Goal: Task Accomplishment & Management: Manage account settings

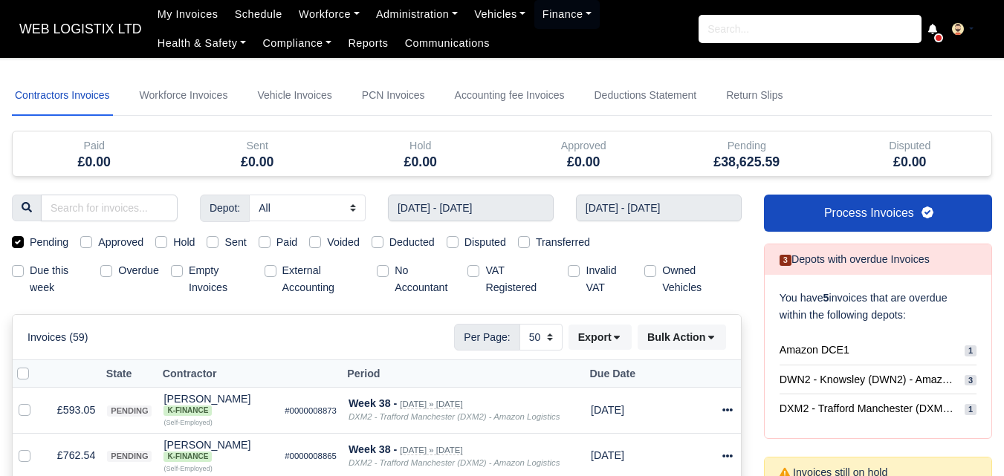
select select "50"
click at [30, 373] on div at bounding box center [27, 374] width 20 height 17
click at [35, 366] on label at bounding box center [35, 366] width 0 height 0
click at [17, 378] on input "checkbox" at bounding box center [23, 372] width 12 height 12
checkbox input "true"
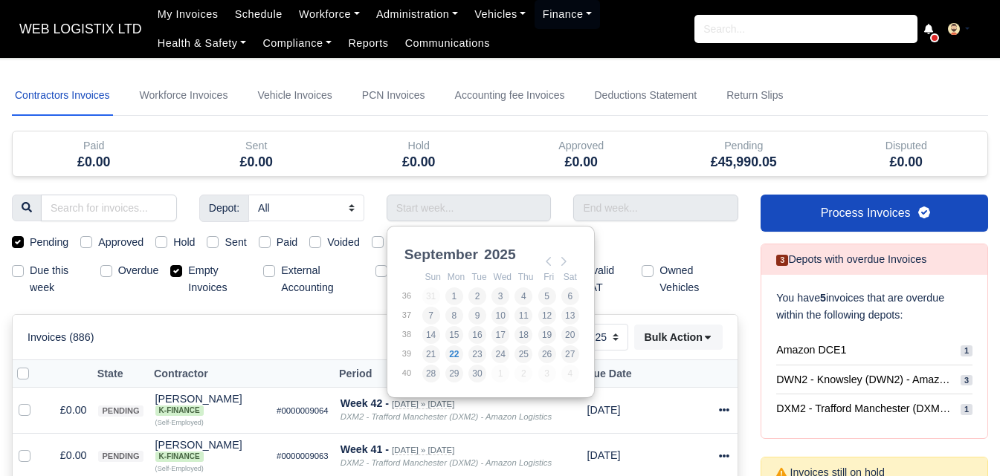
select select "25"
type input "14/09/2025 - 20/09/2025"
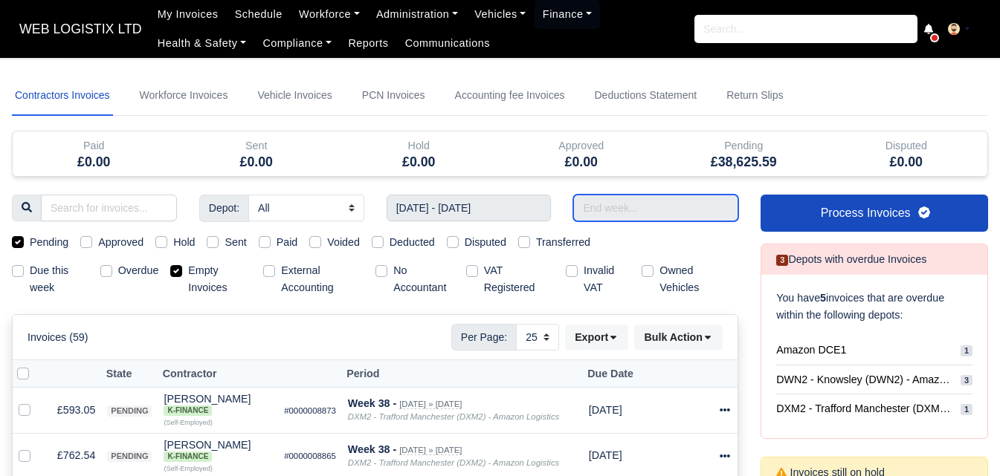
click at [619, 209] on input "text" at bounding box center [655, 208] width 165 height 27
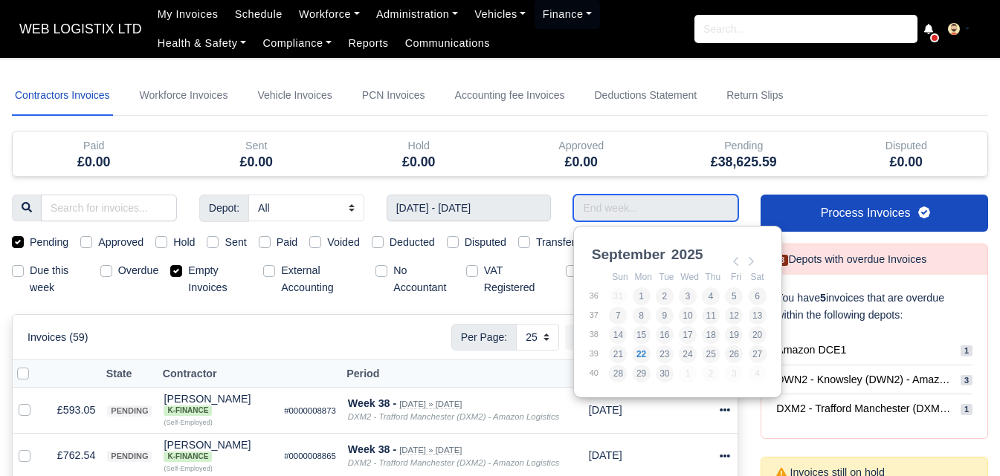
click at [619, 209] on input "Use the arrow keys to pick a date" at bounding box center [655, 208] width 165 height 27
type input "14/09/2025 - 20/09/2025"
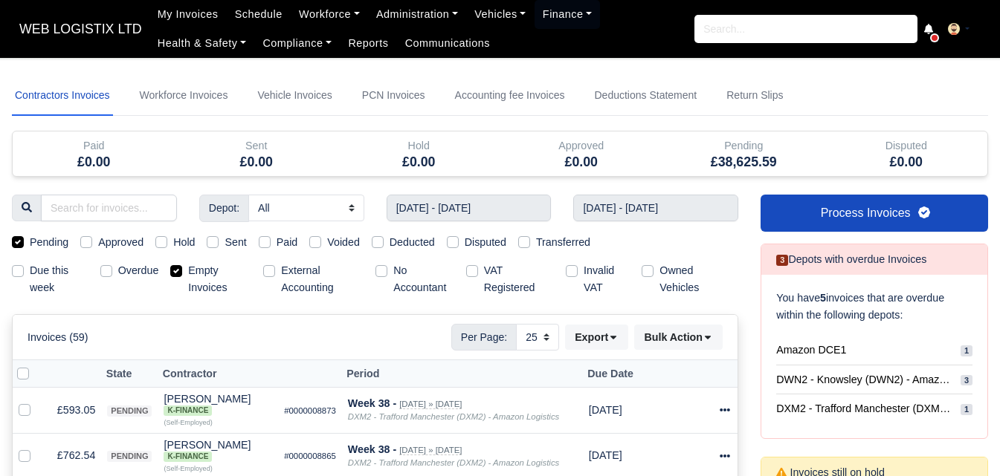
click at [207, 273] on label "Empty Invoices" at bounding box center [219, 279] width 63 height 34
click at [182, 273] on input "Empty Invoices" at bounding box center [176, 268] width 12 height 12
checkbox input "false"
drag, startPoint x: 541, startPoint y: 342, endPoint x: 537, endPoint y: 350, distance: 9.0
click at [541, 342] on select "10 25 50" at bounding box center [537, 337] width 43 height 27
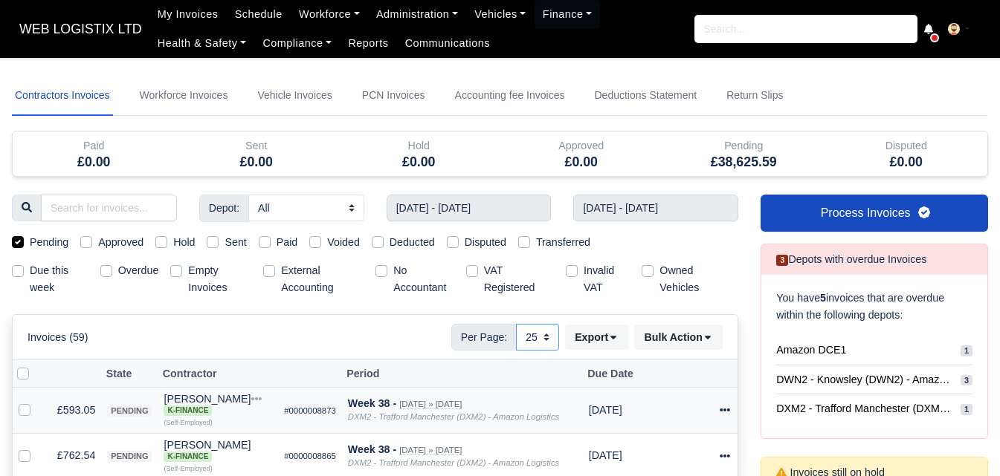
select select "50"
click at [516, 324] on select "10 25 50" at bounding box center [537, 337] width 43 height 27
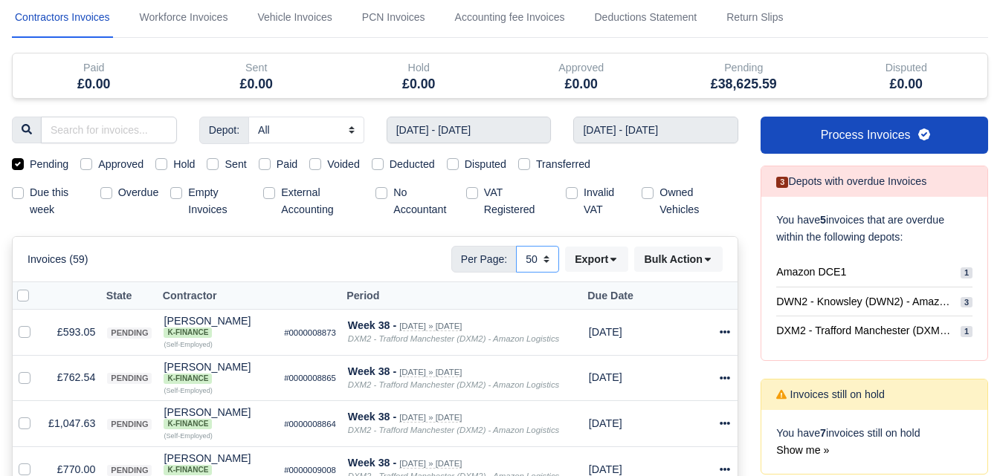
scroll to position [124, 0]
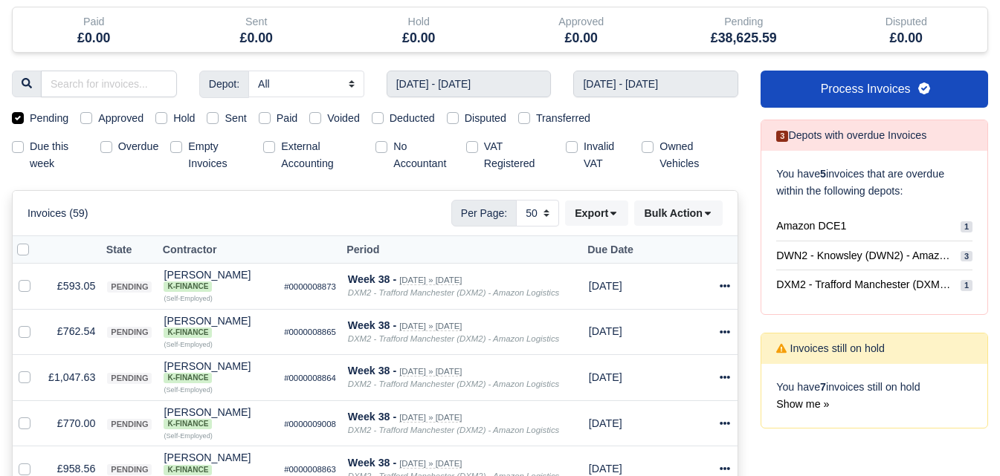
click at [35, 242] on label at bounding box center [35, 242] width 0 height 0
click at [21, 253] on input "checkbox" at bounding box center [23, 248] width 12 height 12
checkbox input "true"
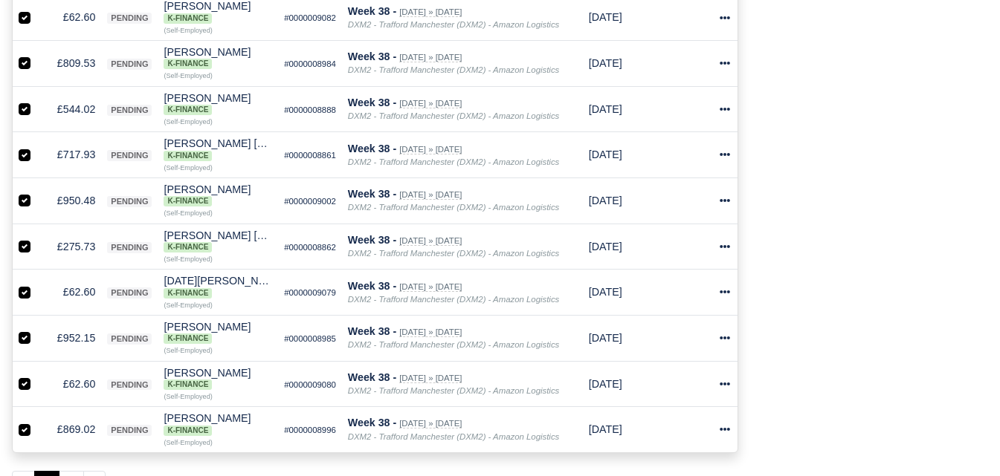
scroll to position [2196, 0]
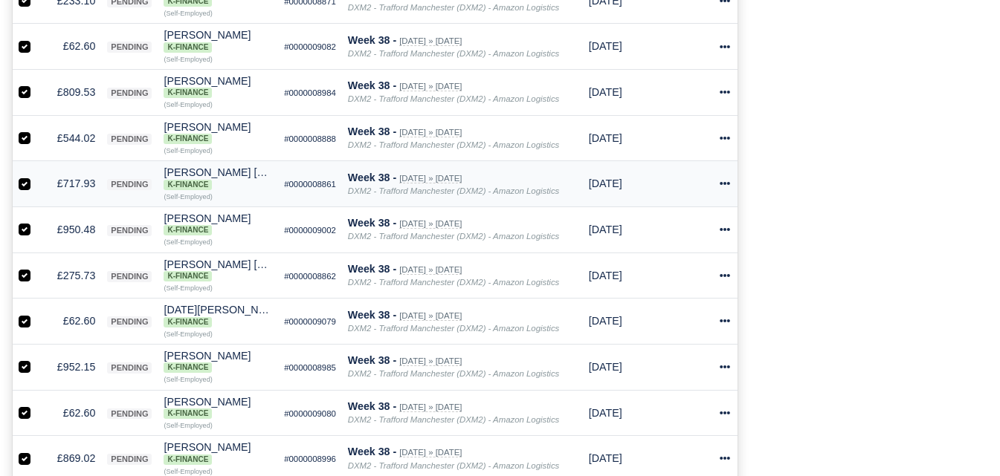
click at [36, 175] on label at bounding box center [36, 175] width 0 height 0
click at [25, 184] on input "checkbox" at bounding box center [25, 181] width 12 height 12
checkbox input "false"
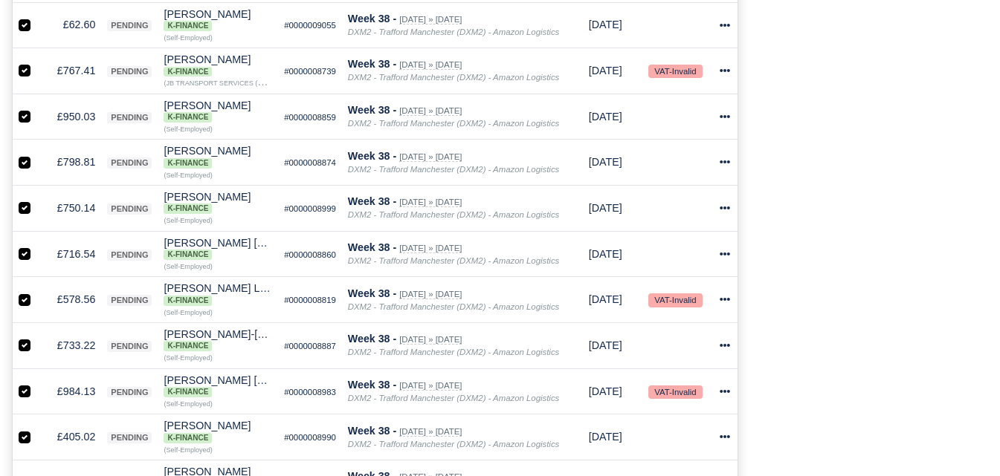
scroll to position [1453, 0]
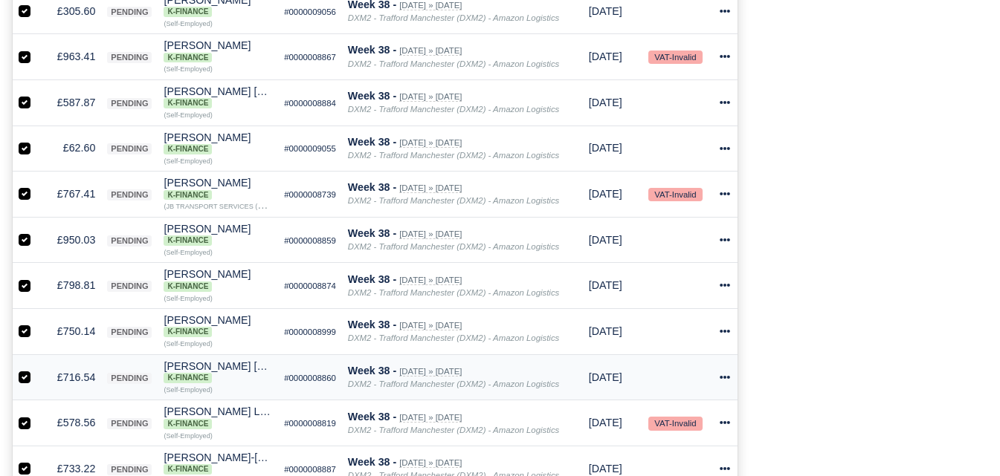
click at [36, 369] on label at bounding box center [36, 369] width 0 height 0
click at [24, 380] on input "checkbox" at bounding box center [25, 375] width 12 height 12
checkbox input "false"
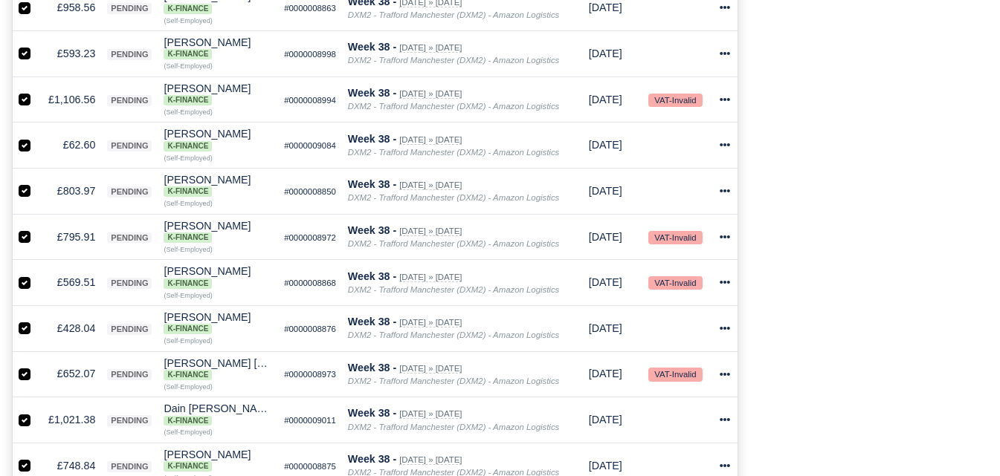
scroll to position [214, 0]
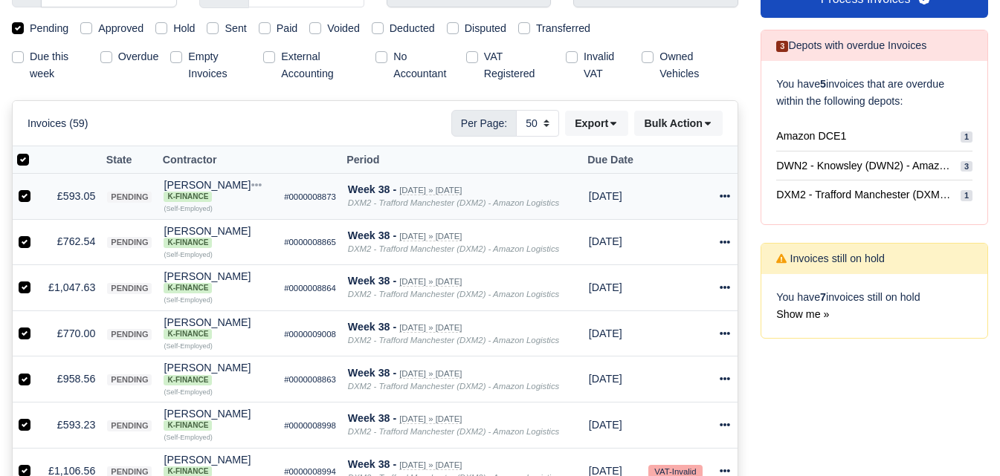
click at [36, 188] on label at bounding box center [36, 188] width 0 height 0
click at [25, 198] on input "checkbox" at bounding box center [25, 194] width 12 height 12
checkbox input "false"
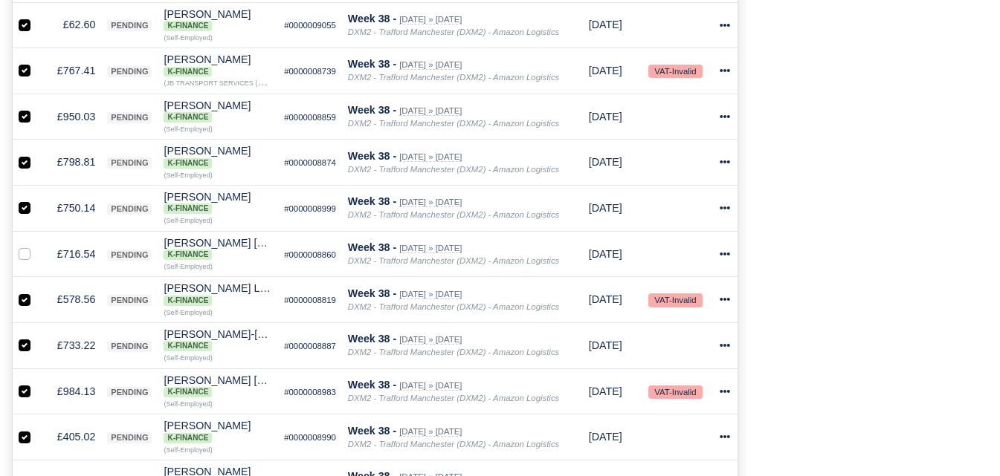
scroll to position [1948, 0]
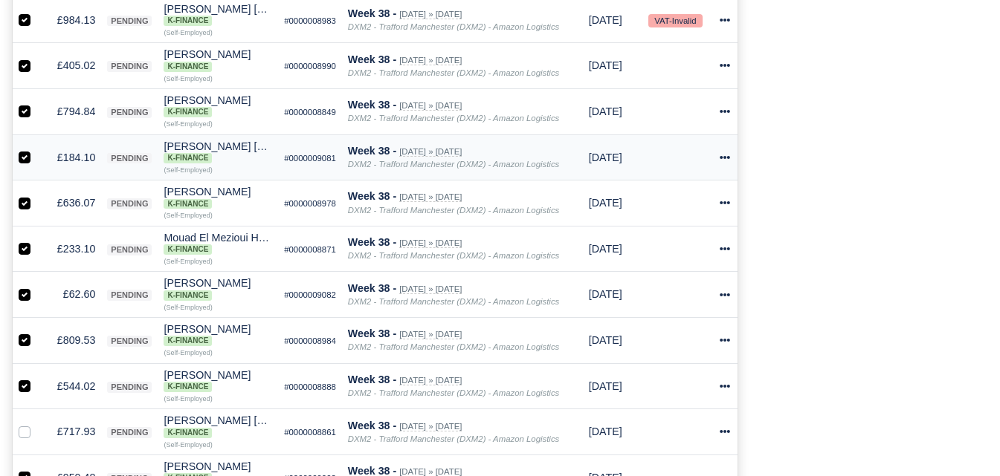
click at [36, 149] on label at bounding box center [36, 149] width 0 height 0
click at [26, 161] on input "checkbox" at bounding box center [25, 155] width 12 height 12
checkbox input "false"
click at [36, 241] on label at bounding box center [36, 241] width 0 height 0
click at [29, 250] on input "checkbox" at bounding box center [25, 247] width 12 height 12
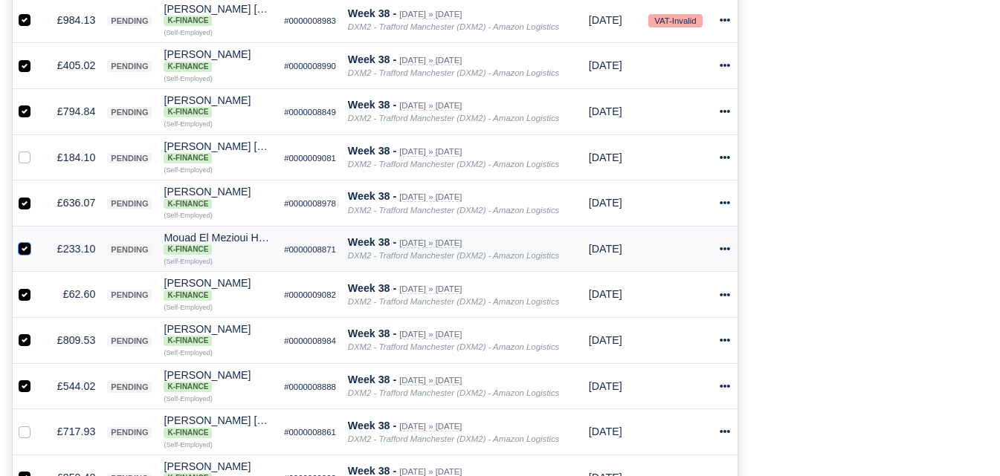
checkbox input "false"
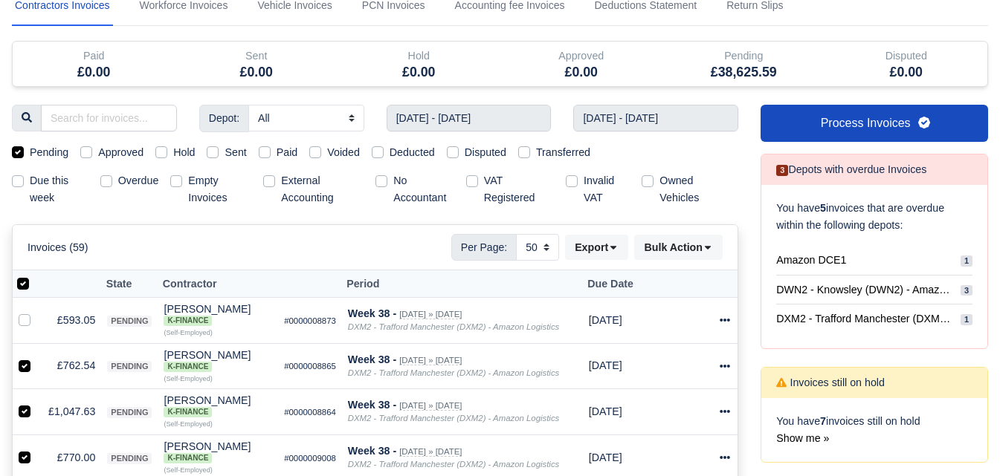
scroll to position [0, 0]
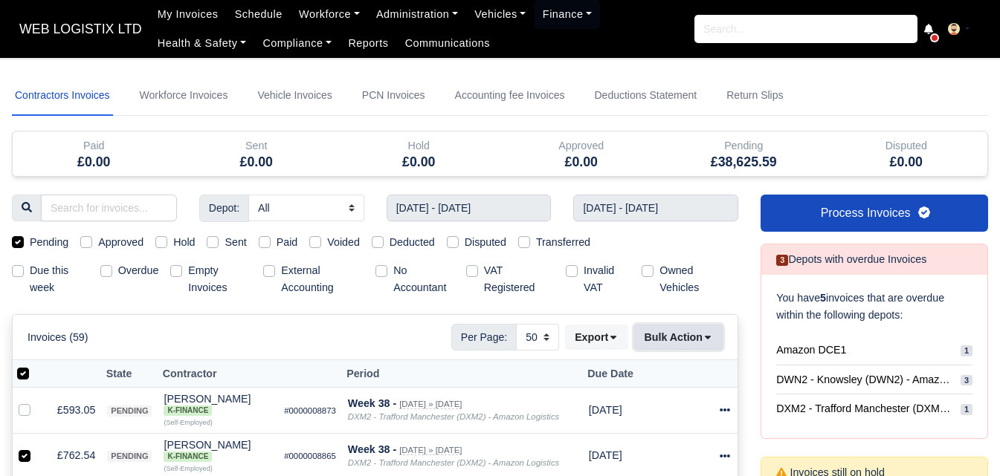
click at [659, 341] on button "Bulk Action" at bounding box center [678, 337] width 88 height 25
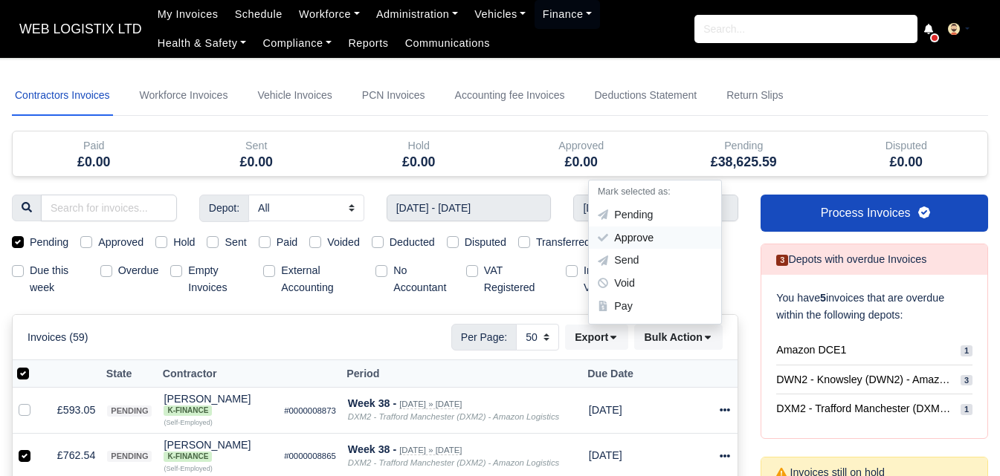
click at [625, 242] on div "Approve" at bounding box center [655, 238] width 132 height 23
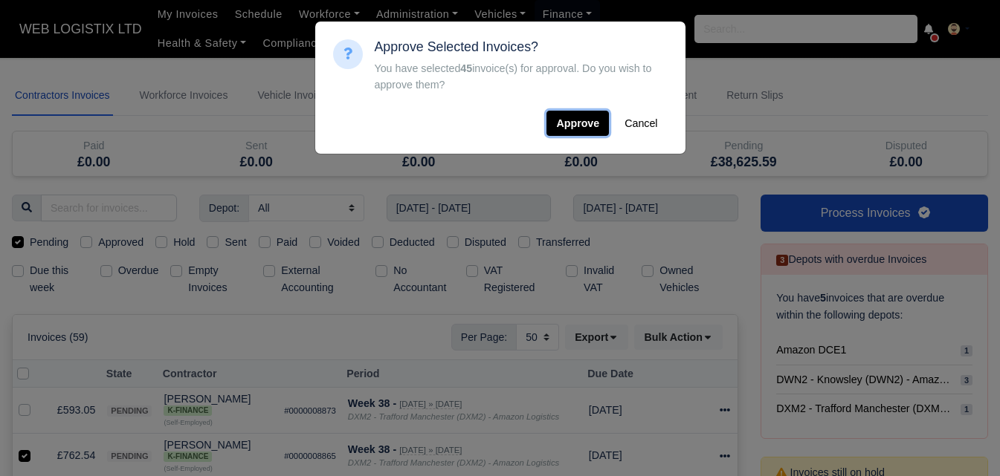
click at [576, 119] on button "Approve" at bounding box center [577, 123] width 62 height 25
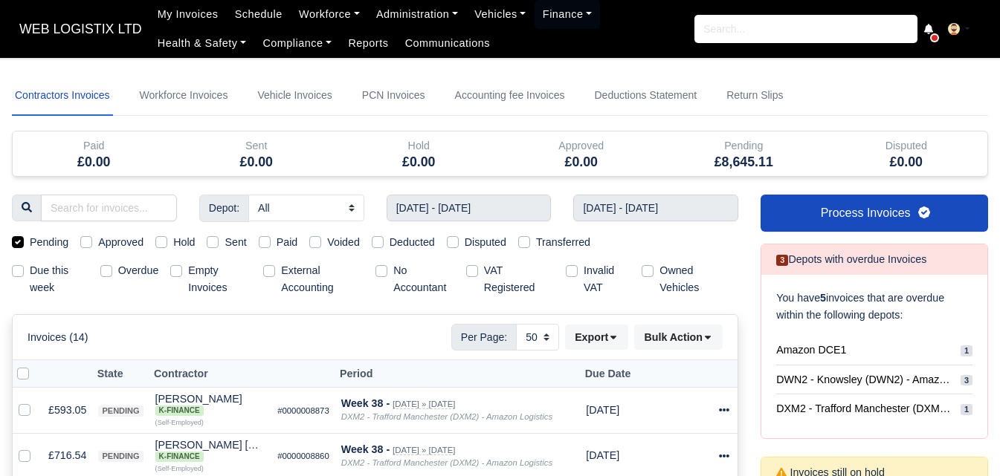
click at [35, 366] on label at bounding box center [35, 366] width 0 height 0
click at [25, 374] on input "checkbox" at bounding box center [23, 372] width 12 height 12
checkbox input "true"
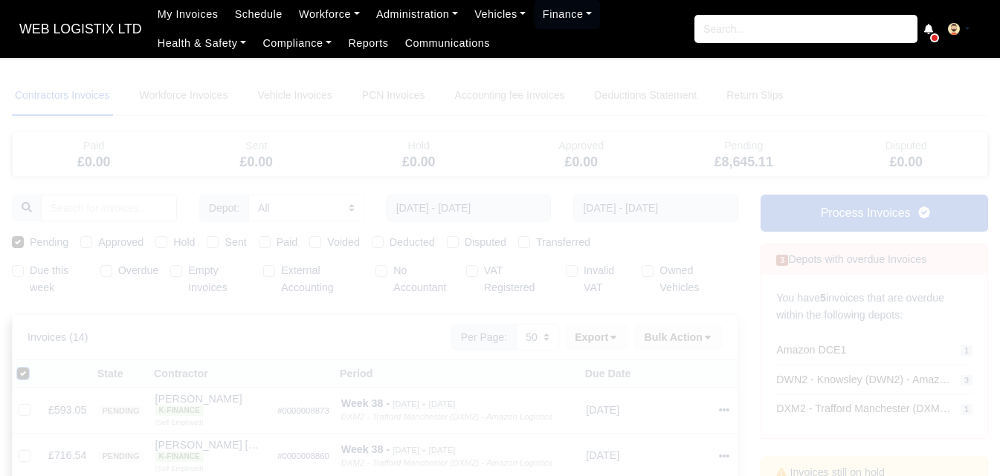
scroll to position [248, 0]
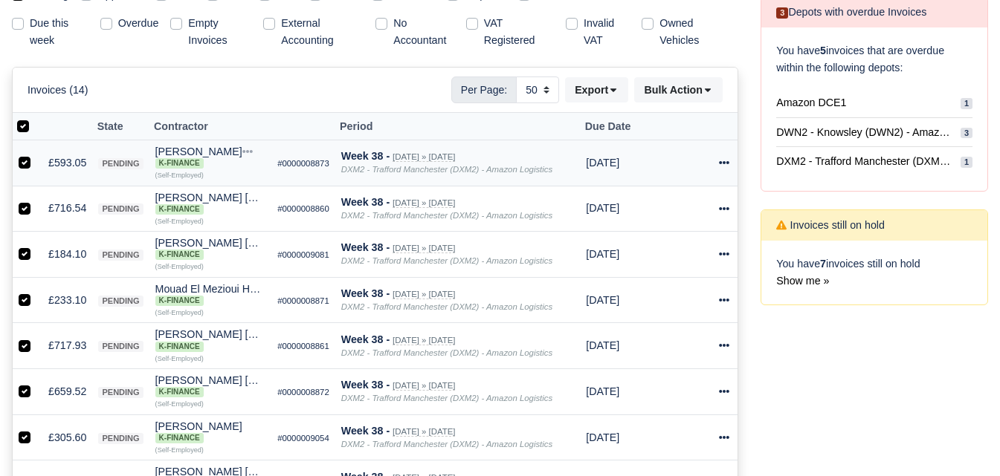
click at [36, 155] on label at bounding box center [36, 155] width 0 height 0
click at [29, 166] on input "checkbox" at bounding box center [25, 161] width 12 height 12
checkbox input "false"
click at [36, 200] on label at bounding box center [36, 200] width 0 height 0
click at [25, 208] on input "checkbox" at bounding box center [25, 206] width 12 height 12
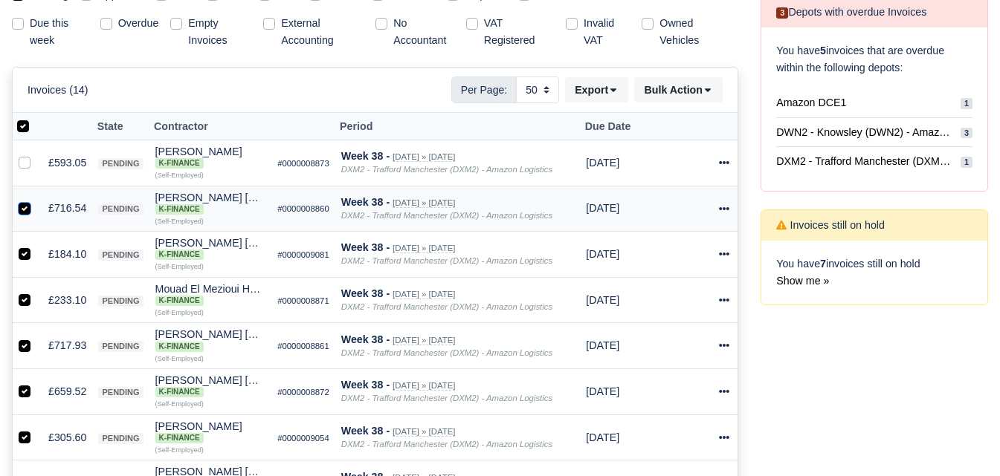
checkbox input "false"
click at [36, 246] on label at bounding box center [36, 246] width 0 height 0
click at [22, 258] on input "checkbox" at bounding box center [25, 252] width 12 height 12
checkbox input "false"
click at [36, 292] on label at bounding box center [36, 292] width 0 height 0
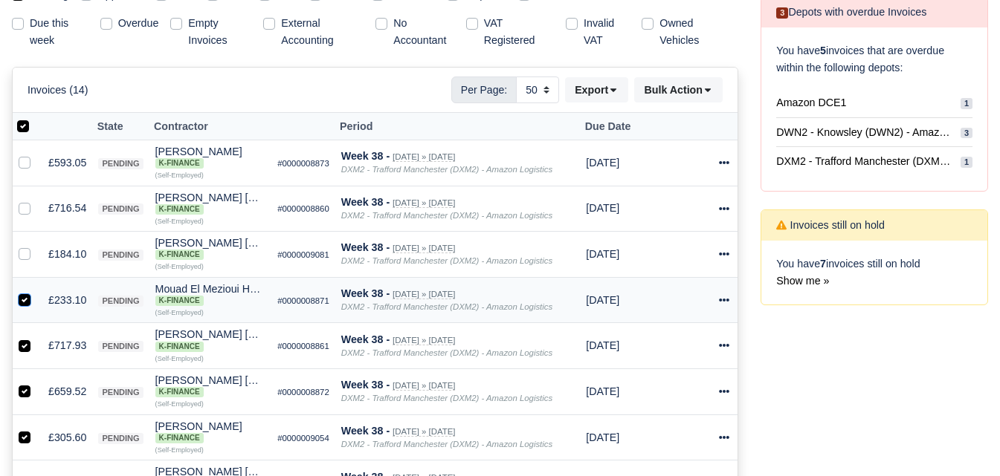
click at [22, 302] on input "checkbox" at bounding box center [25, 298] width 12 height 12
checkbox input "false"
click at [36, 337] on label at bounding box center [36, 337] width 0 height 0
click at [25, 343] on input "checkbox" at bounding box center [25, 343] width 12 height 12
checkbox input "false"
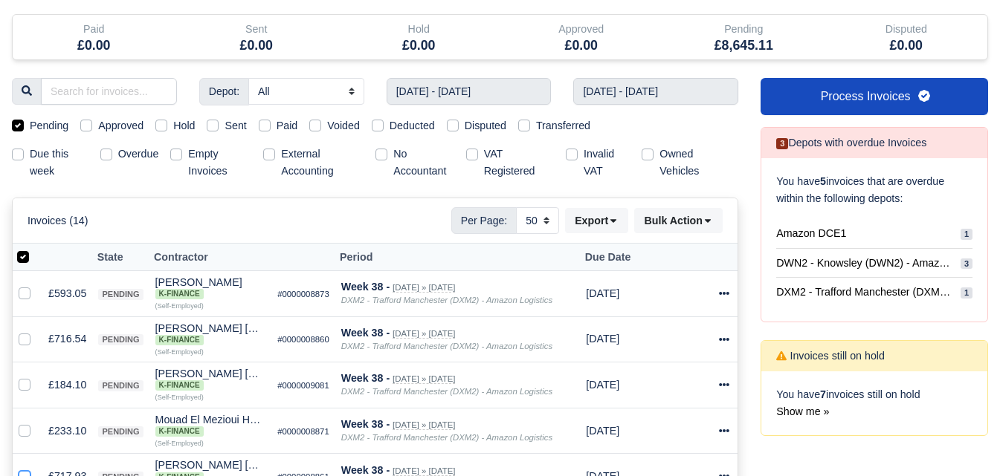
scroll to position [0, 0]
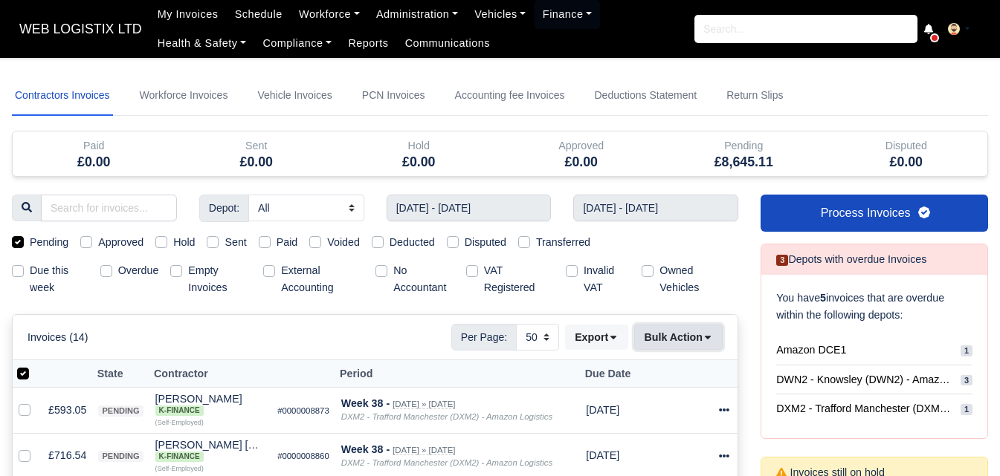
click at [689, 337] on button "Bulk Action" at bounding box center [678, 337] width 88 height 25
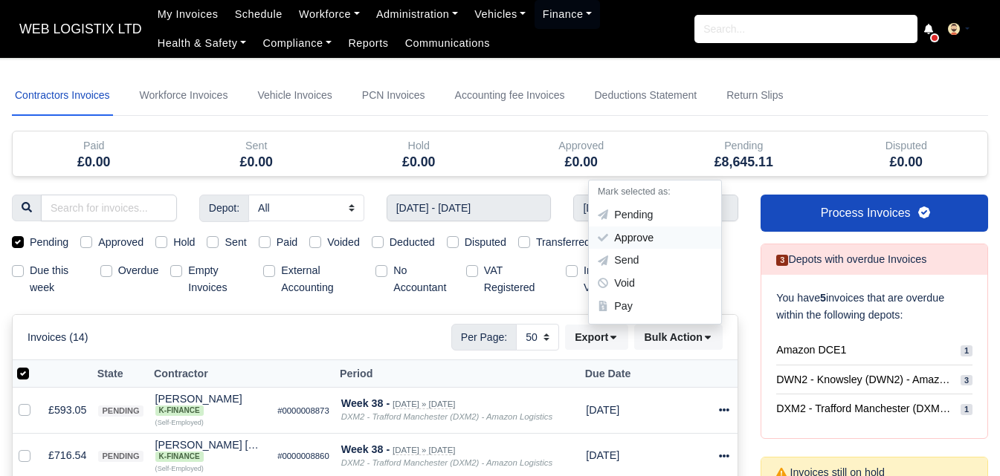
click at [665, 239] on div "Approve" at bounding box center [655, 238] width 132 height 23
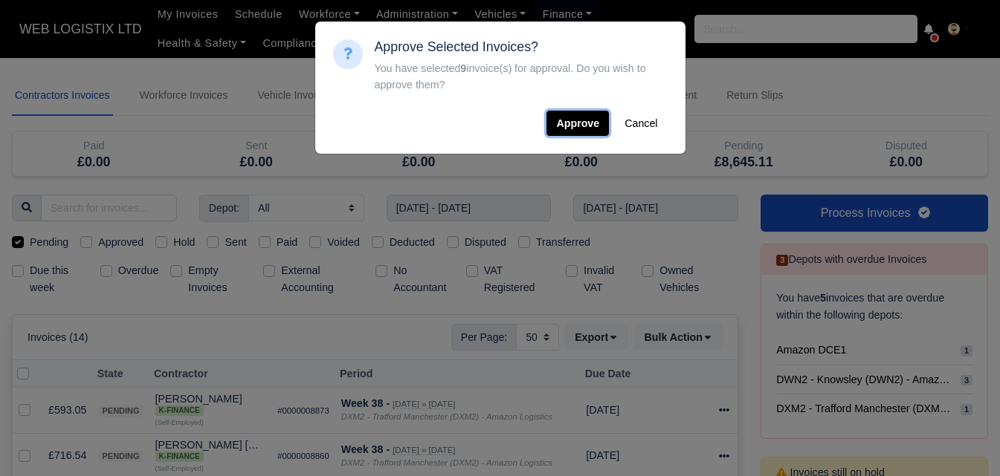
click at [578, 115] on button "Approve" at bounding box center [577, 123] width 62 height 25
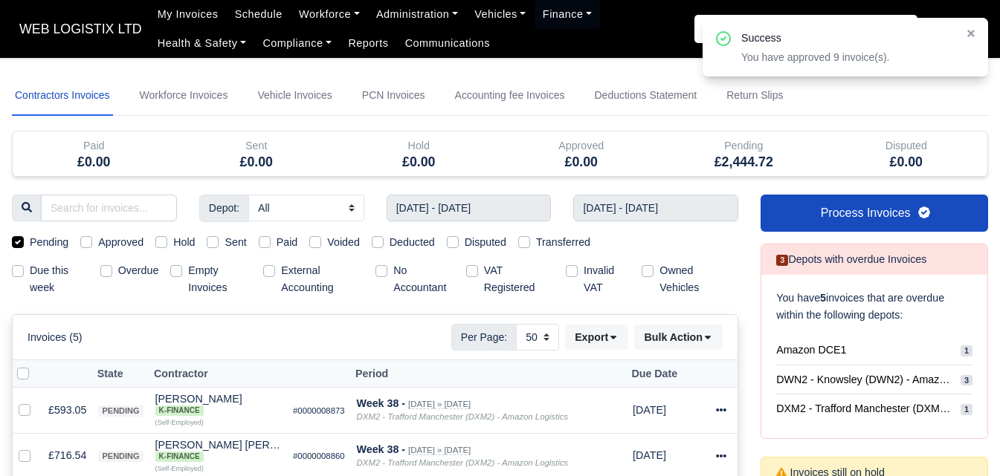
click at [98, 245] on label "Approved" at bounding box center [120, 242] width 45 height 17
click at [87, 245] on input "Approved" at bounding box center [86, 240] width 12 height 12
checkbox input "true"
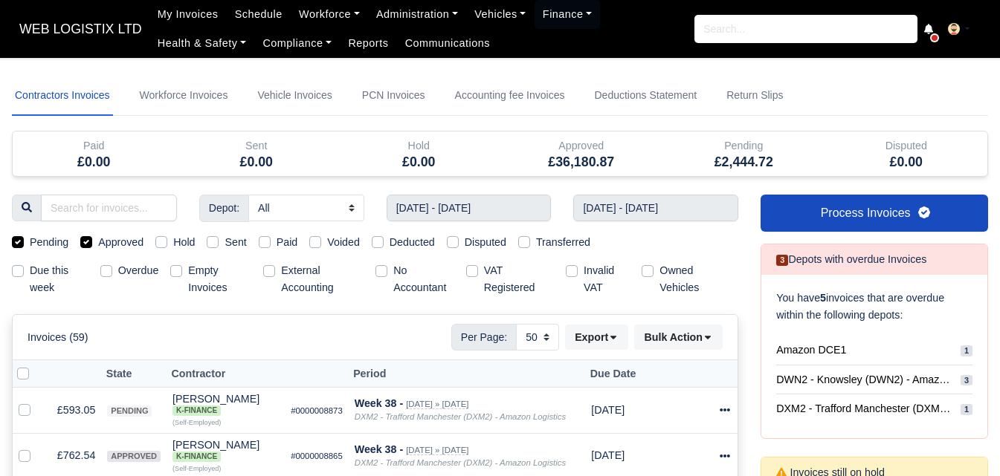
click at [57, 242] on label "Pending" at bounding box center [49, 242] width 39 height 17
click at [24, 242] on input "Pending" at bounding box center [18, 240] width 12 height 12
checkbox input "false"
click at [35, 366] on label at bounding box center [35, 366] width 0 height 0
click at [28, 376] on input "checkbox" at bounding box center [23, 372] width 12 height 12
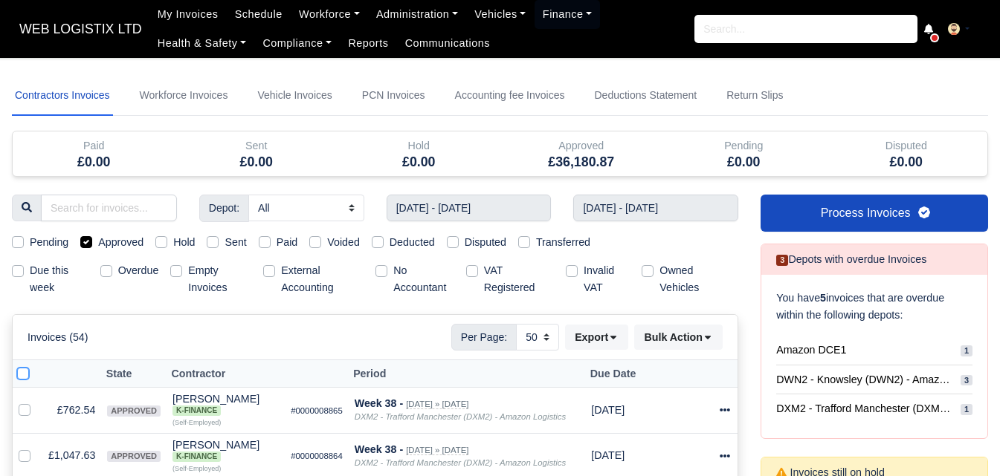
checkbox input "true"
click at [696, 340] on button "Bulk Action" at bounding box center [678, 337] width 88 height 25
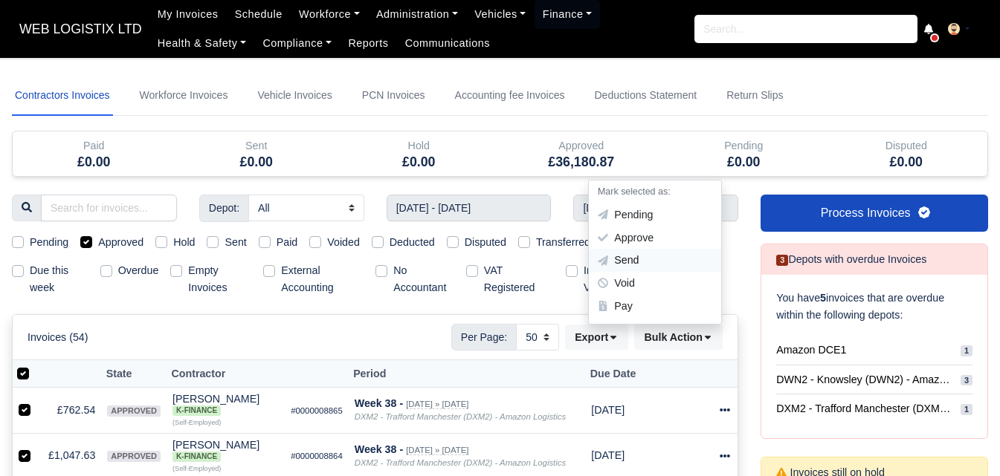
click at [643, 264] on div "Send" at bounding box center [655, 261] width 132 height 23
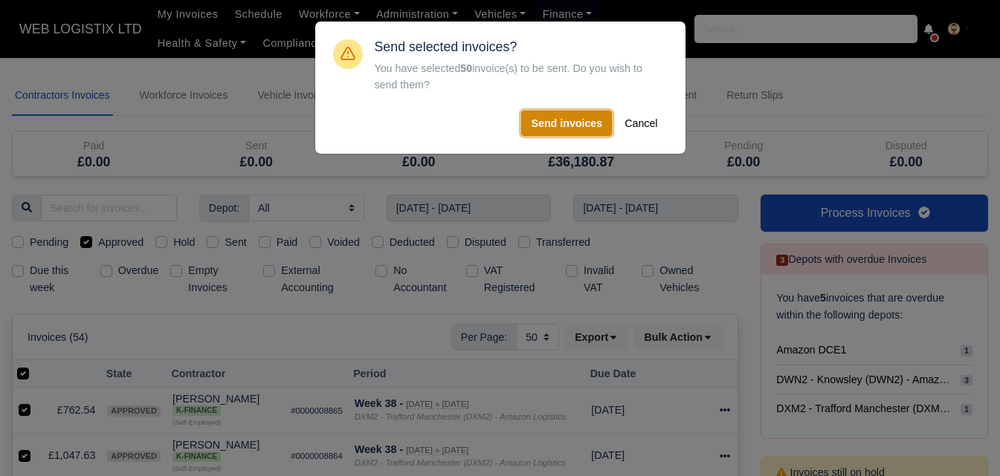
click at [549, 120] on button "Send invoices" at bounding box center [566, 123] width 91 height 25
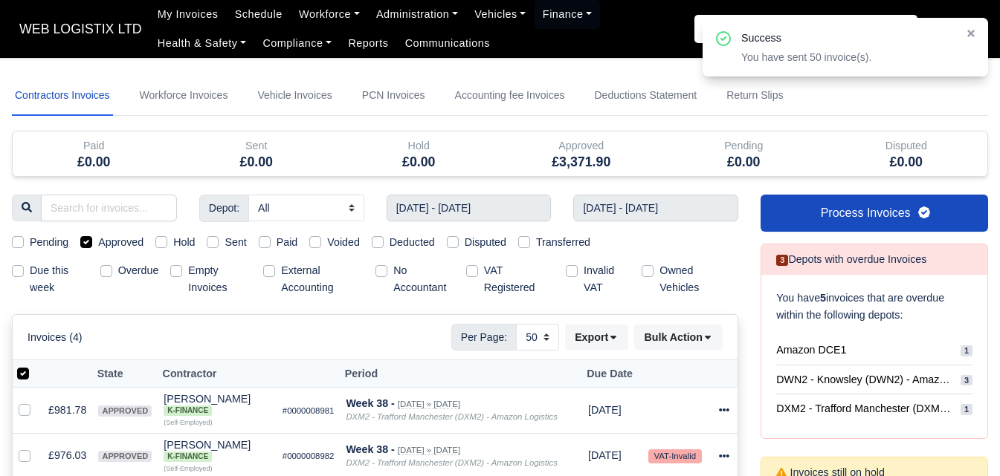
scroll to position [248, 0]
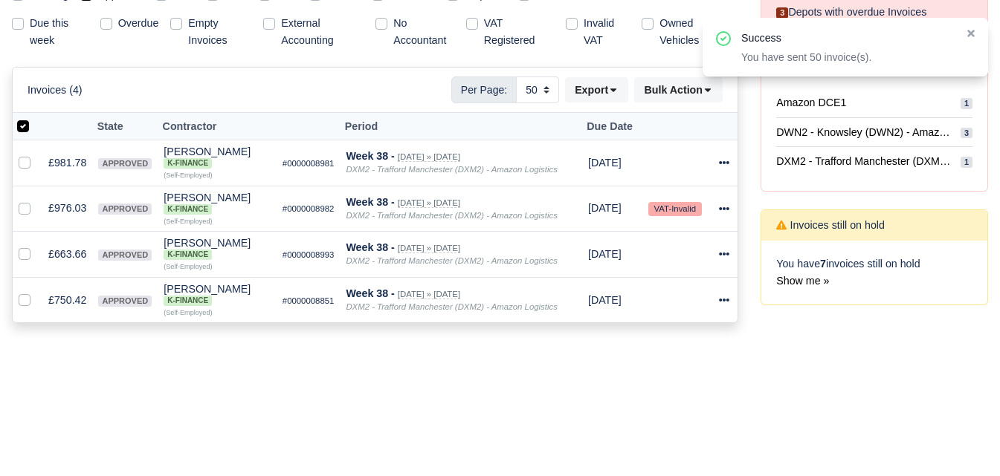
click at [35, 118] on label at bounding box center [35, 118] width 0 height 0
click at [21, 129] on input "checkbox" at bounding box center [23, 124] width 12 height 12
checkbox input "false"
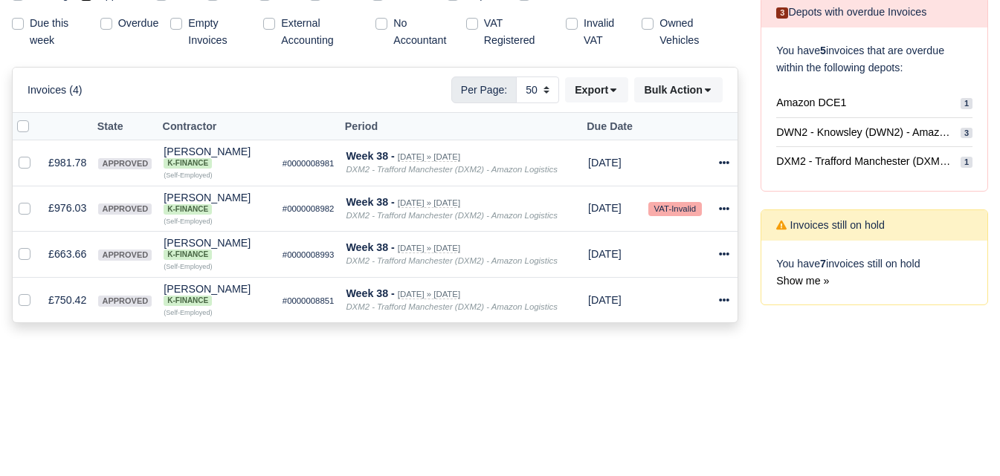
click at [35, 118] on label at bounding box center [35, 118] width 0 height 0
click at [22, 129] on input "checkbox" at bounding box center [23, 124] width 12 height 12
checkbox input "true"
click at [690, 94] on button "Bulk Action" at bounding box center [678, 89] width 88 height 25
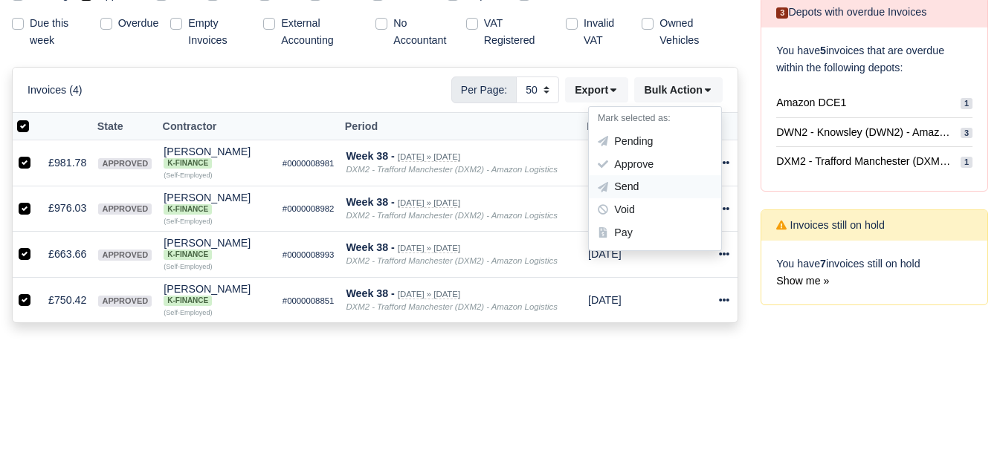
click at [627, 185] on div "Send" at bounding box center [655, 187] width 132 height 23
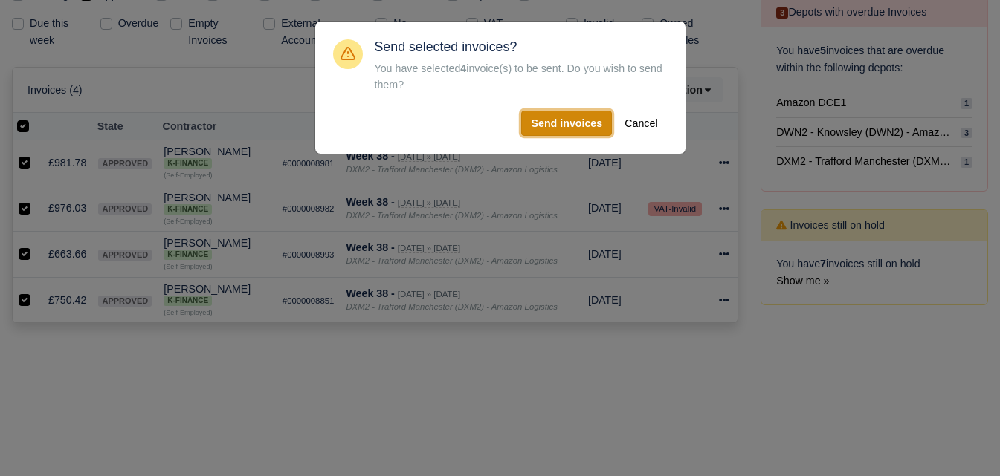
click at [570, 123] on button "Send invoices" at bounding box center [566, 123] width 91 height 25
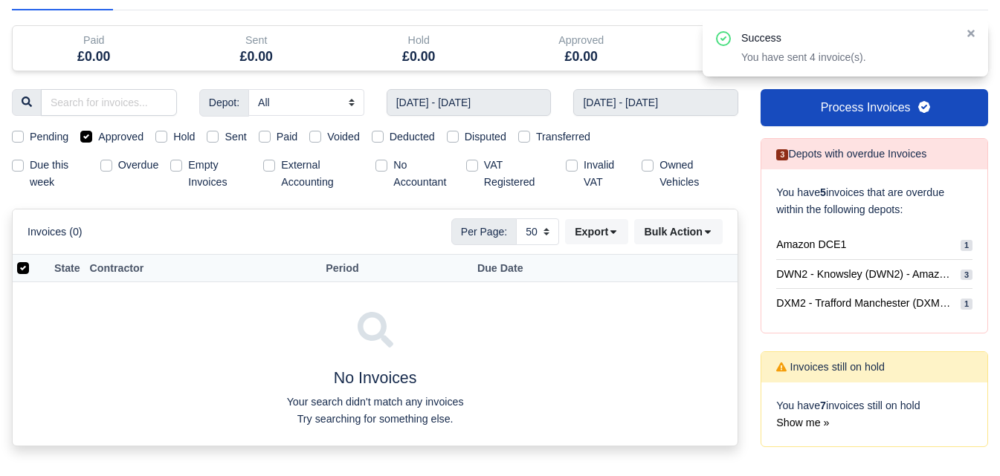
scroll to position [0, 0]
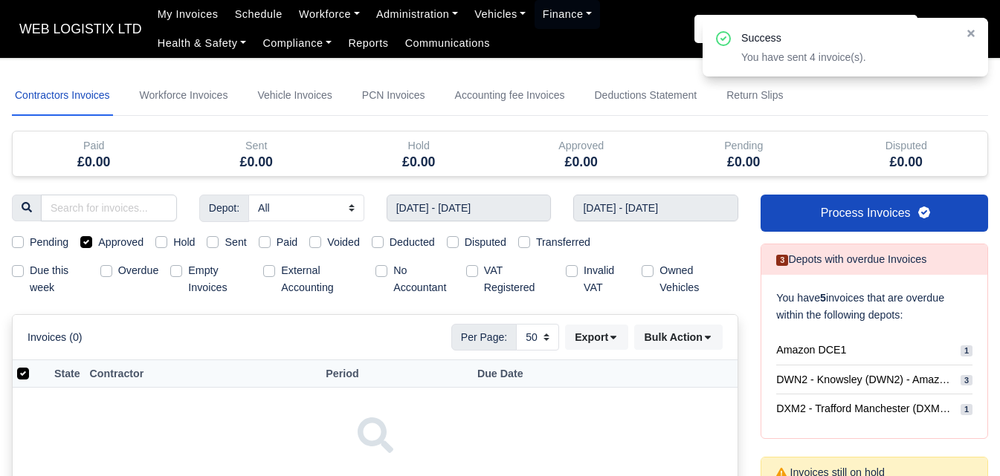
click at [224, 241] on label "Sent" at bounding box center [235, 242] width 22 height 17
click at [219, 241] on input "Sent" at bounding box center [213, 240] width 12 height 12
checkbox input "true"
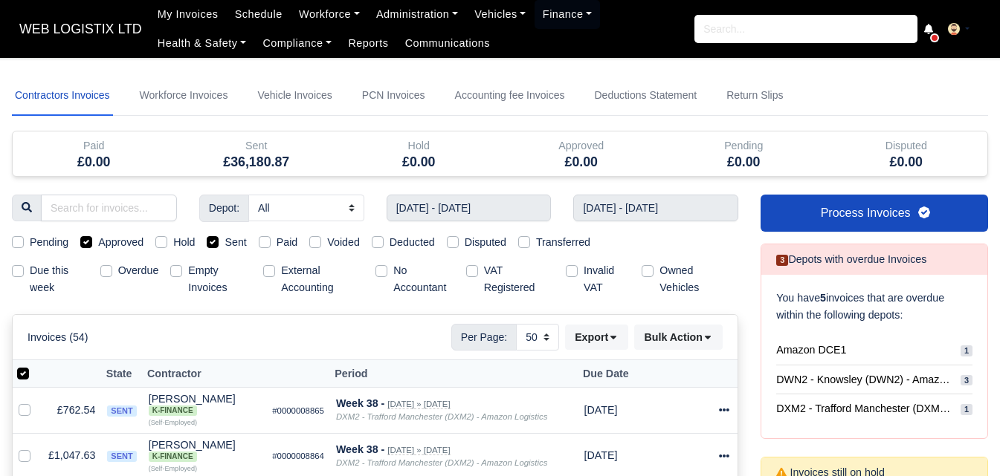
click at [135, 243] on label "Approved" at bounding box center [120, 242] width 45 height 17
click at [92, 243] on input "Approved" at bounding box center [86, 240] width 12 height 12
checkbox input "false"
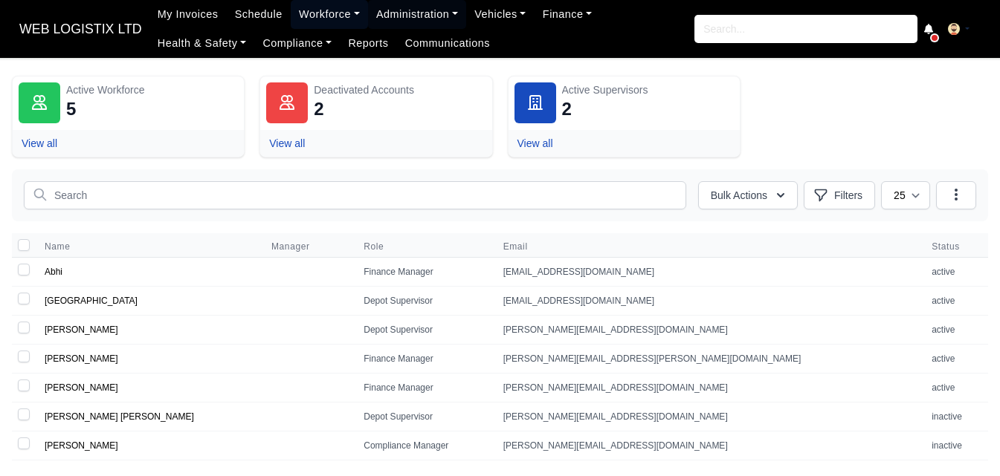
click at [335, 7] on link "Workforce" at bounding box center [329, 14] width 77 height 29
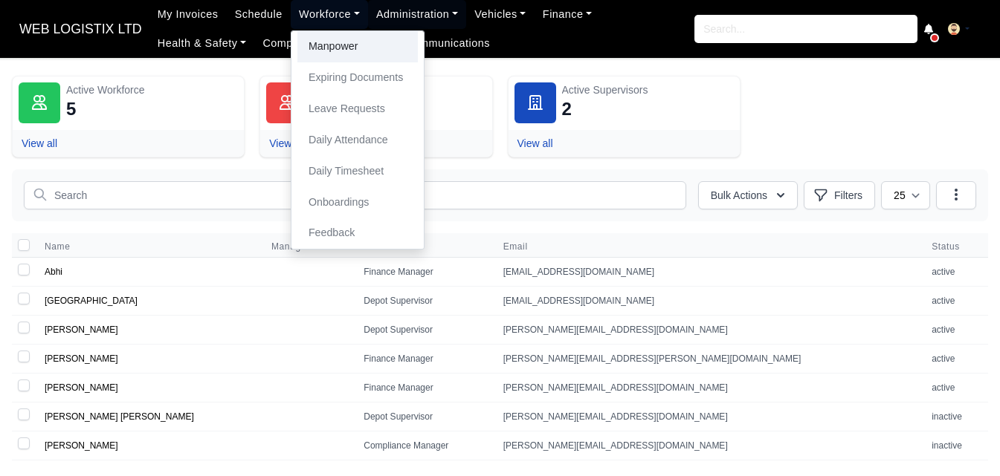
click at [320, 38] on link "Manpower" at bounding box center [357, 46] width 120 height 31
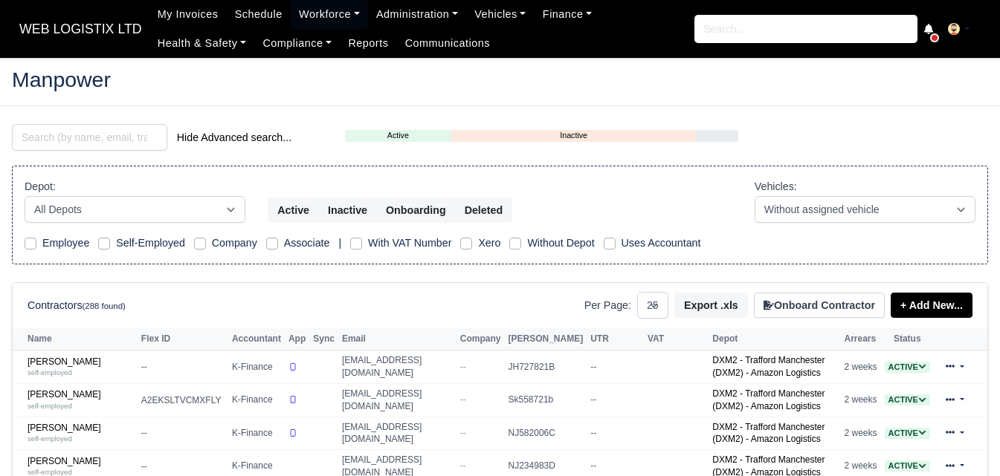
select select "25"
click at [87, 137] on input "search" at bounding box center [89, 137] width 155 height 27
click at [92, 139] on input "search" at bounding box center [89, 137] width 155 height 27
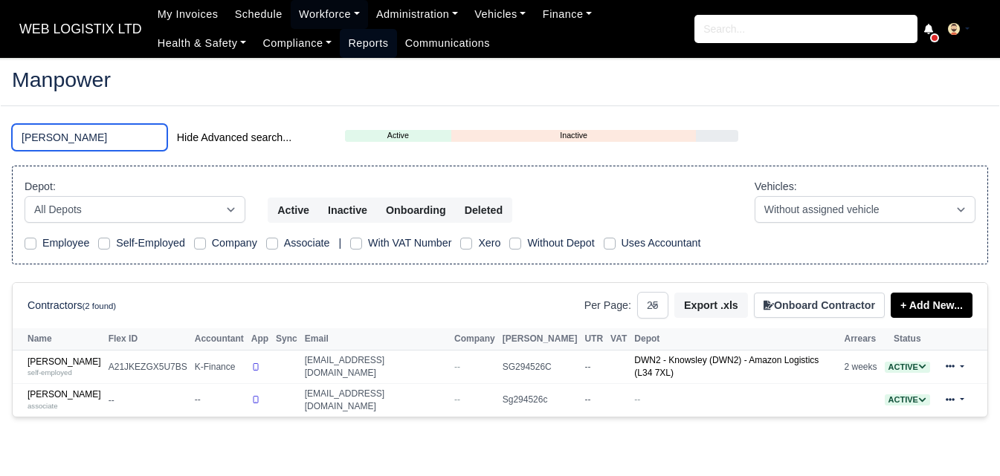
type input "harrison"
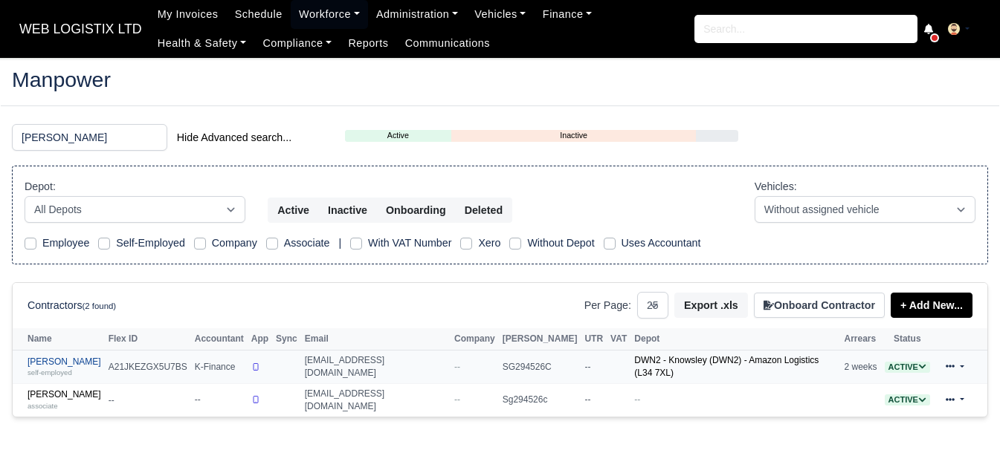
click at [71, 359] on link "Lewis Harrison self-employed" at bounding box center [65, 368] width 74 height 22
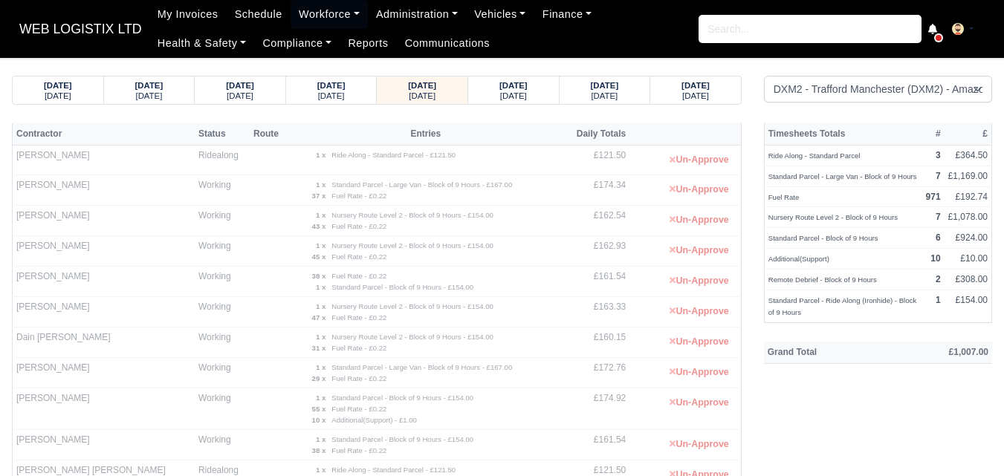
select select "1"
click at [411, 134] on th "Entries" at bounding box center [426, 134] width 276 height 22
click at [445, 129] on th "Entries" at bounding box center [426, 134] width 276 height 22
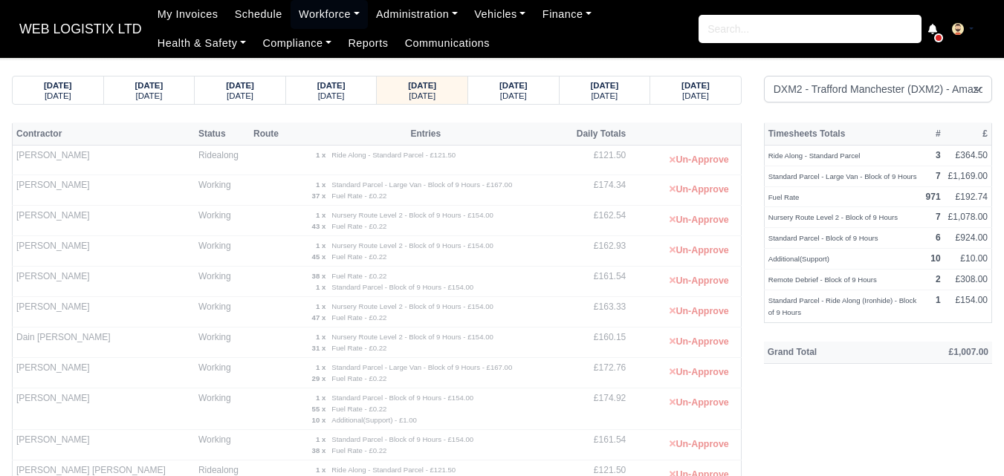
click at [445, 129] on th "Entries" at bounding box center [426, 134] width 276 height 22
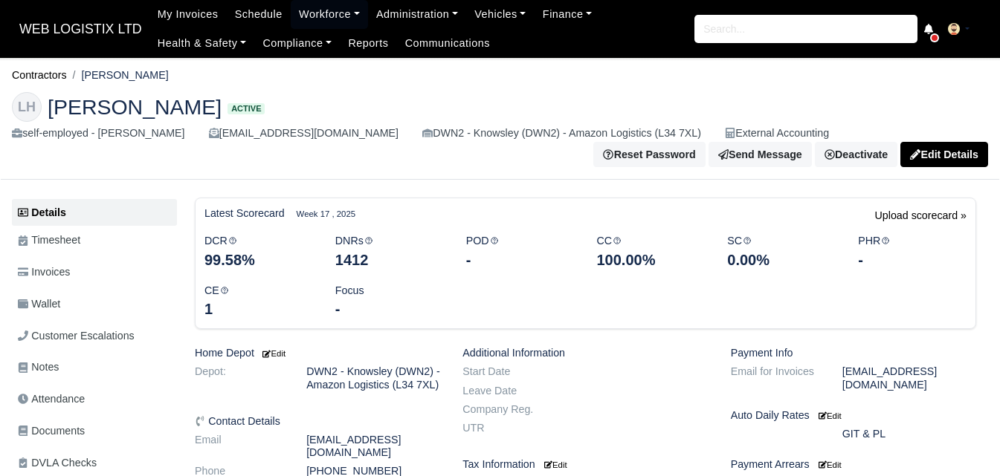
click at [43, 319] on link "Wallet" at bounding box center [94, 304] width 165 height 29
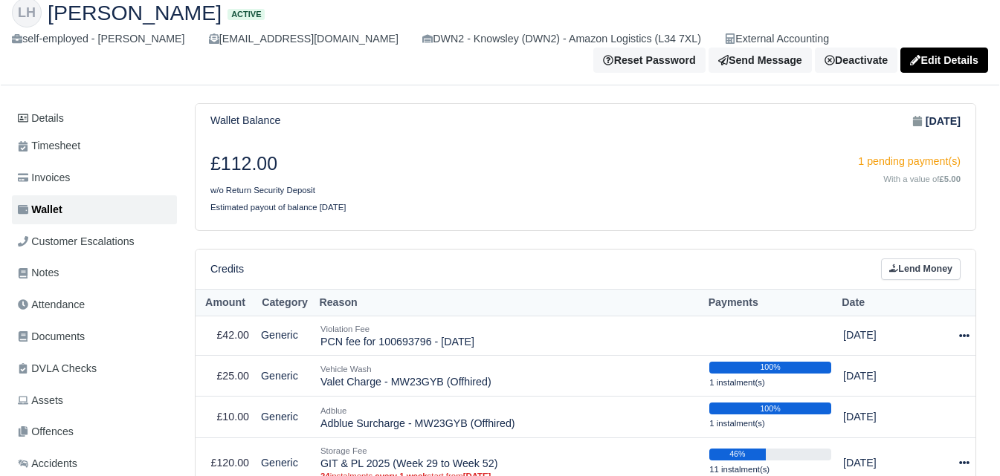
scroll to position [124, 0]
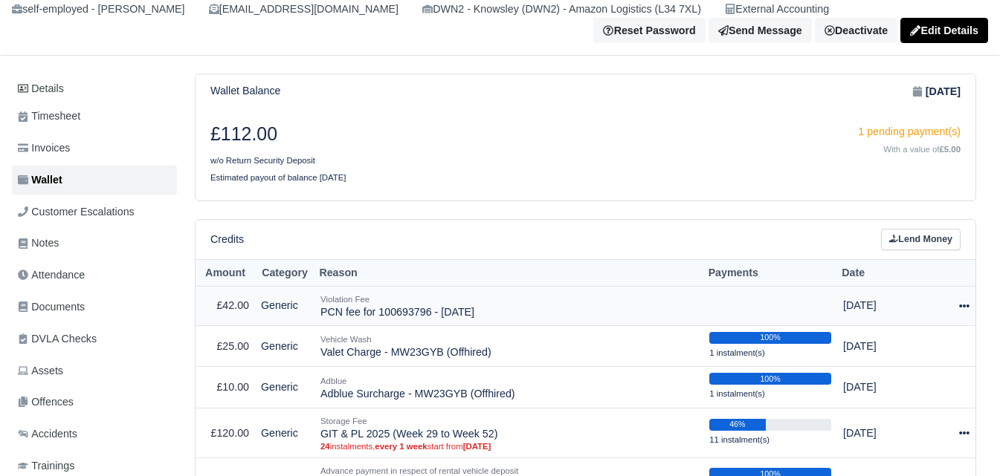
click at [967, 314] on div at bounding box center [954, 305] width 30 height 17
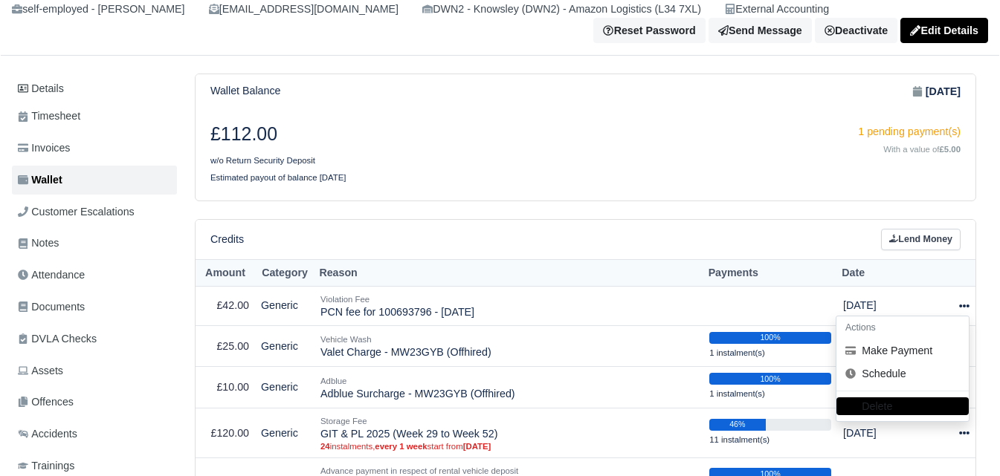
click at [740, 148] on div "1 pending payment(s) With a value of £5.00" at bounding box center [779, 145] width 387 height 45
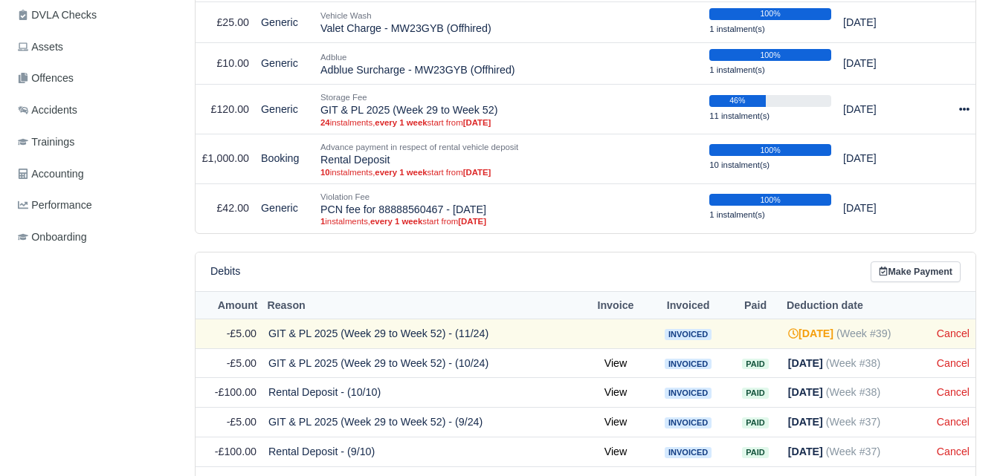
scroll to position [572, 0]
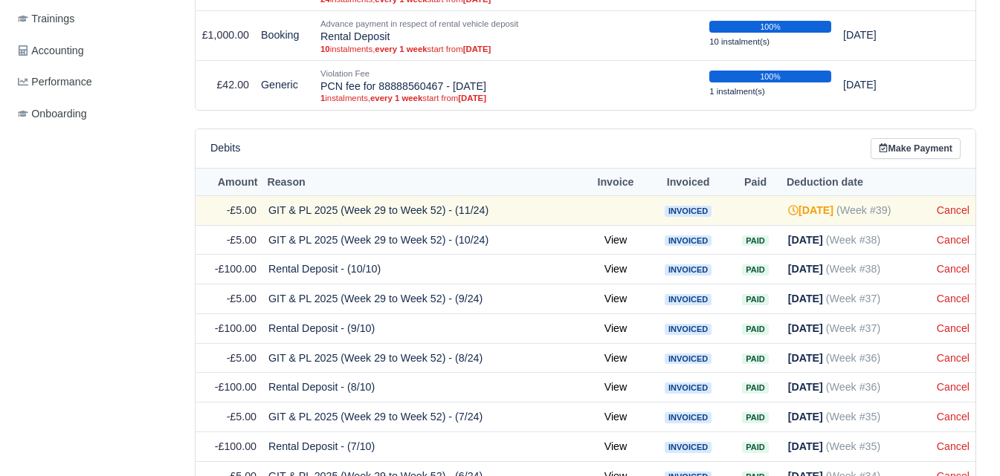
click at [957, 219] on td "Cancel" at bounding box center [953, 210] width 45 height 30
click at [956, 216] on link "Cancel" at bounding box center [953, 210] width 33 height 12
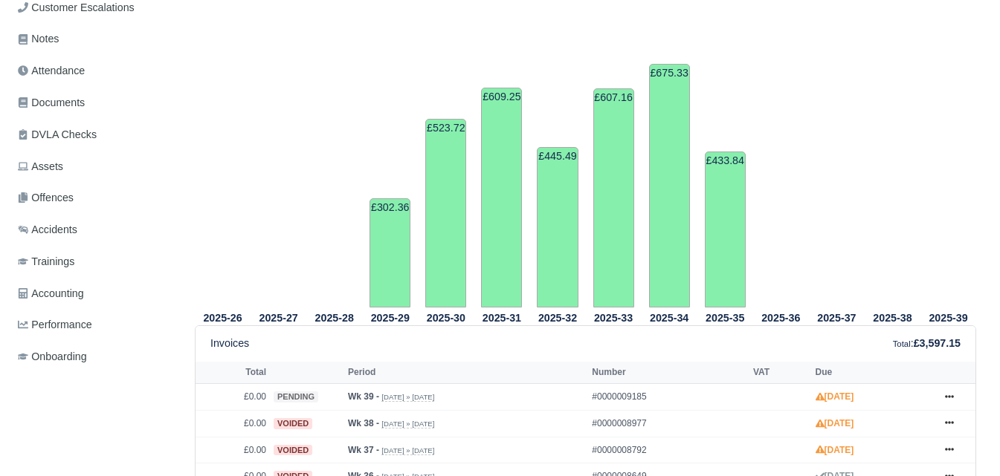
scroll to position [124, 0]
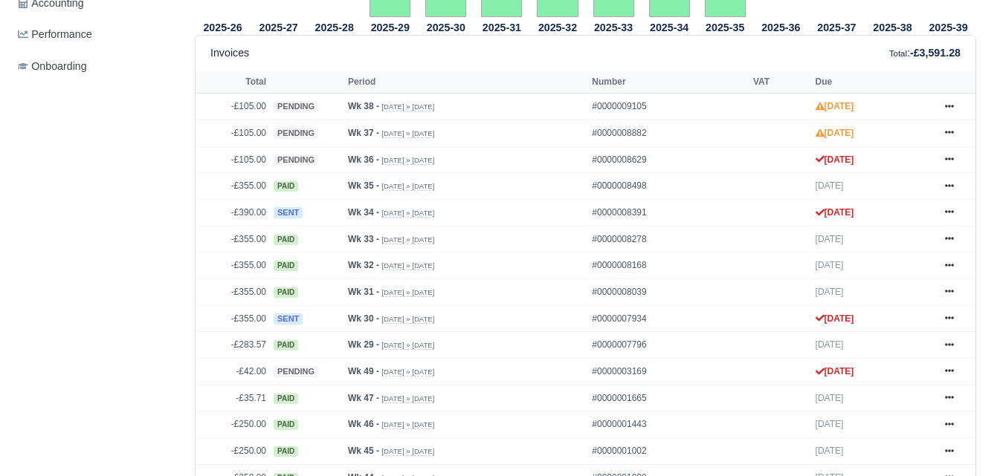
scroll to position [630, 0]
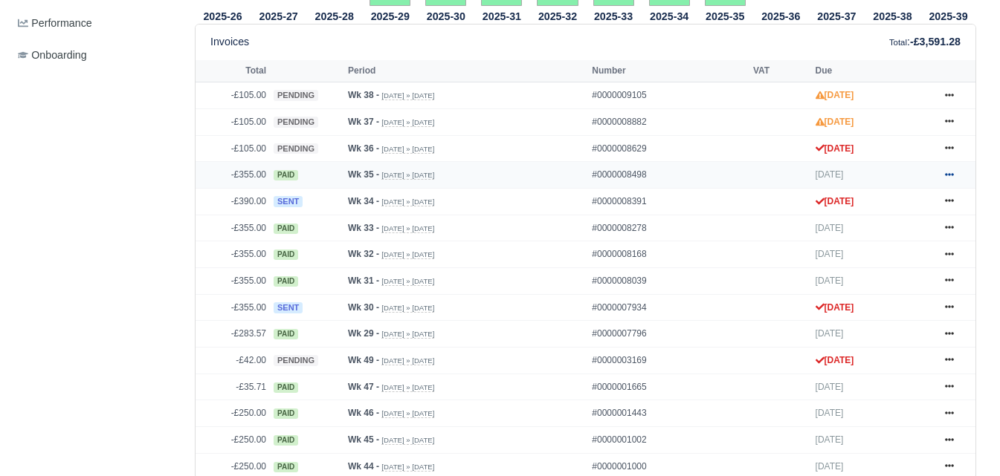
click at [951, 173] on icon at bounding box center [949, 174] width 9 height 9
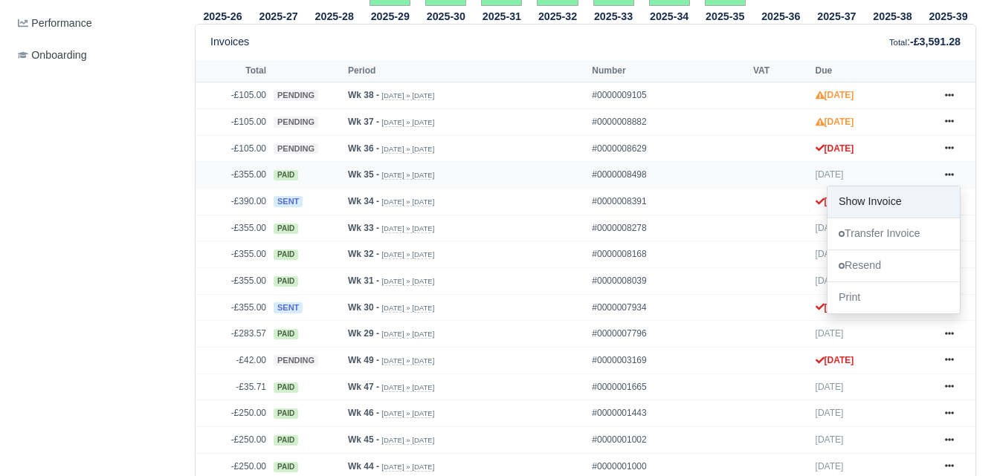
drag, startPoint x: 913, startPoint y: 197, endPoint x: 902, endPoint y: 191, distance: 12.6
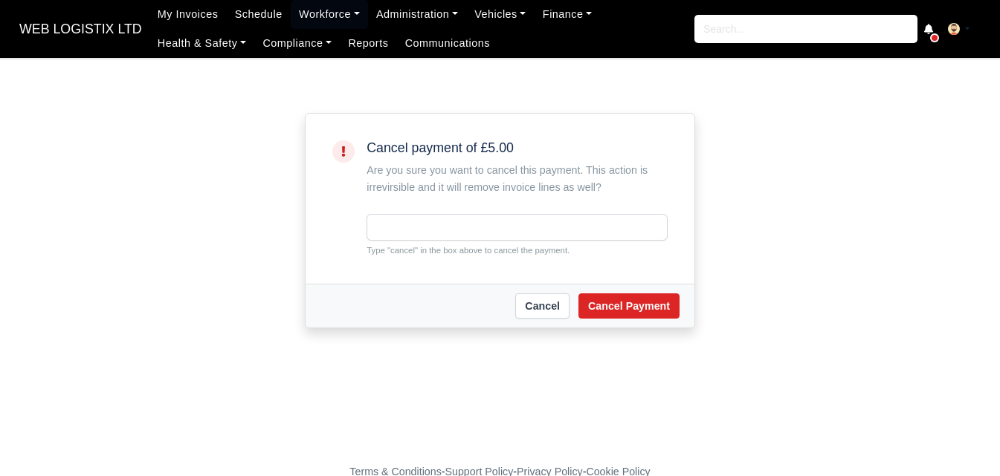
click at [395, 248] on small "Type "cancel" in the box above to cancel the payment." at bounding box center [516, 250] width 301 height 13
click at [394, 250] on small "Type "cancel" in the box above to cancel the payment." at bounding box center [516, 250] width 301 height 13
click at [410, 232] on input "text" at bounding box center [516, 227] width 301 height 27
paste input "cancel"
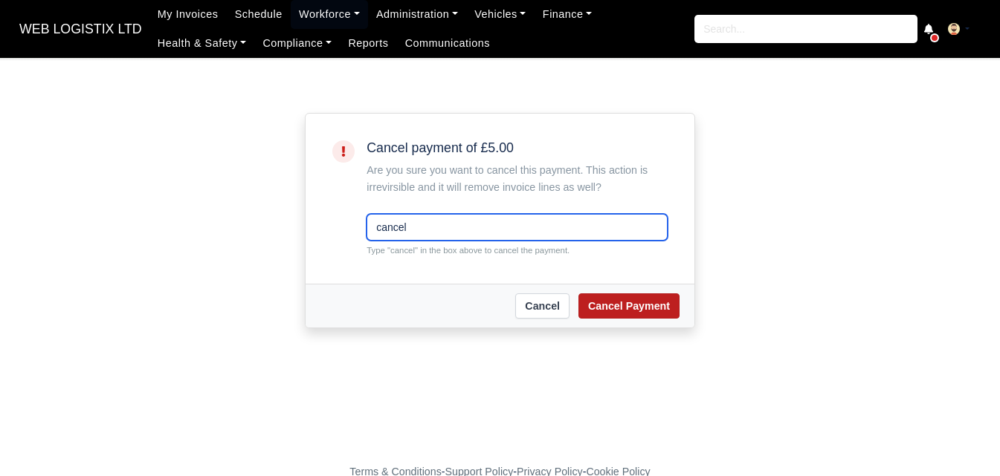
type input "cancel"
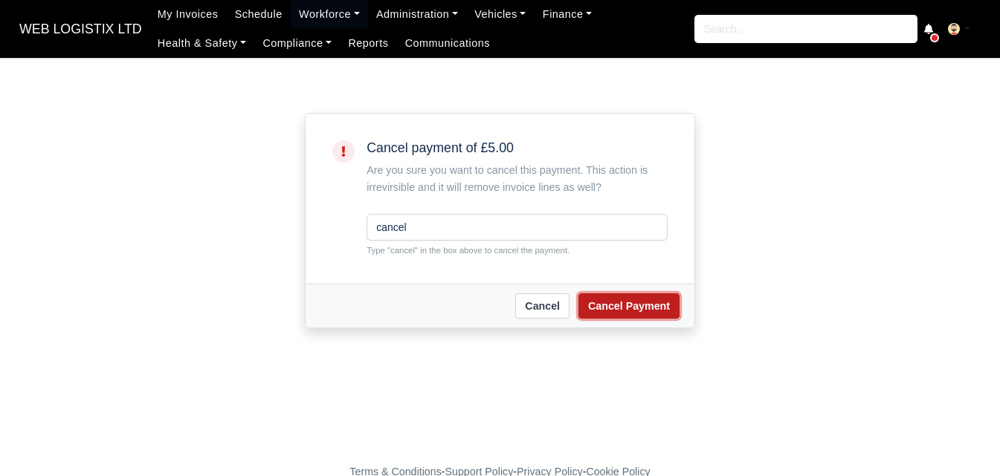
click at [621, 304] on button "Cancel Payment" at bounding box center [628, 306] width 101 height 25
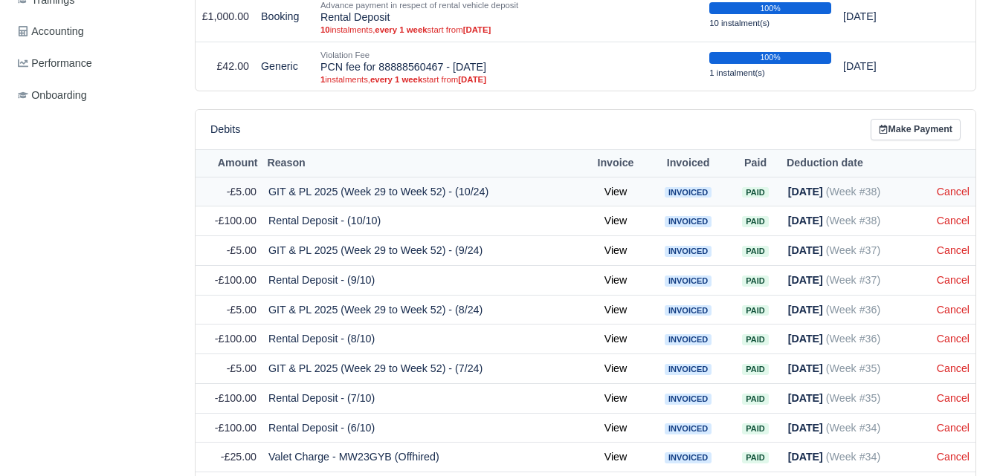
scroll to position [630, 0]
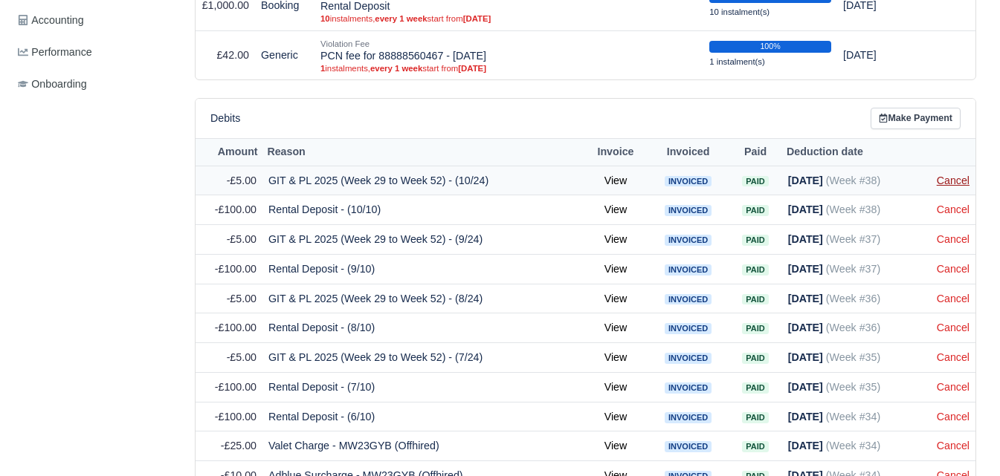
click at [948, 187] on link "Cancel" at bounding box center [953, 181] width 33 height 12
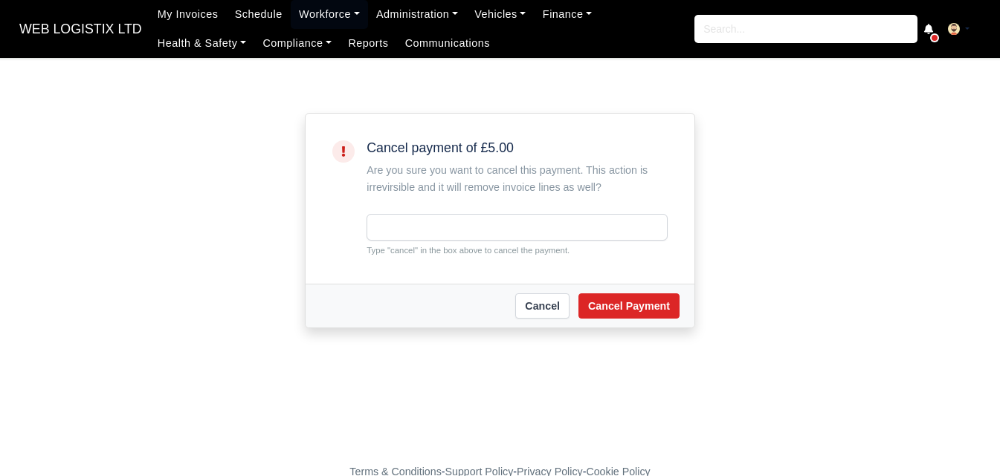
click at [450, 233] on input "text" at bounding box center [516, 227] width 301 height 27
type input "cancel"
click at [611, 303] on button "Cancel Payment" at bounding box center [628, 306] width 101 height 25
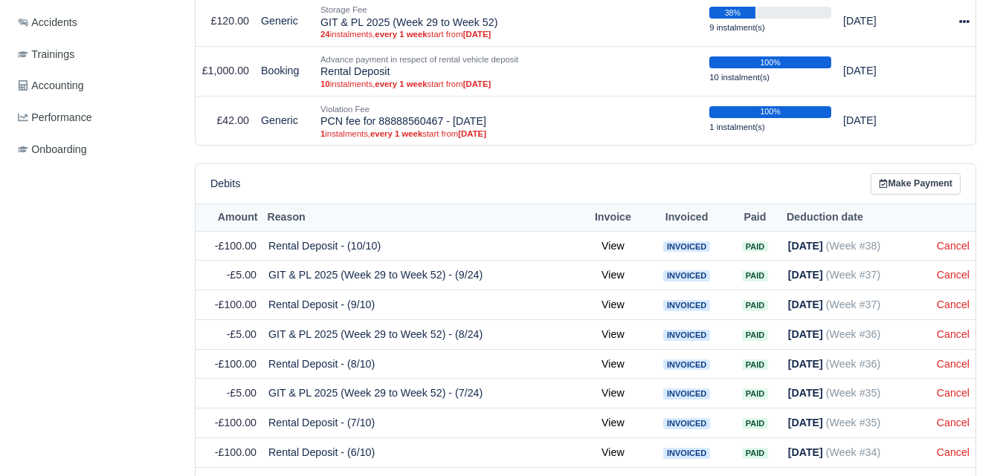
scroll to position [619, 0]
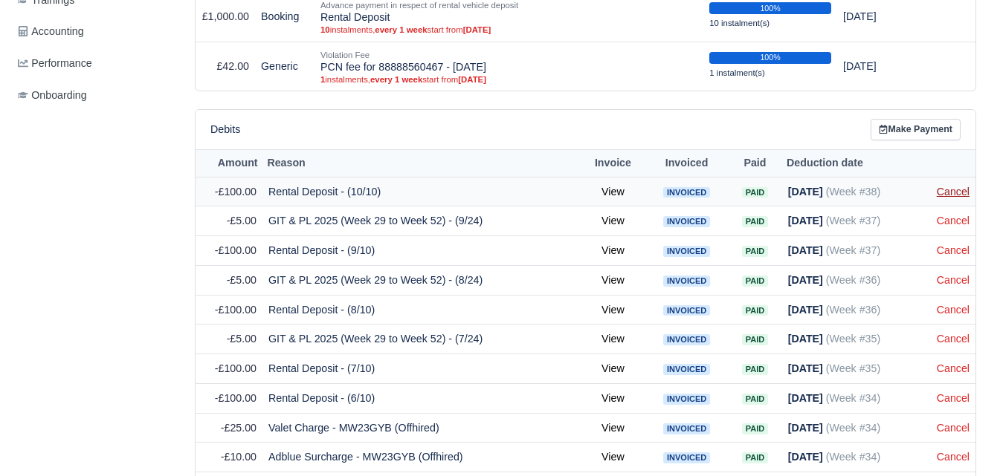
click at [957, 195] on link "Cancel" at bounding box center [953, 192] width 33 height 12
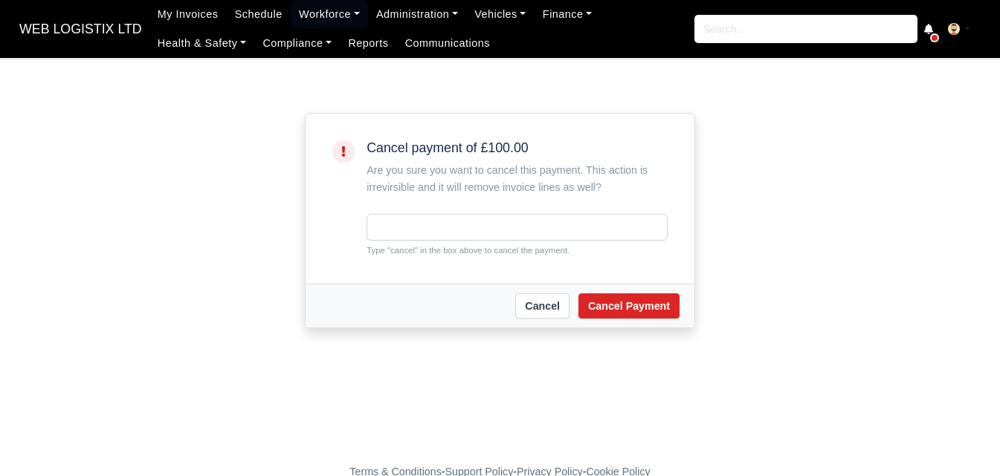
click at [395, 250] on small "Type "cancel" in the box above to cancel the payment." at bounding box center [516, 250] width 301 height 13
copy small "cancel"
click at [419, 230] on input "text" at bounding box center [516, 227] width 301 height 27
paste input "cancel"
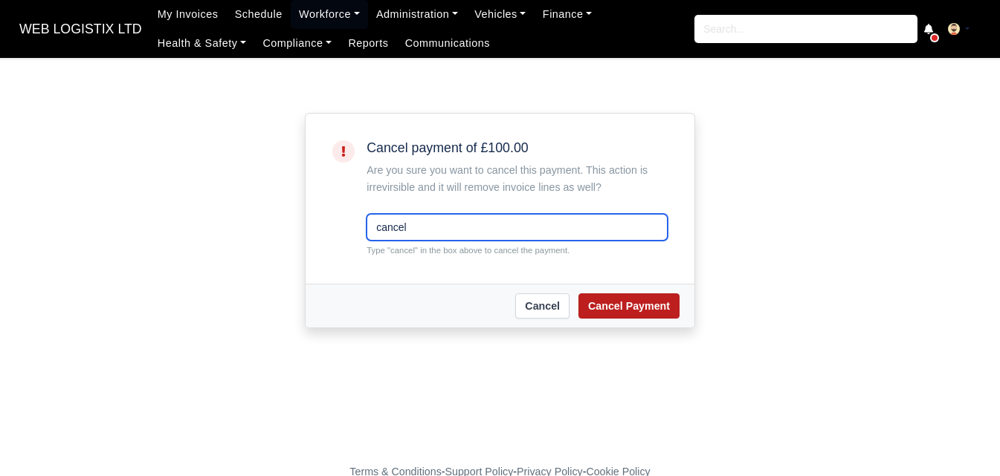
type input "cancel"
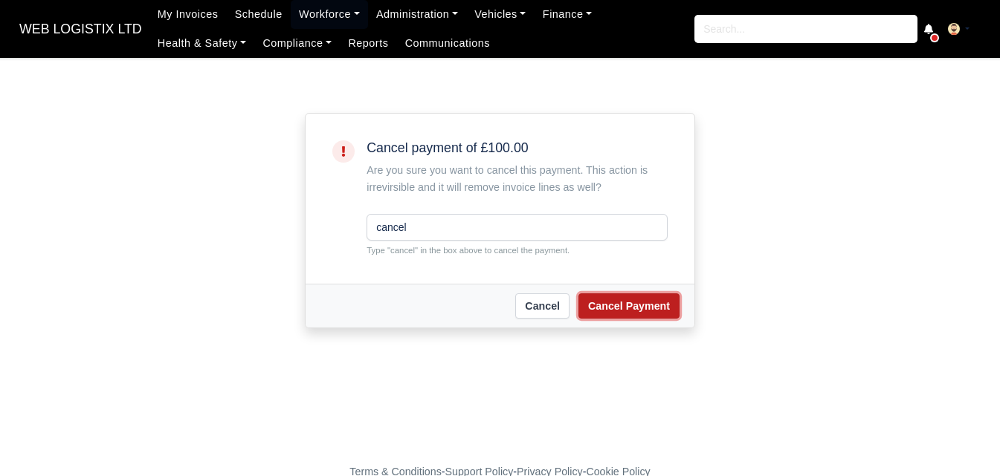
click at [617, 298] on button "Cancel Payment" at bounding box center [628, 306] width 101 height 25
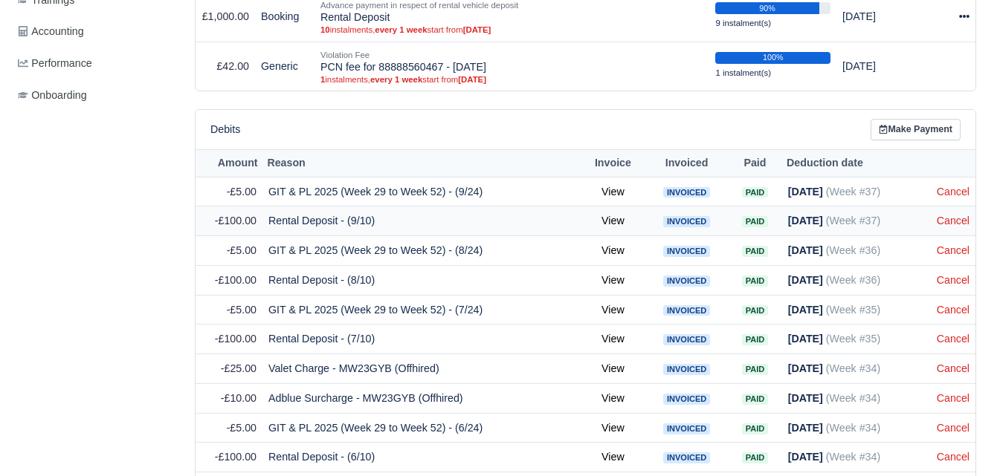
scroll to position [630, 0]
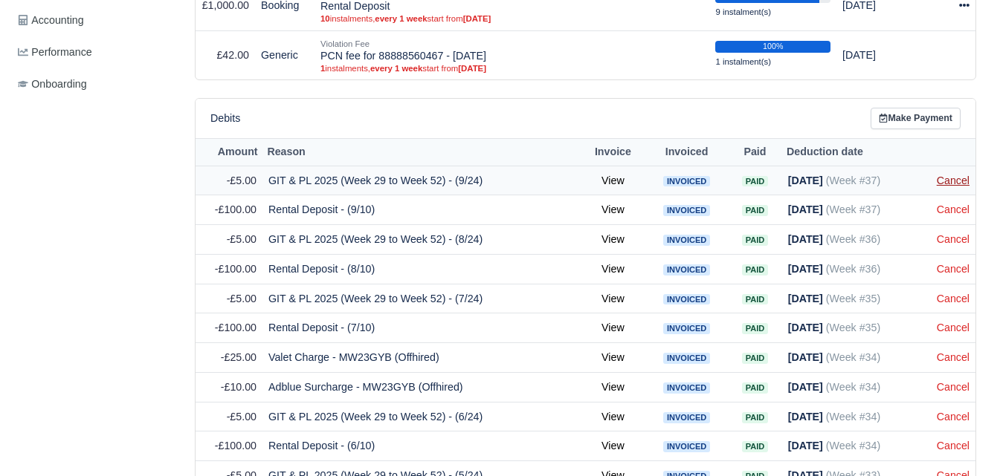
click at [946, 184] on link "Cancel" at bounding box center [953, 181] width 33 height 12
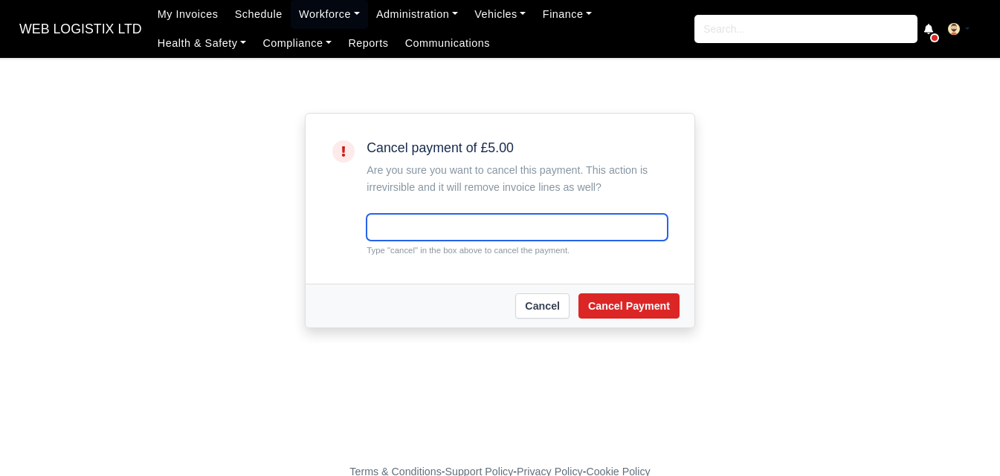
click at [465, 221] on input "text" at bounding box center [516, 227] width 301 height 27
paste input "cancel"
type input "cancel"
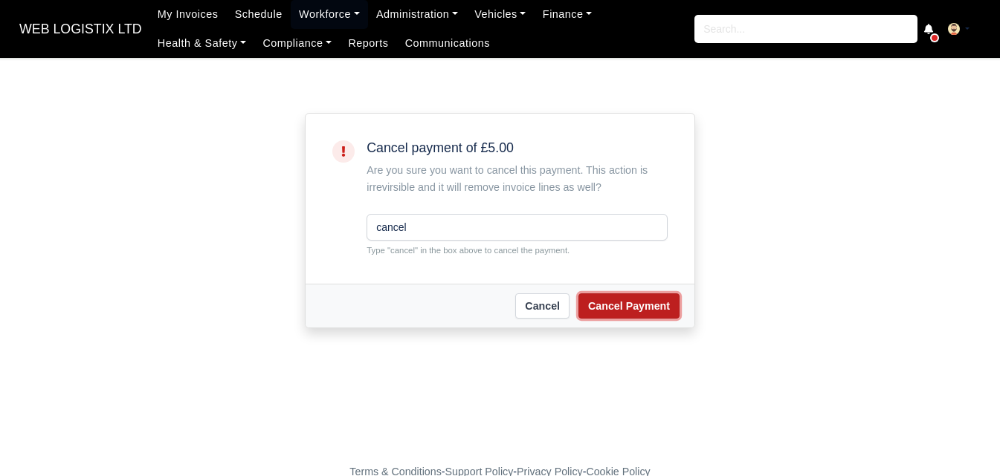
click at [637, 317] on button "Cancel Payment" at bounding box center [628, 306] width 101 height 25
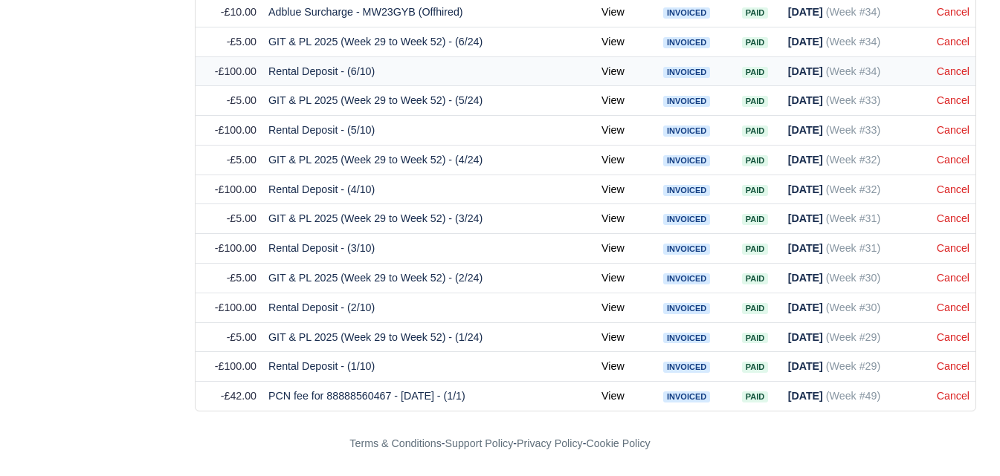
scroll to position [617, 0]
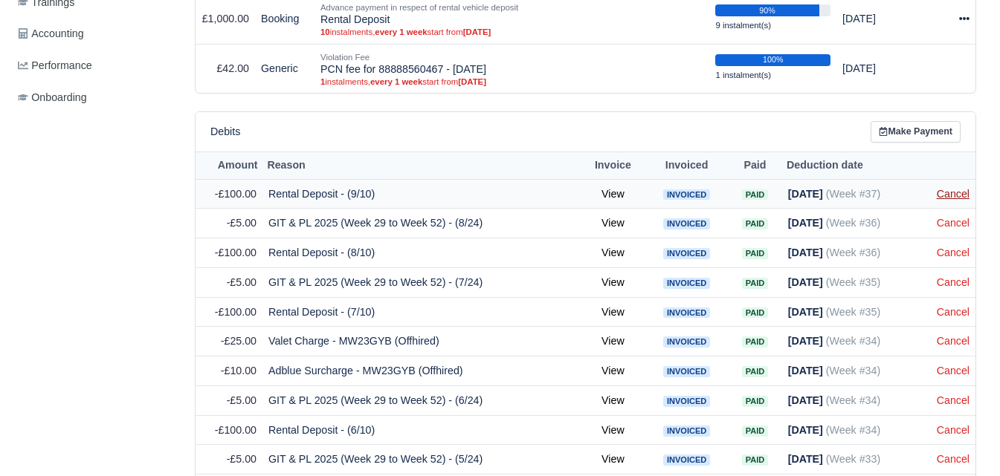
click at [953, 199] on link "Cancel" at bounding box center [953, 194] width 33 height 12
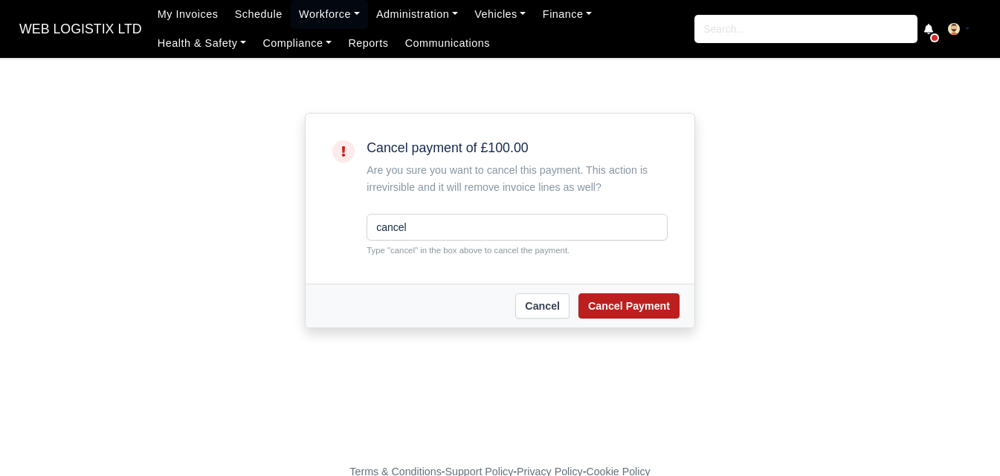
type input "cancel"
click at [639, 303] on button "Cancel Payment" at bounding box center [628, 306] width 101 height 25
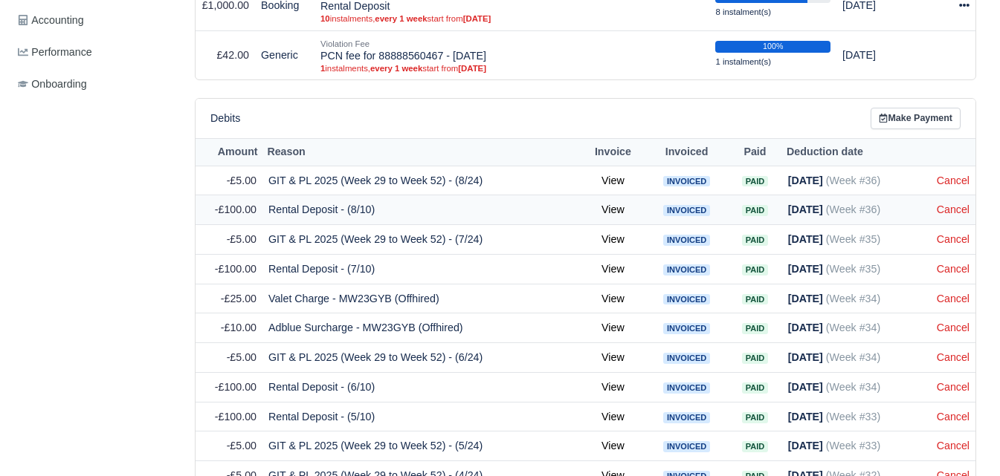
scroll to position [630, 0]
click at [956, 180] on link "Cancel" at bounding box center [953, 181] width 33 height 12
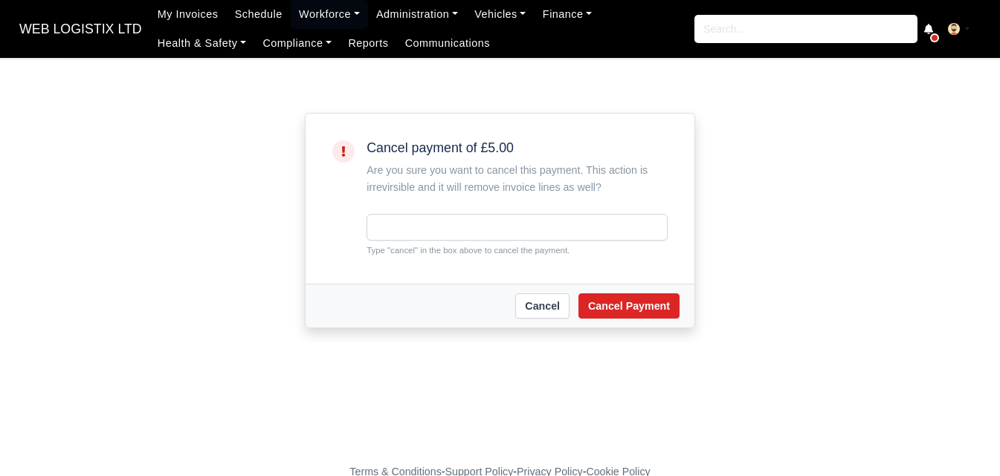
click at [427, 225] on input "text" at bounding box center [516, 227] width 301 height 27
type input "cancel"
click at [604, 300] on button "Cancel Payment" at bounding box center [628, 306] width 101 height 25
type input "cancel"
click at [621, 304] on button "Cancel Payment" at bounding box center [628, 306] width 101 height 25
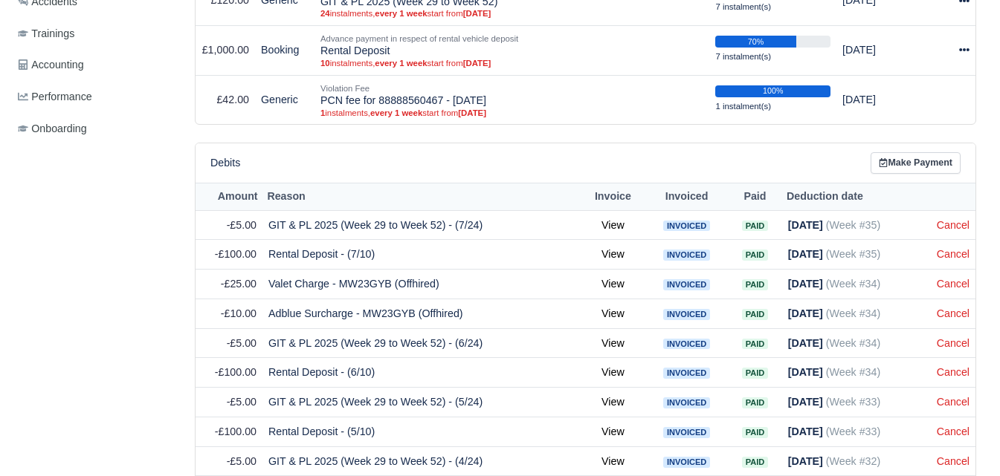
scroll to position [619, 0]
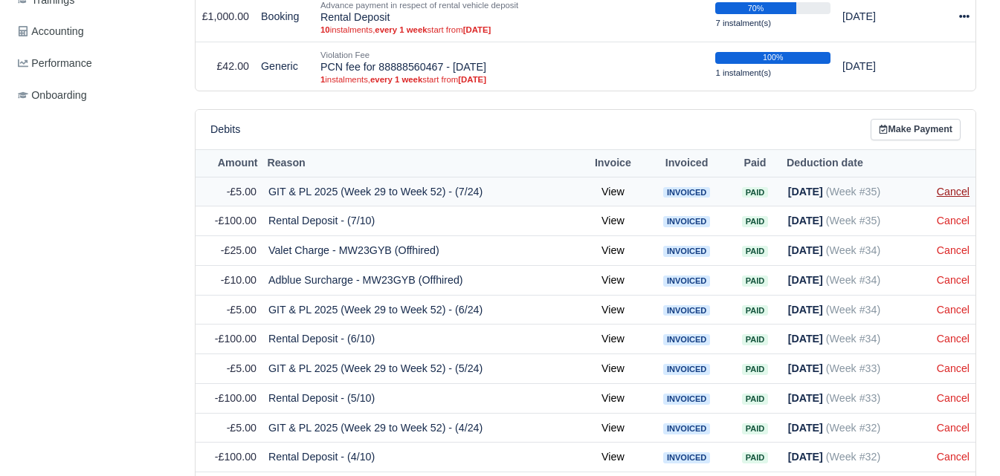
click at [964, 198] on link "Cancel" at bounding box center [953, 192] width 33 height 12
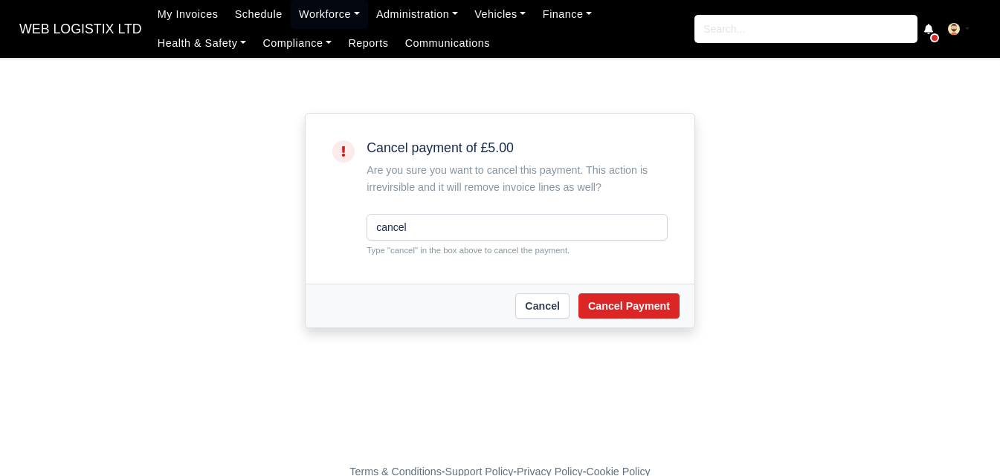
type input "cancel"
click at [666, 292] on div "[PERSON_NAME] Payment" at bounding box center [499, 306] width 389 height 44
click at [664, 303] on button "Cancel Payment" at bounding box center [628, 306] width 101 height 25
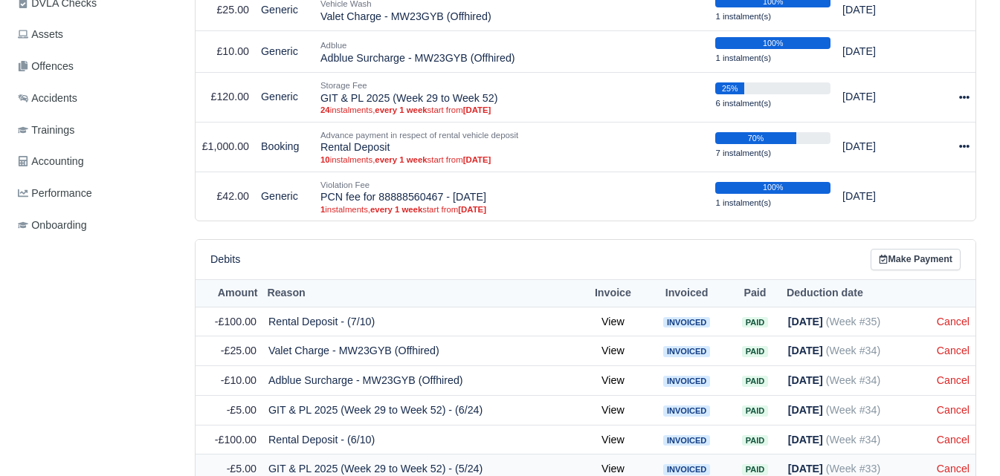
scroll to position [619, 0]
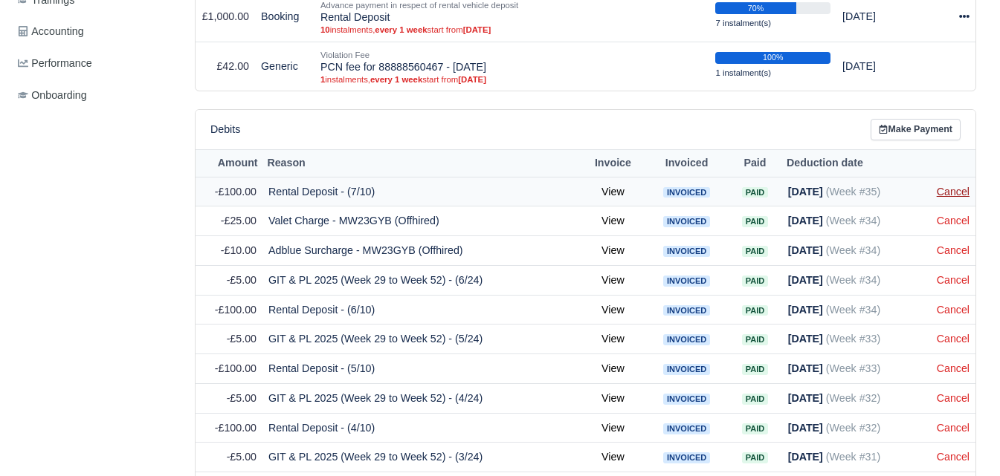
click at [951, 192] on link "Cancel" at bounding box center [953, 192] width 33 height 12
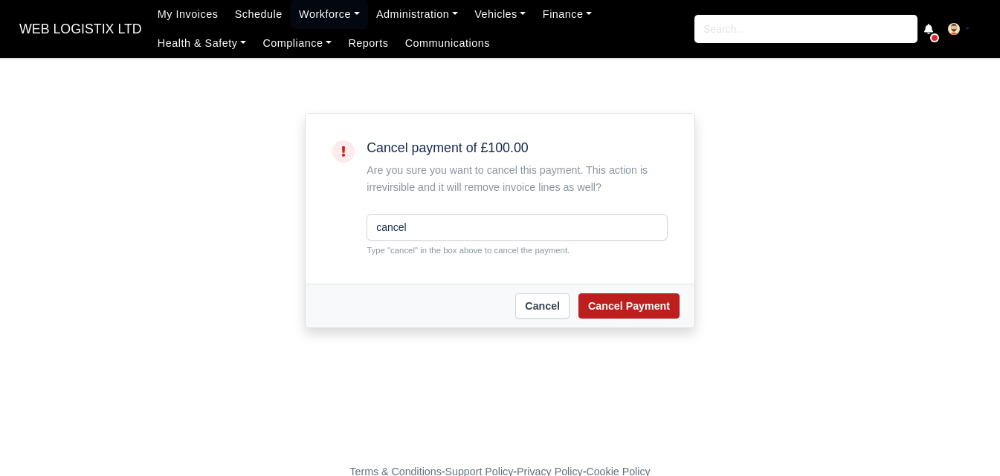
type input "cancel"
click at [671, 302] on button "Cancel Payment" at bounding box center [628, 306] width 101 height 25
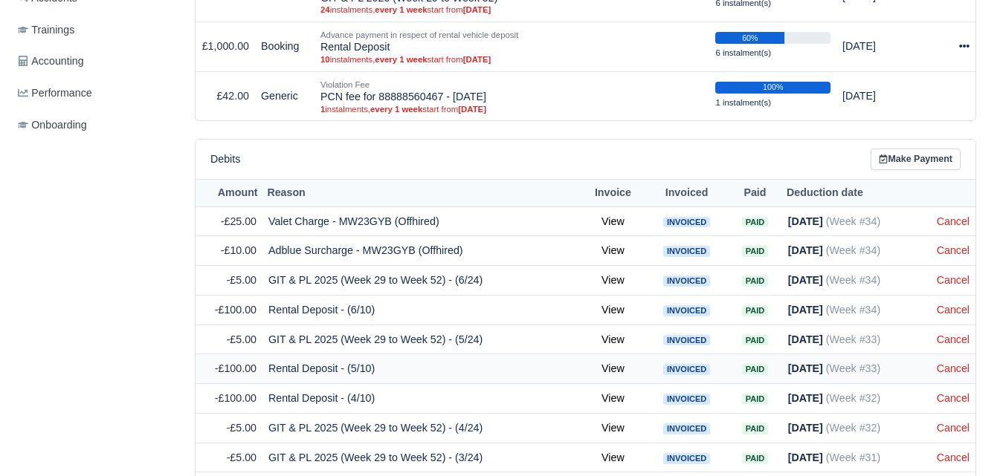
scroll to position [619, 0]
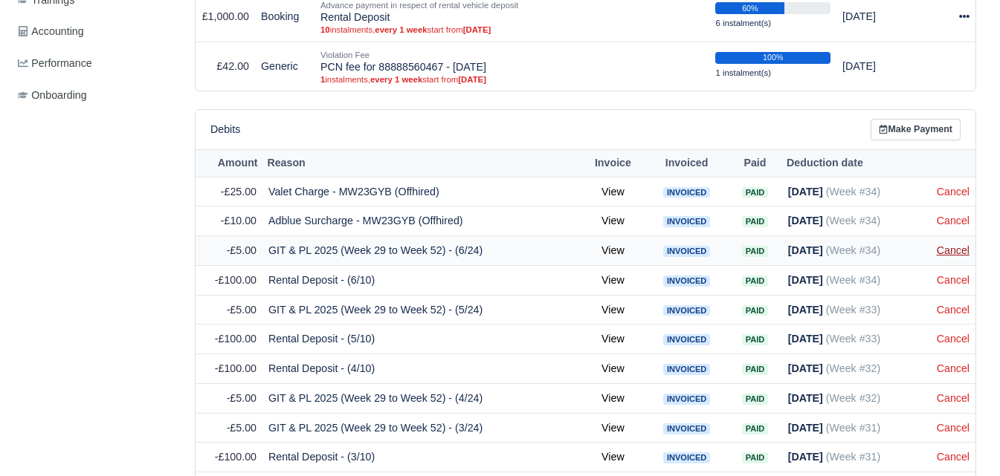
click at [959, 250] on link "Cancel" at bounding box center [953, 251] width 33 height 12
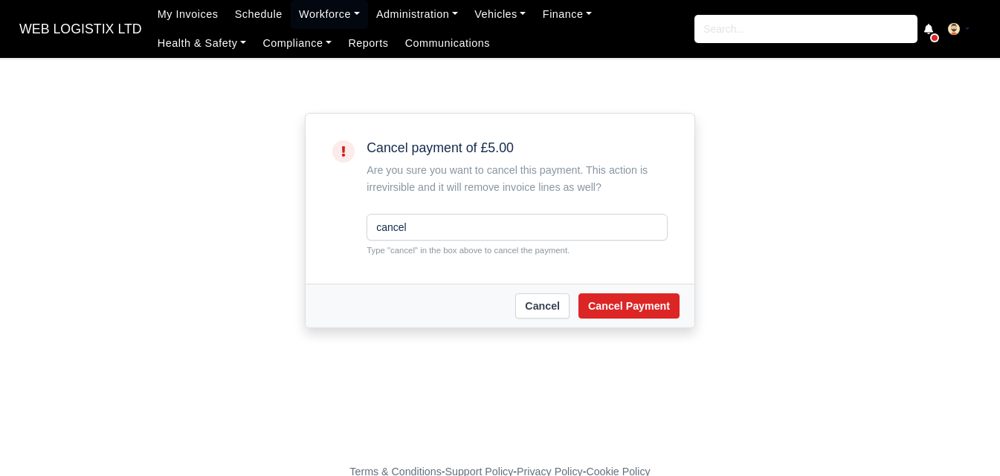
type input "cancel"
click at [679, 308] on div "Cancel Cancel Payment" at bounding box center [499, 306] width 389 height 44
click at [673, 308] on button "Cancel Payment" at bounding box center [628, 306] width 101 height 25
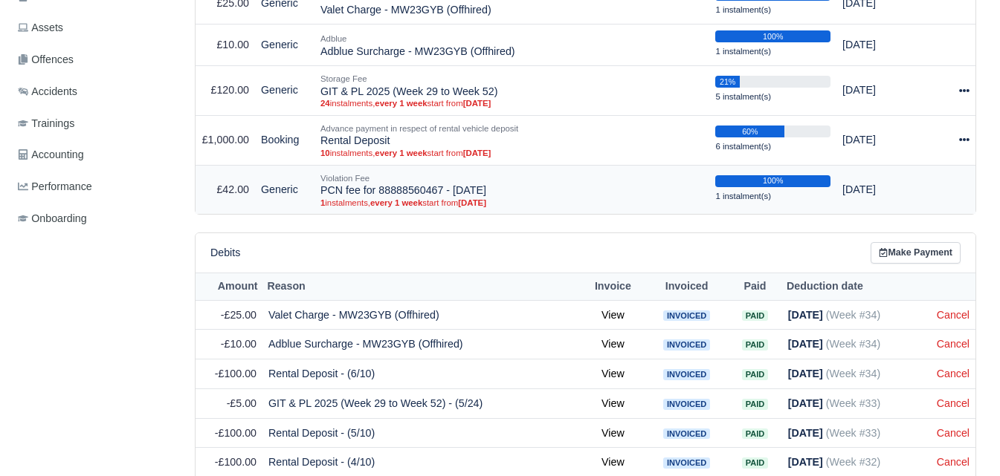
scroll to position [619, 0]
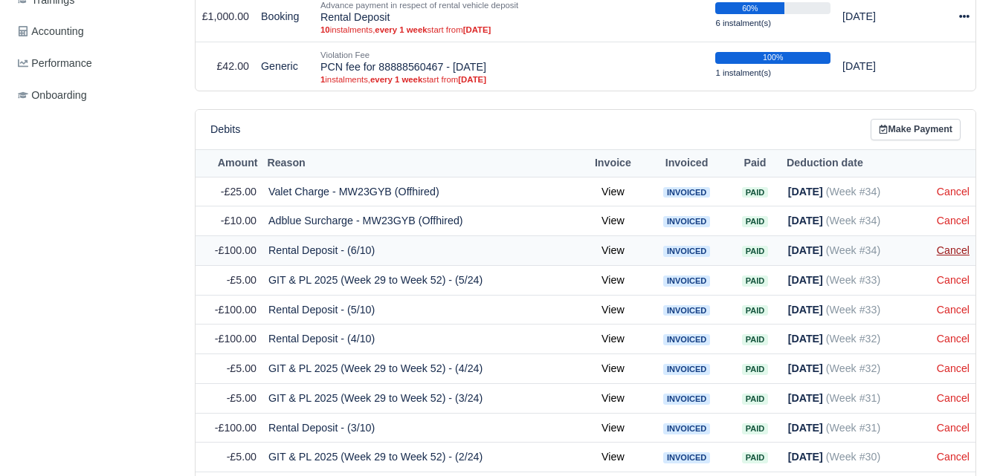
click at [944, 254] on link "Cancel" at bounding box center [953, 251] width 33 height 12
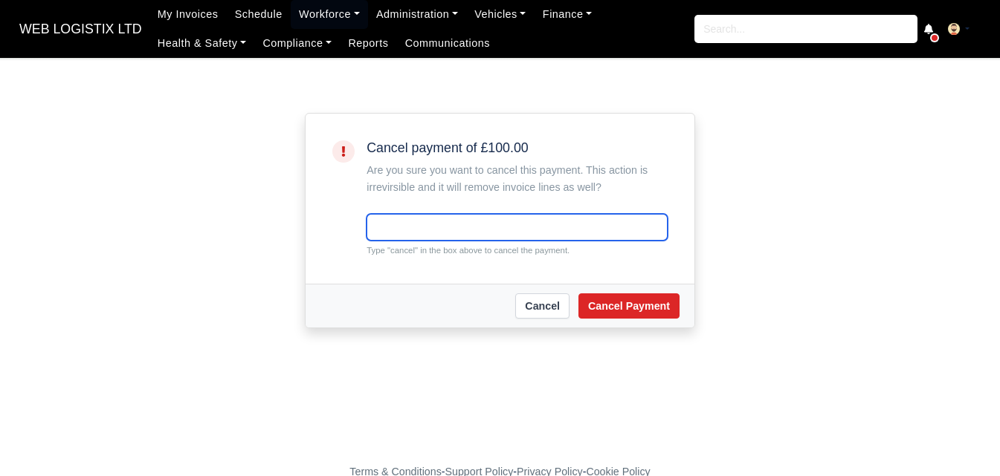
click at [439, 225] on input "text" at bounding box center [516, 227] width 301 height 27
paste input "cancel"
type input "cancel"
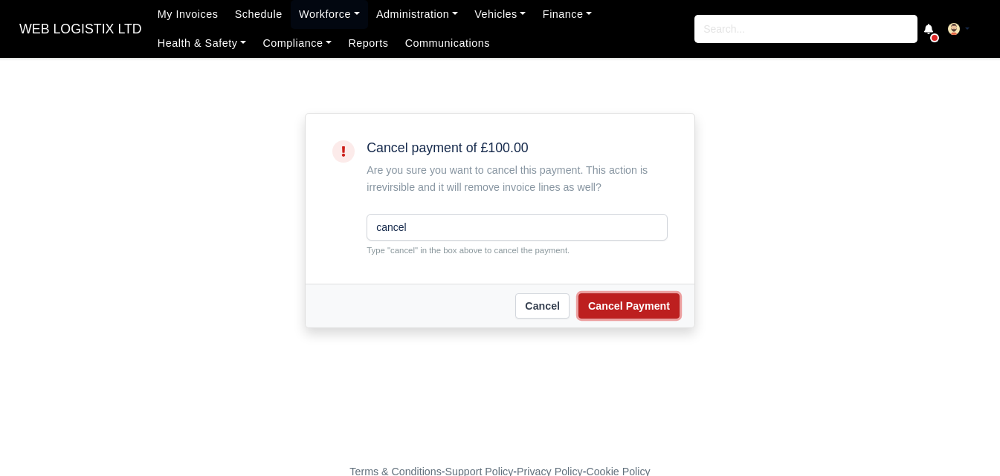
click at [664, 309] on button "Cancel Payment" at bounding box center [628, 306] width 101 height 25
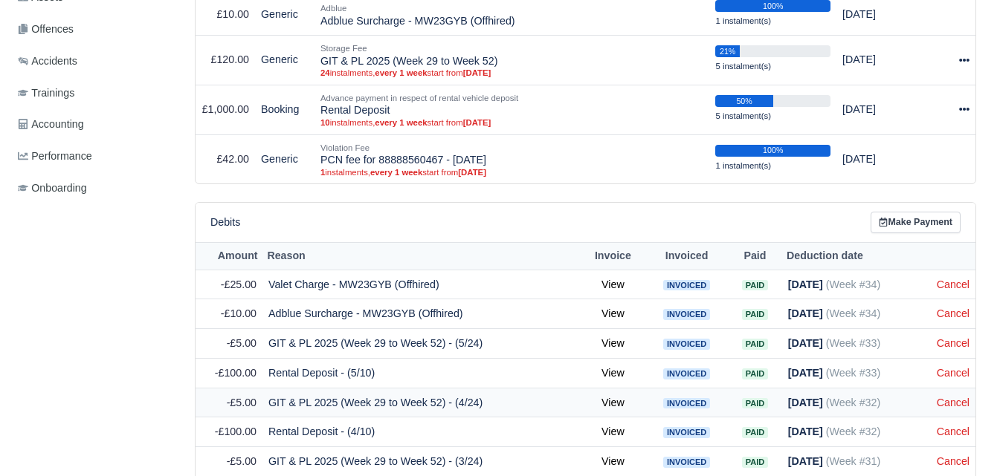
scroll to position [620, 0]
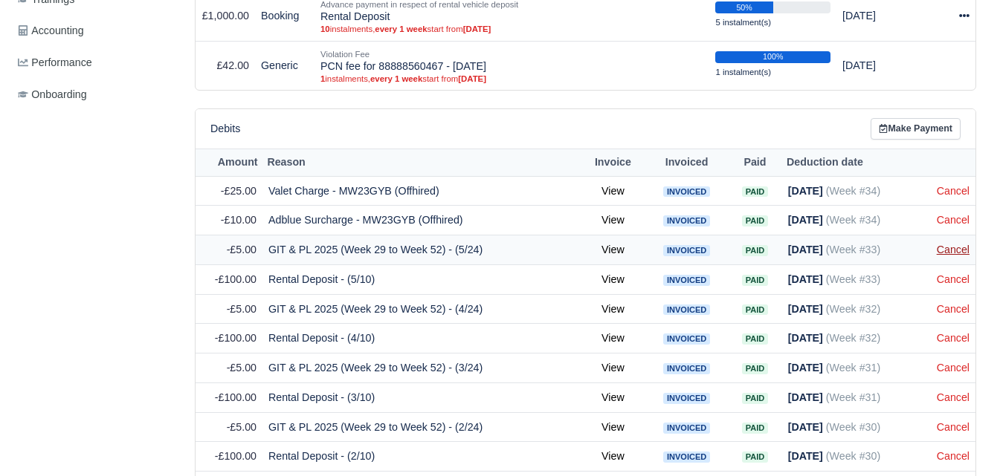
click at [957, 256] on link "Cancel" at bounding box center [953, 250] width 33 height 12
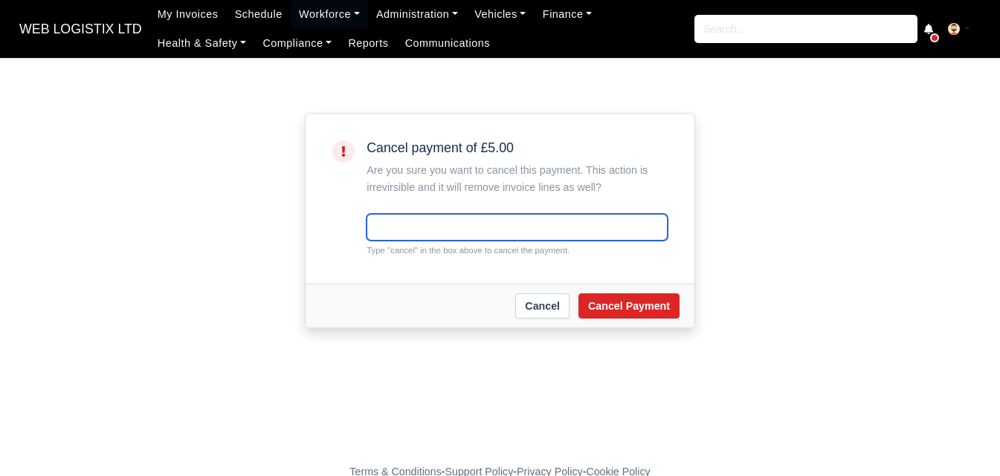
click at [511, 234] on input "text" at bounding box center [516, 227] width 301 height 27
paste input "cancel"
type input "cancel"
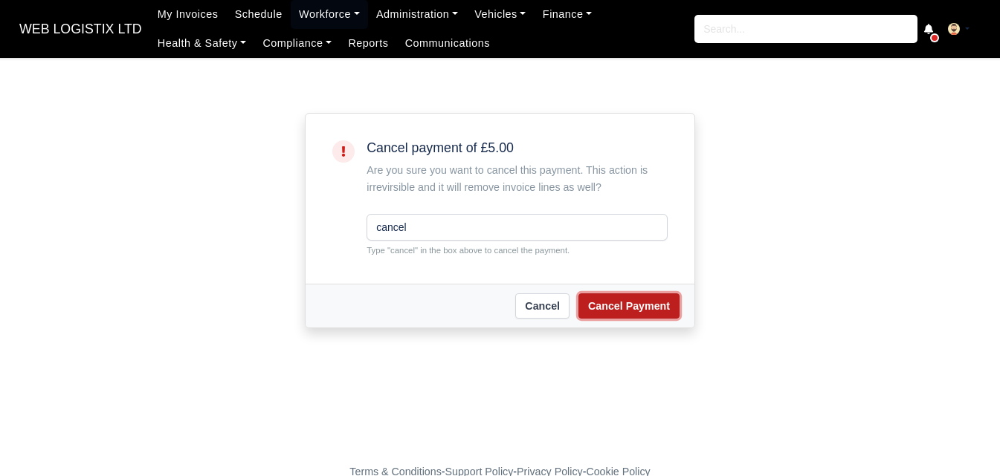
click at [631, 309] on button "Cancel Payment" at bounding box center [628, 306] width 101 height 25
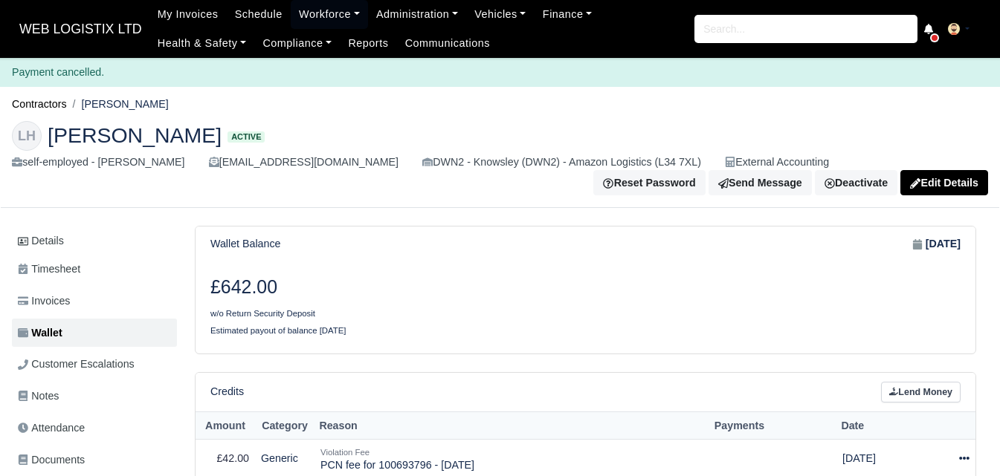
scroll to position [741, 0]
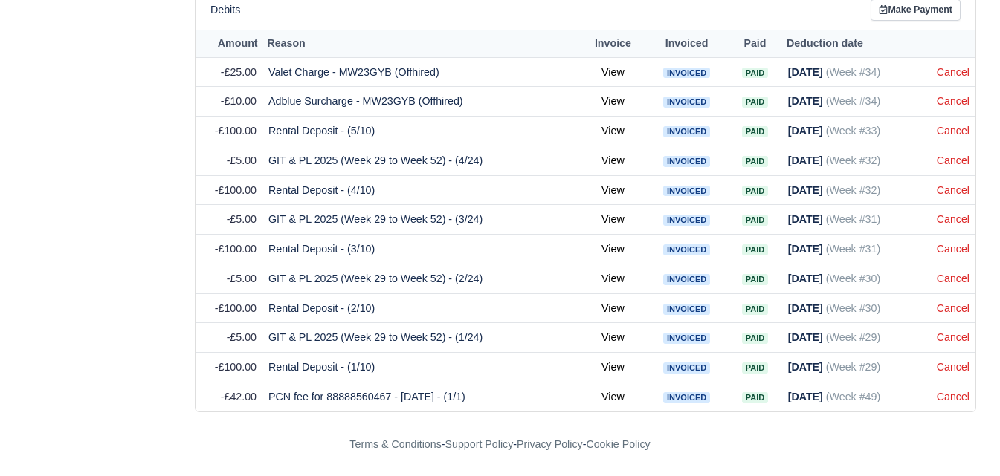
click at [975, 130] on div "Debits Make Payment Amount Reason Invoice Invoiced Paid Deduction date -£25.00 …" at bounding box center [585, 201] width 781 height 422
click at [957, 129] on link "Cancel" at bounding box center [953, 131] width 33 height 12
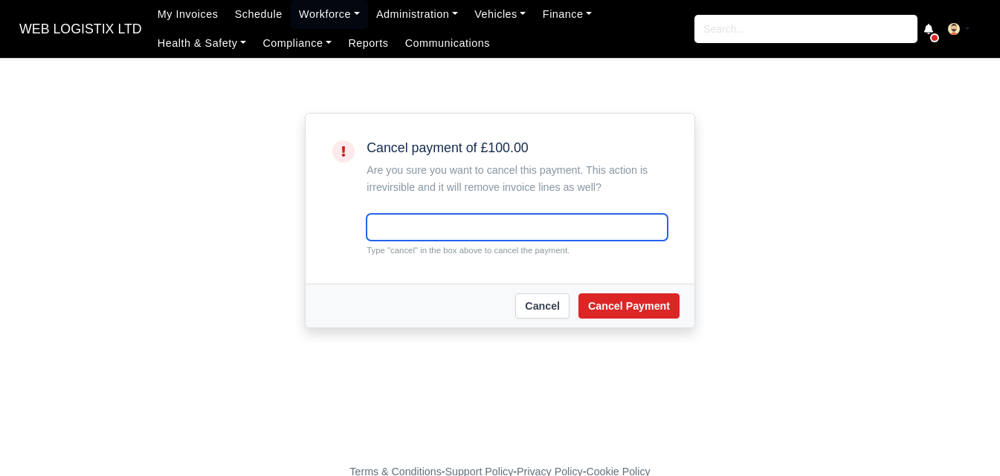
click at [414, 227] on input "text" at bounding box center [516, 227] width 301 height 27
paste input "cancel"
type input "cancel"
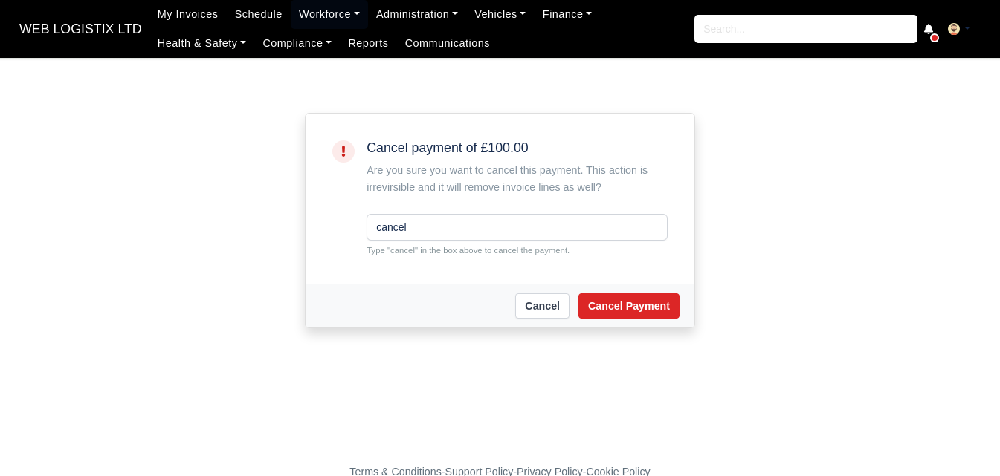
click at [601, 292] on div "Cancel Cancel Payment" at bounding box center [499, 306] width 389 height 44
click at [605, 310] on button "Cancel Payment" at bounding box center [628, 306] width 101 height 25
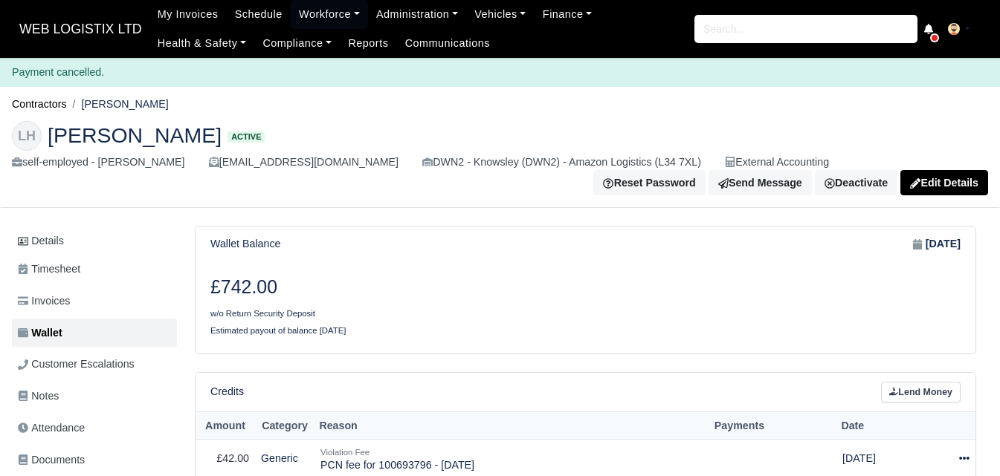
scroll to position [711, 0]
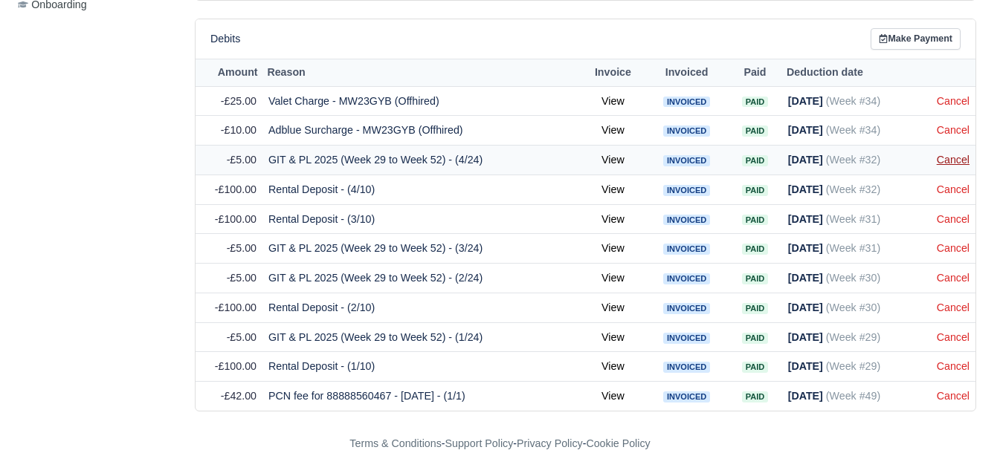
click at [968, 156] on link "Cancel" at bounding box center [953, 160] width 33 height 12
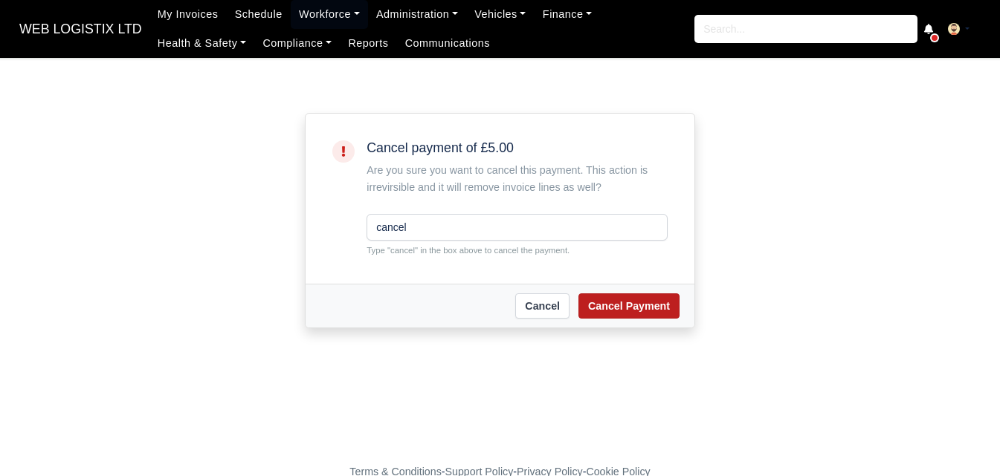
type input "cancel"
click at [607, 314] on button "Cancel Payment" at bounding box center [628, 306] width 101 height 25
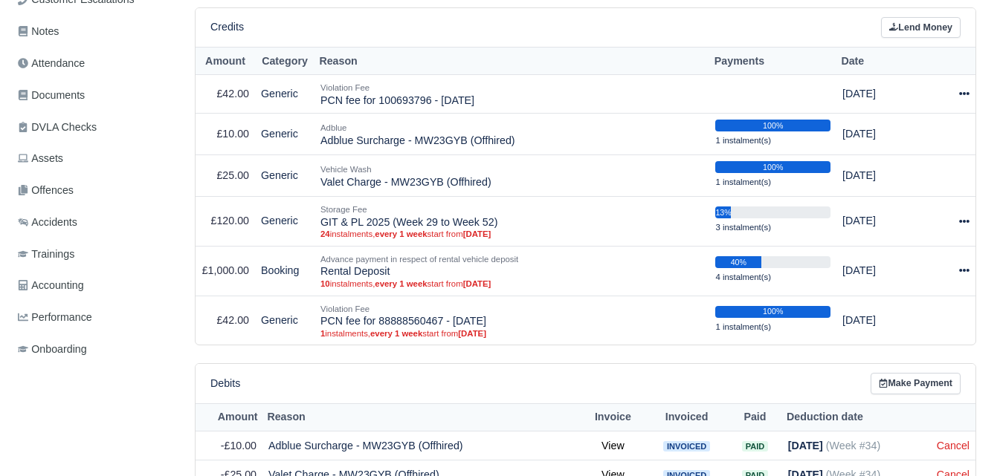
scroll to position [682, 0]
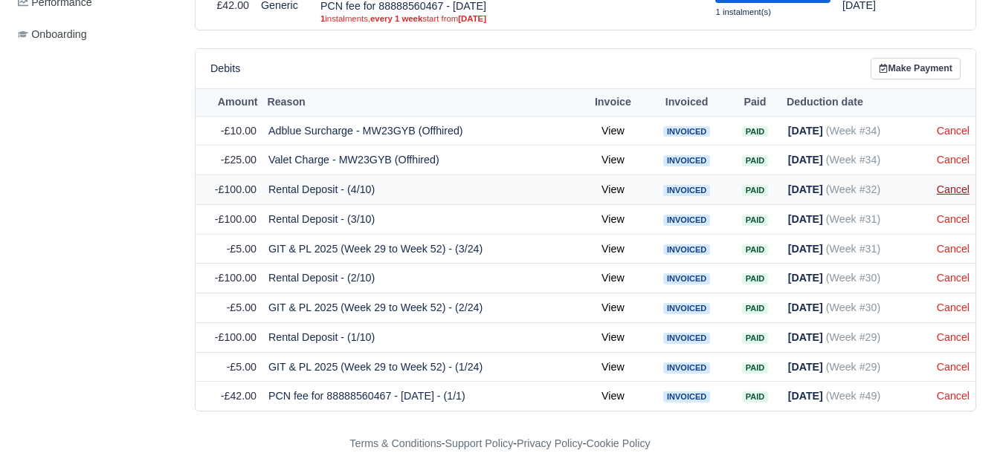
click at [945, 190] on link "Cancel" at bounding box center [953, 190] width 33 height 12
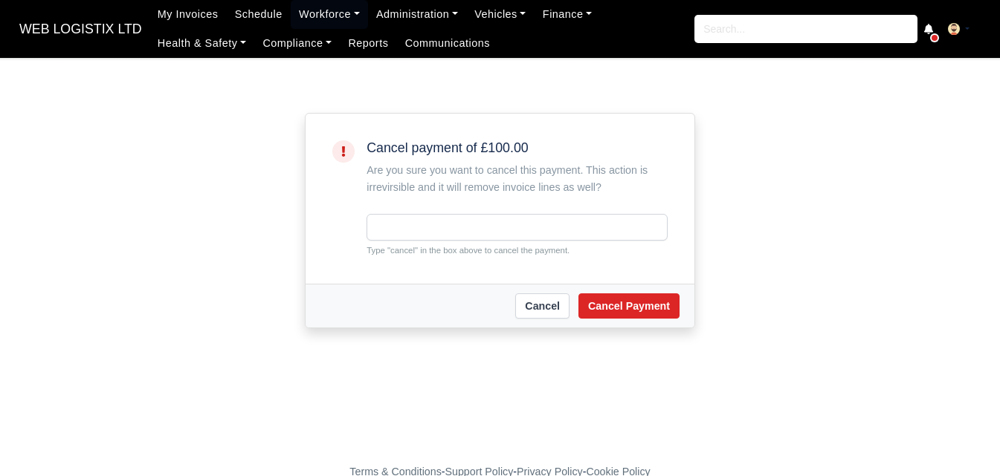
click at [471, 228] on input "text" at bounding box center [516, 227] width 301 height 27
type input "cancel"
click at [644, 293] on div "[PERSON_NAME] Payment" at bounding box center [499, 306] width 389 height 44
click at [644, 302] on button "Cancel Payment" at bounding box center [628, 306] width 101 height 25
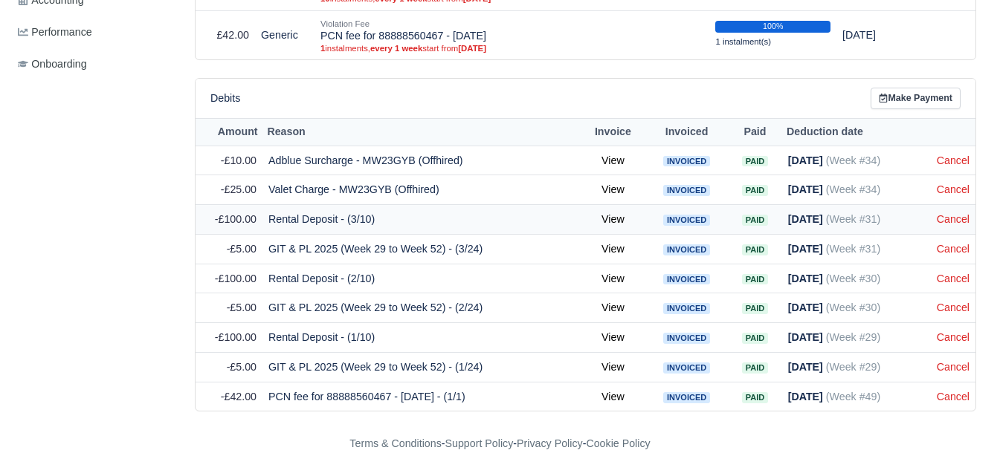
scroll to position [653, 0]
click at [952, 221] on link "Cancel" at bounding box center [953, 219] width 33 height 12
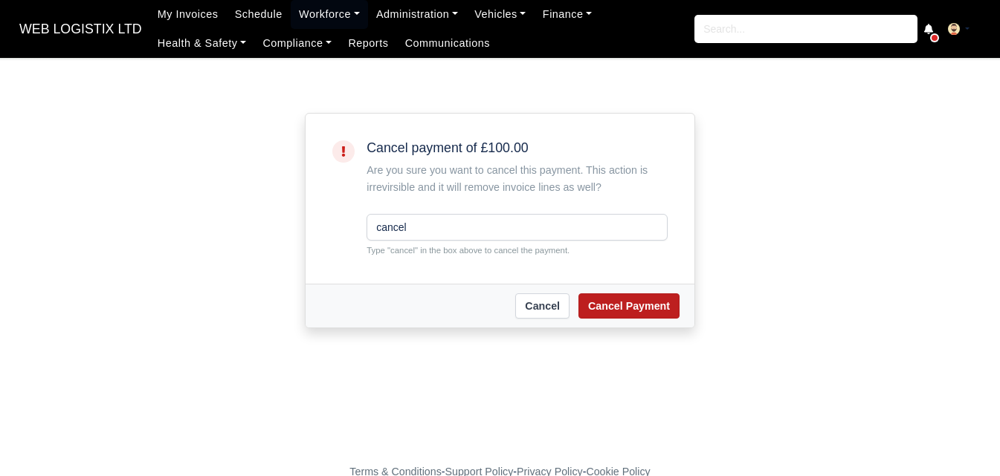
type input "cancel"
click at [628, 311] on button "Cancel Payment" at bounding box center [628, 306] width 101 height 25
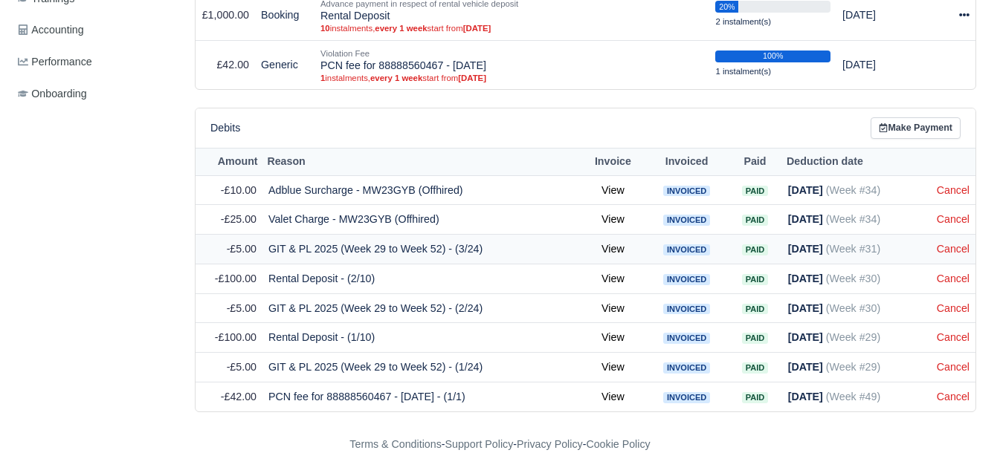
scroll to position [623, 0]
click at [943, 251] on link "Cancel" at bounding box center [953, 249] width 33 height 12
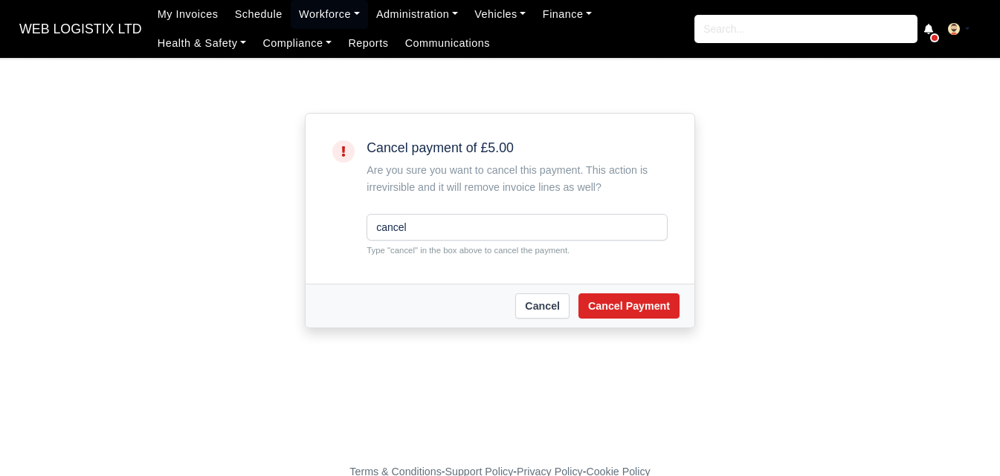
type input "cancel"
click at [671, 331] on main "Cancel payment of £5.00 Are you sure you want to cancel this payment. This acti…" at bounding box center [500, 258] width 1000 height 364
click at [656, 306] on button "Cancel Payment" at bounding box center [628, 306] width 101 height 25
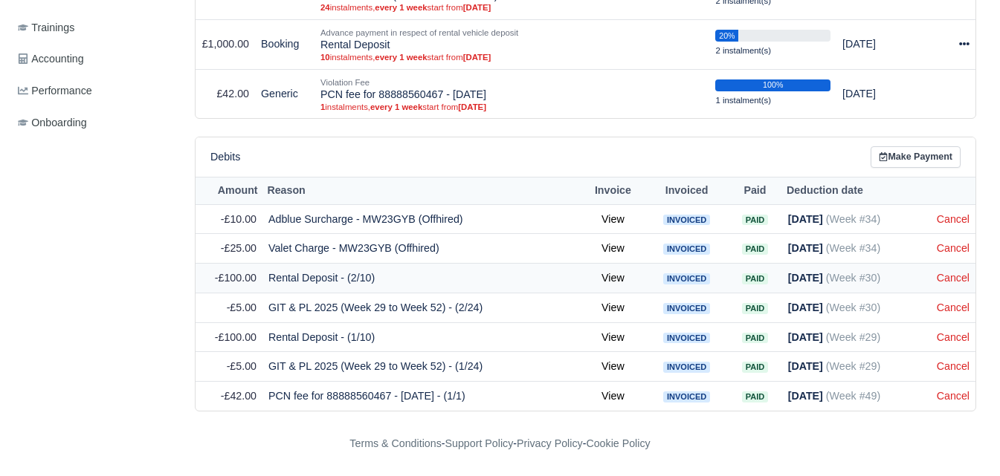
scroll to position [594, 0]
click at [953, 283] on link "Cancel" at bounding box center [953, 278] width 33 height 12
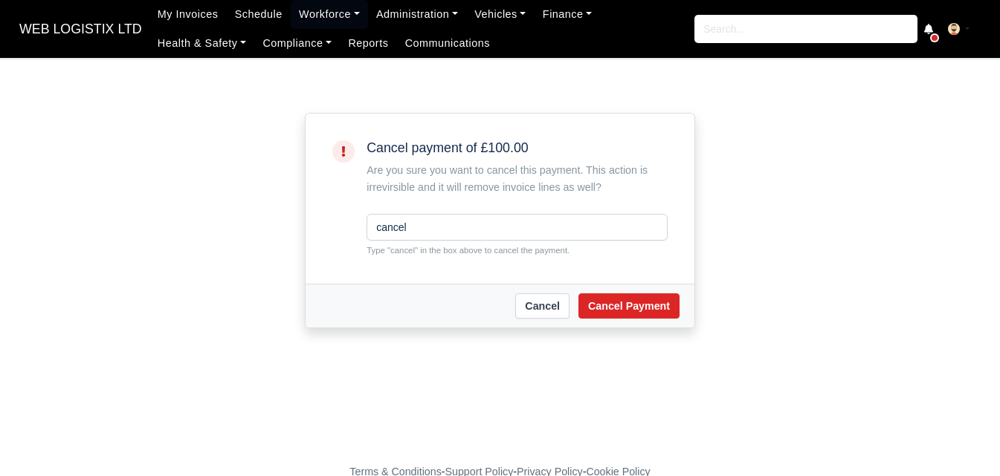
type input "cancel"
click at [579, 309] on div "[PERSON_NAME] Payment" at bounding box center [499, 306] width 359 height 25
click at [597, 309] on button "Cancel Payment" at bounding box center [628, 306] width 101 height 25
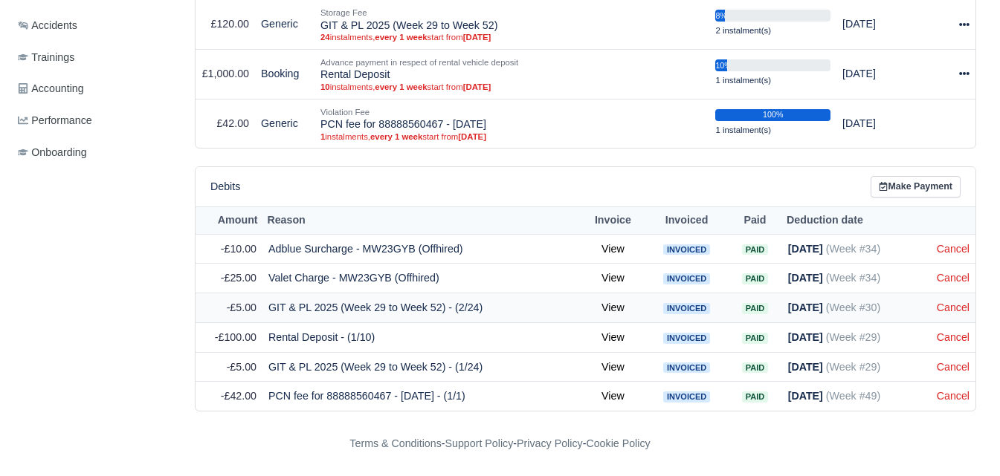
scroll to position [564, 0]
click at [951, 306] on link "Cancel" at bounding box center [953, 308] width 33 height 12
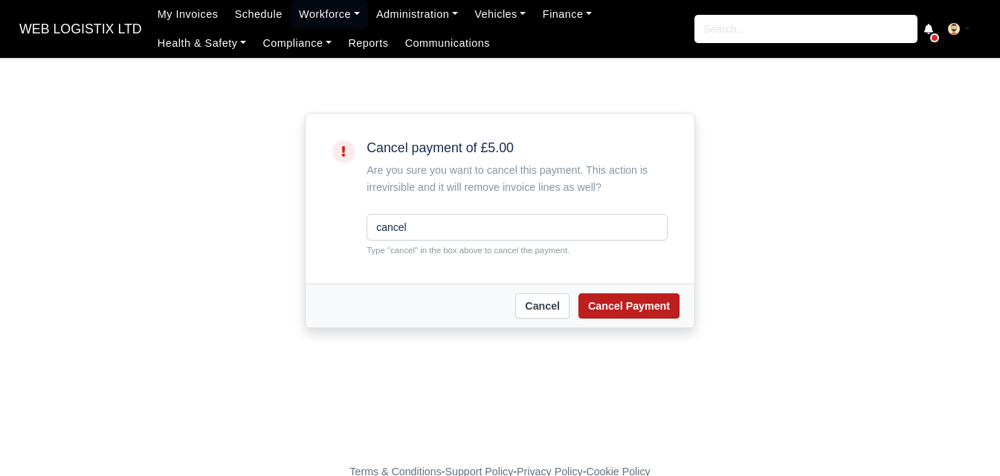
type input "cancel"
click at [672, 310] on button "Cancel Payment" at bounding box center [628, 306] width 101 height 25
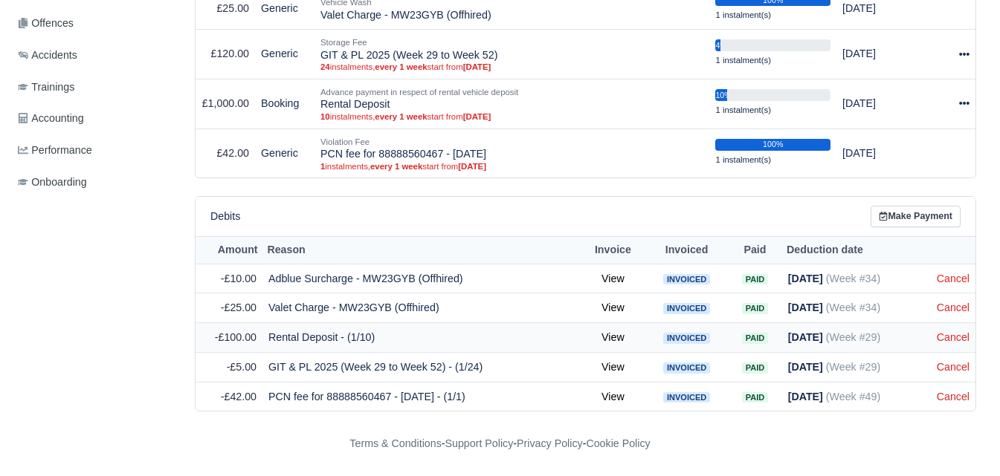
scroll to position [534, 0]
click at [941, 338] on link "Cancel" at bounding box center [953, 337] width 33 height 12
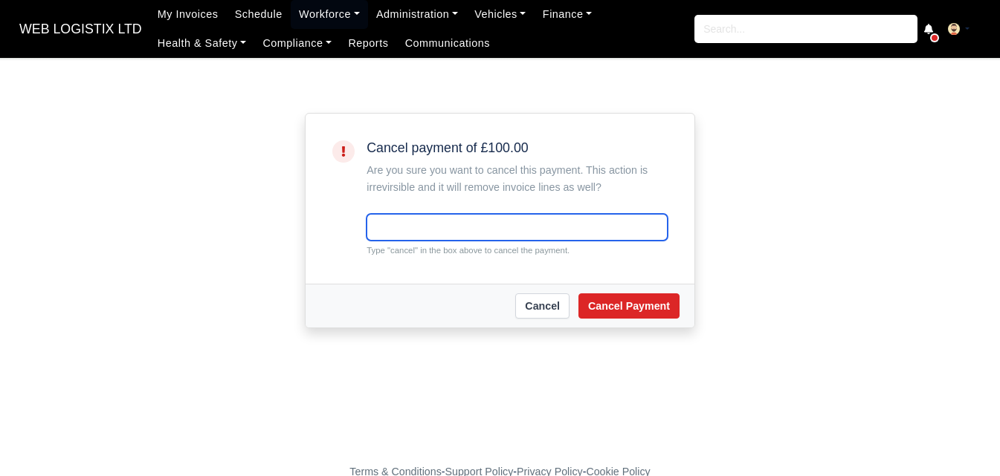
click at [458, 233] on input "text" at bounding box center [516, 227] width 301 height 27
paste input "cancel"
type input "cancel"
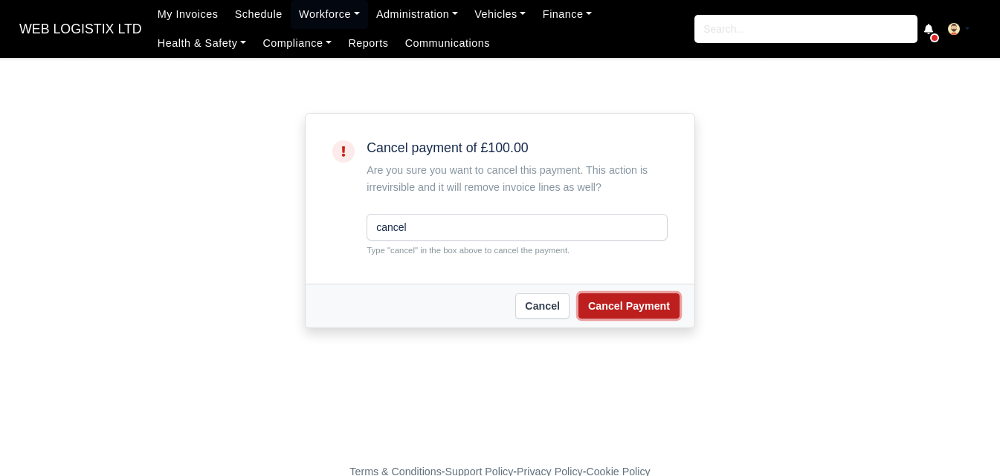
click at [653, 305] on button "Cancel Payment" at bounding box center [628, 306] width 101 height 25
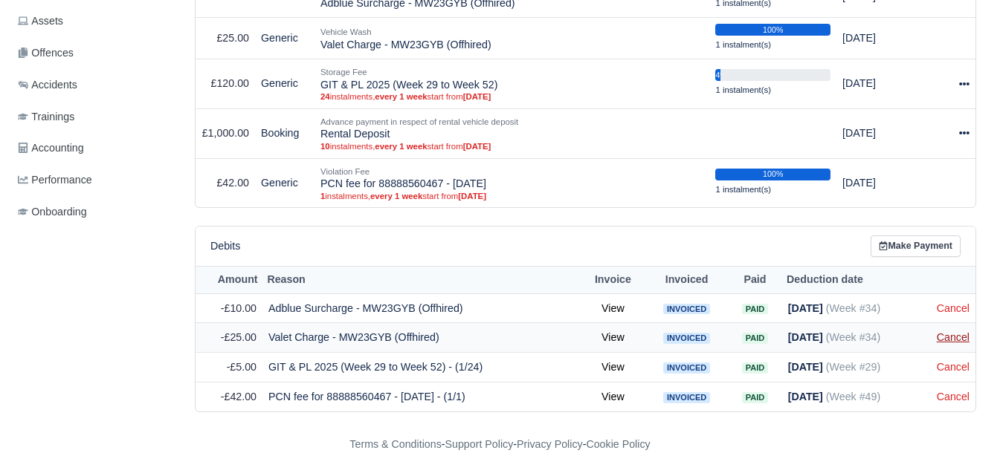
scroll to position [505, 0]
click at [963, 363] on link "Cancel" at bounding box center [953, 367] width 33 height 12
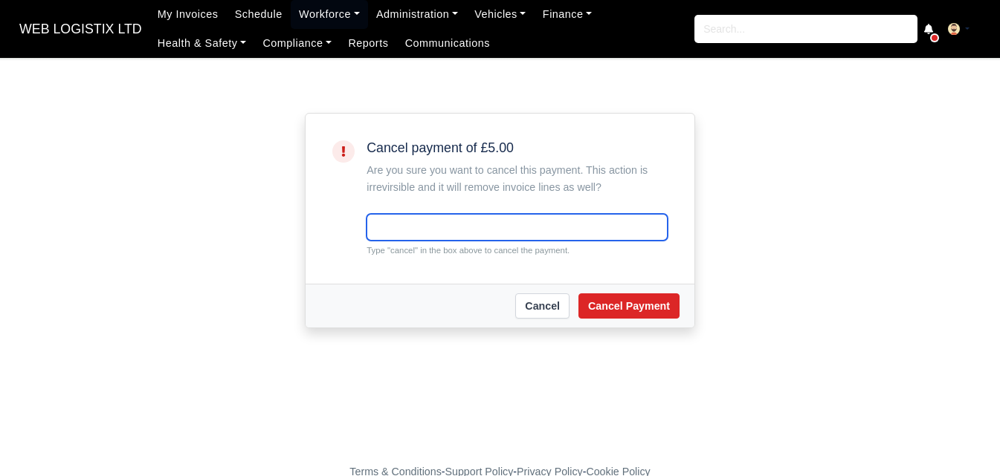
click at [373, 236] on input "text" at bounding box center [516, 227] width 301 height 27
paste input "cancel"
type input "cancel"
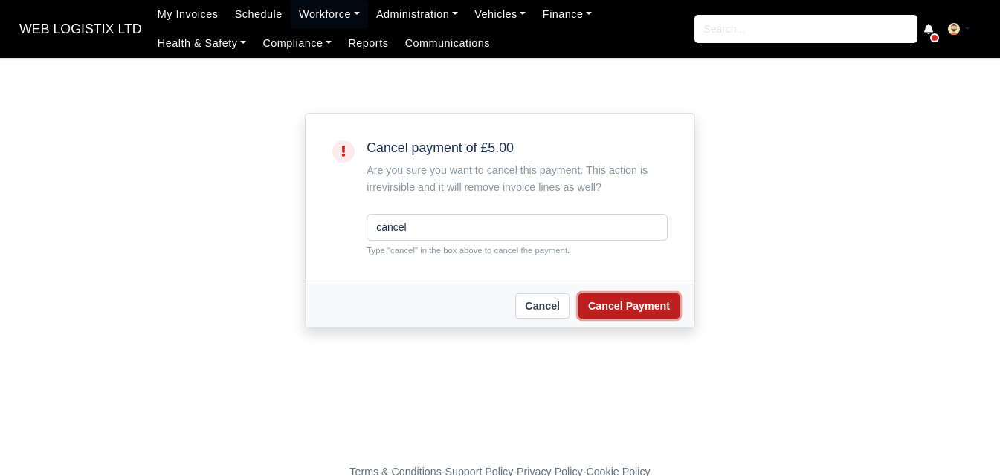
click at [647, 308] on button "Cancel Payment" at bounding box center [628, 306] width 101 height 25
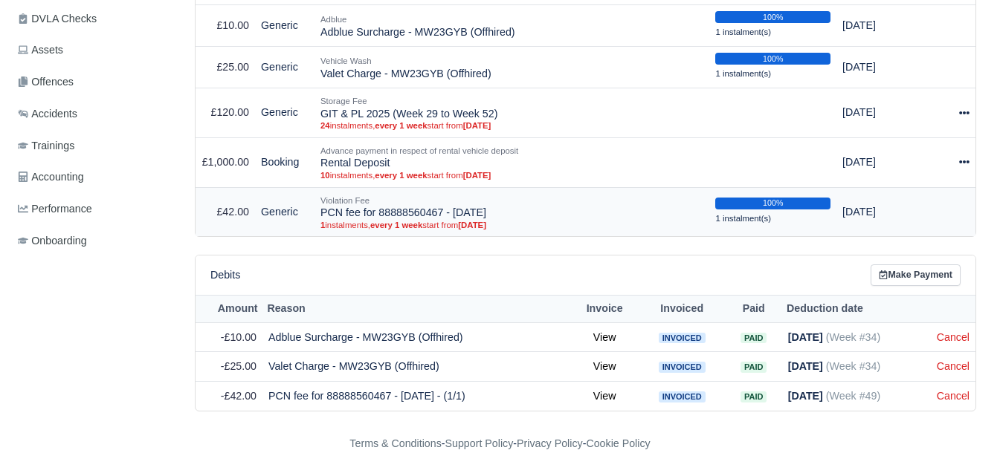
scroll to position [352, 0]
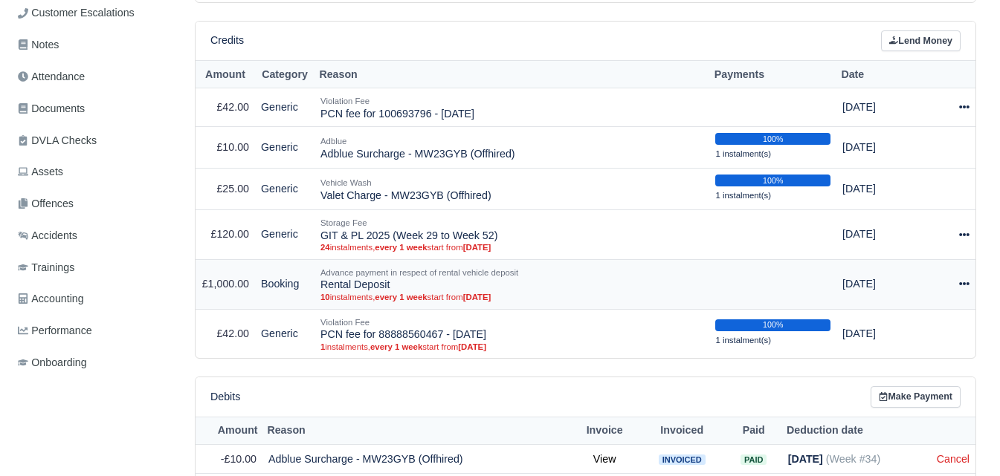
drag, startPoint x: 323, startPoint y: 285, endPoint x: 397, endPoint y: 286, distance: 74.3
click at [397, 286] on td "Advance payment in respect of rental vehicle deposit Rental Deposit 10 instalme…" at bounding box center [511, 284] width 395 height 50
copy td "Rental Deposit"
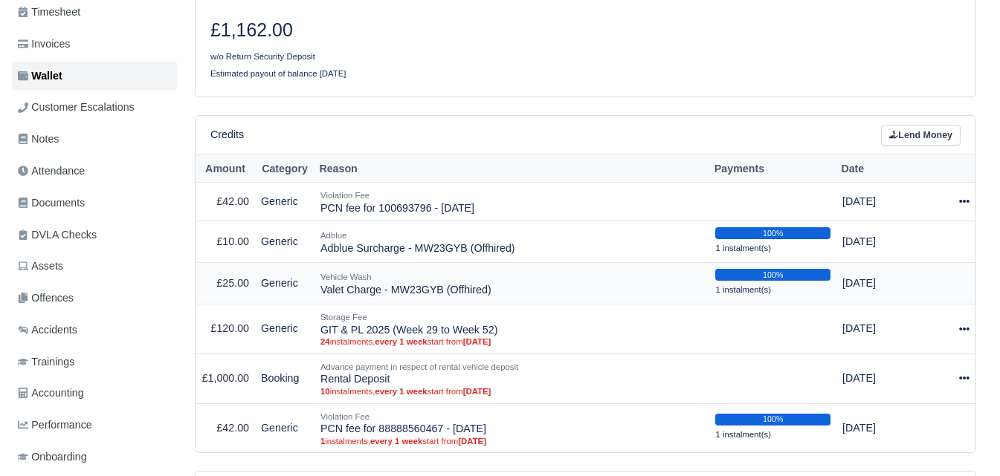
scroll to position [228, 0]
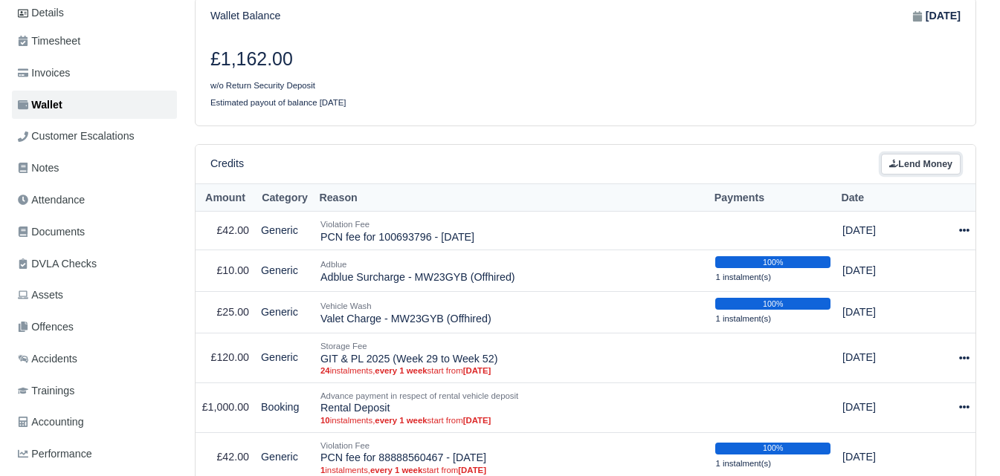
click at [919, 161] on link "Lend Money" at bounding box center [921, 165] width 80 height 22
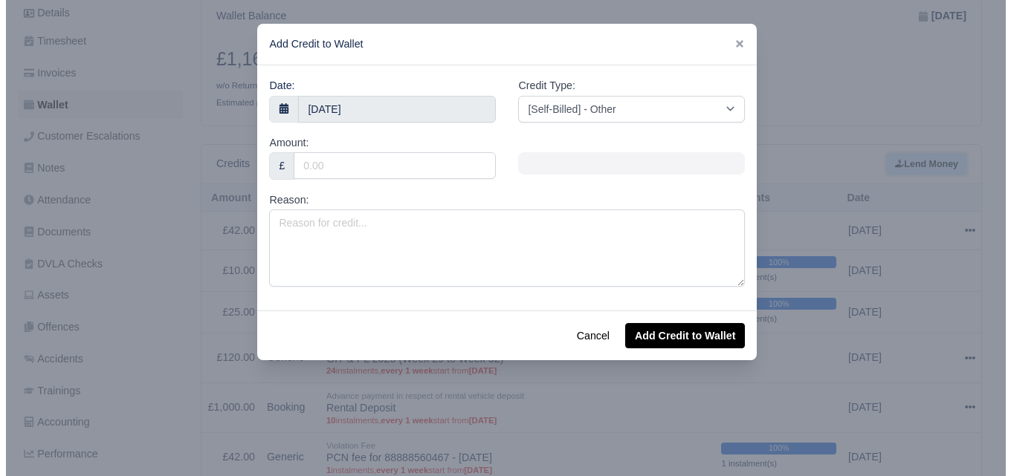
scroll to position [218, 0]
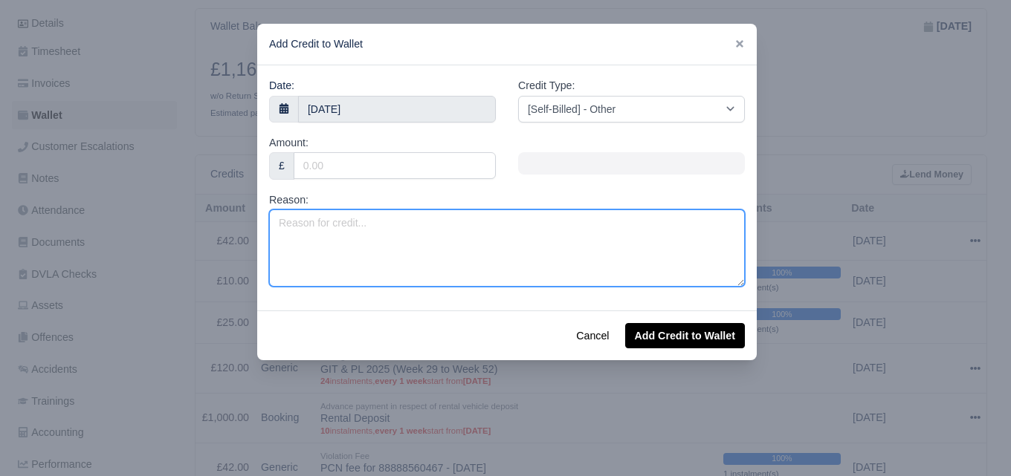
click at [458, 225] on textarea "Reason:" at bounding box center [507, 248] width 476 height 77
paste textarea "Rental Deposit"
type textarea "Rental Deposit"
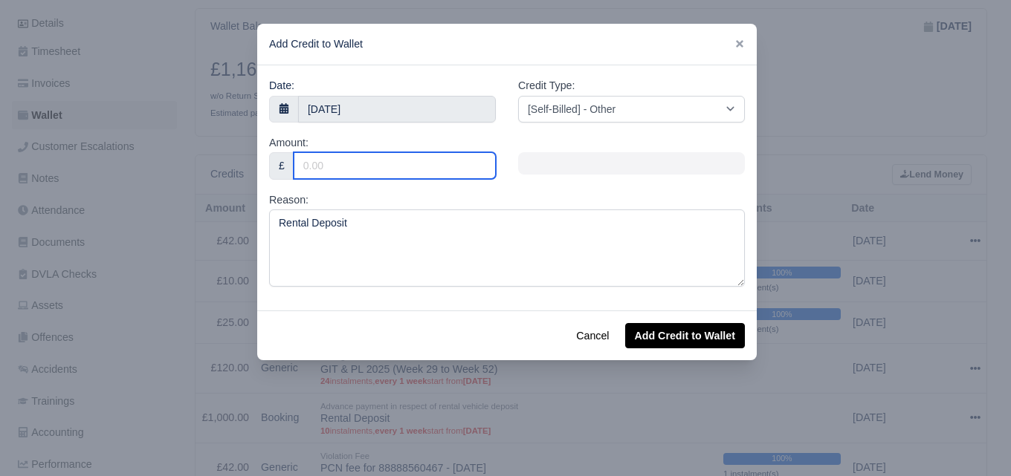
click at [411, 170] on input "Amount:" at bounding box center [395, 165] width 202 height 27
type input "700"
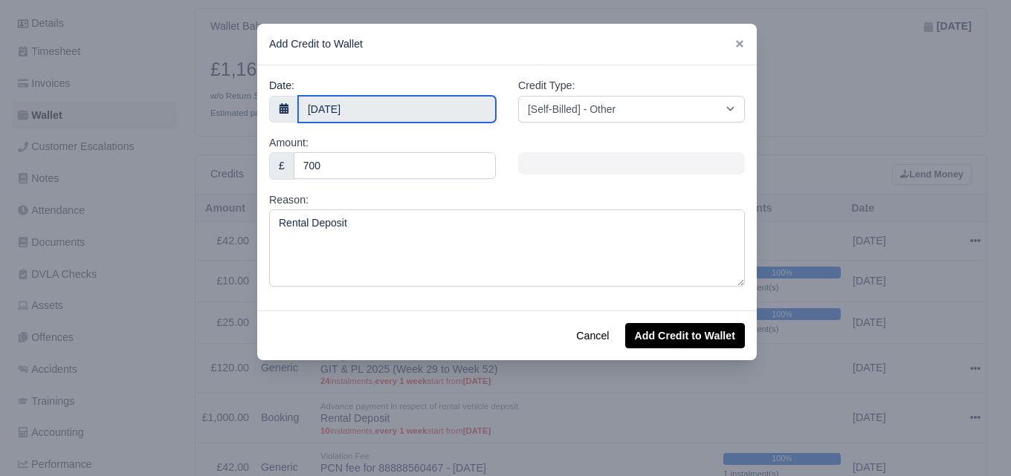
click at [404, 107] on input "22 September 2025" at bounding box center [397, 109] width 198 height 27
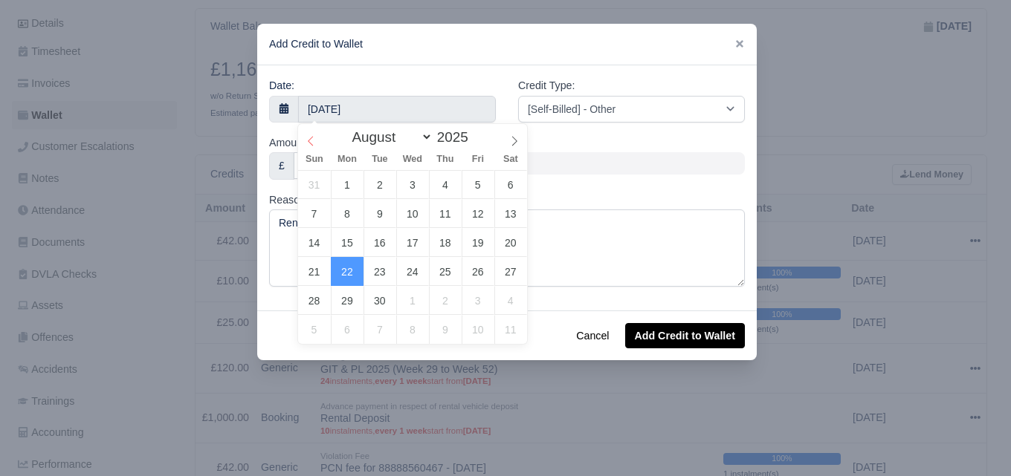
click at [302, 144] on span at bounding box center [310, 136] width 25 height 25
select select "6"
click at [302, 144] on span at bounding box center [310, 136] width 25 height 25
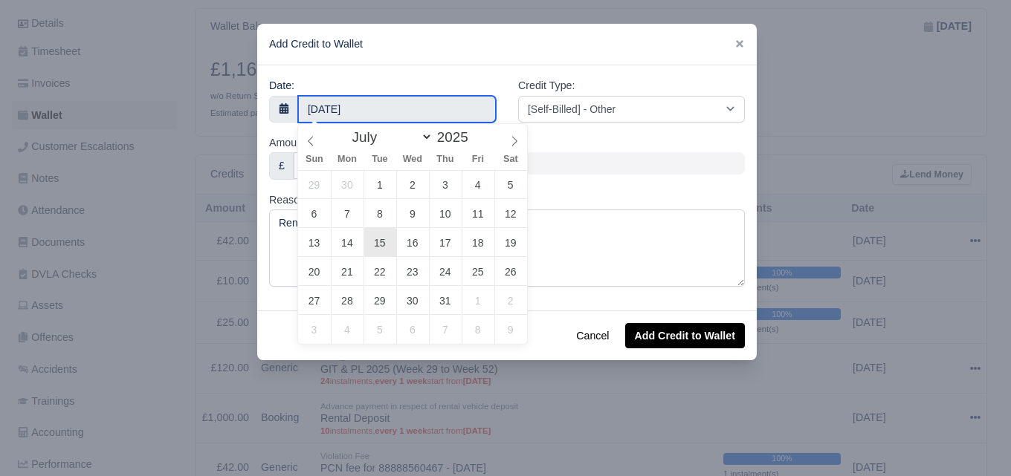
type input "15 July 2025"
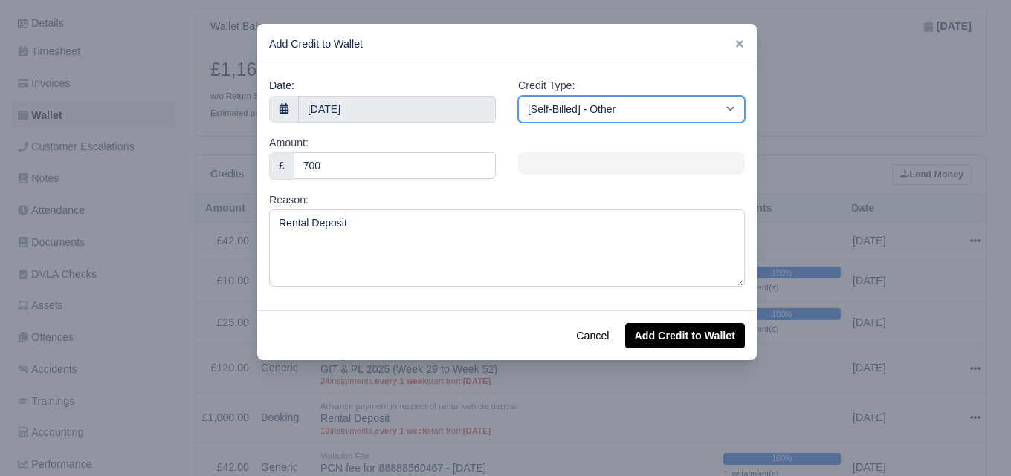
click at [632, 108] on select "[Self-Billed] - Other [Self-Billed] - Negative Invoice [Self-Billed] - Keychain…" at bounding box center [631, 109] width 227 height 27
click at [518, 96] on select "[Self-Billed] - Other [Self-Billed] - Negative Invoice [Self-Billed] - Keychain…" at bounding box center [631, 109] width 227 height 27
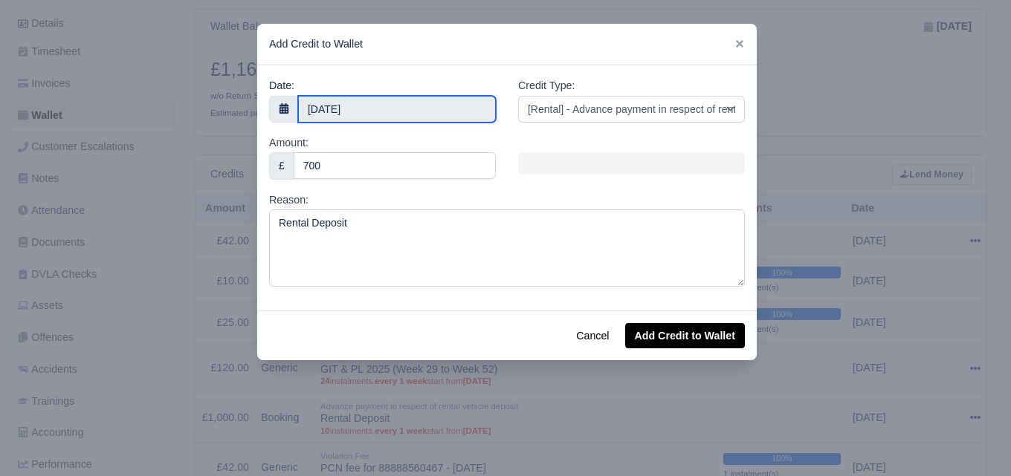
click at [416, 114] on body "WEB LOGISTIX LTD My Invoices Schedule Workforce Manpower Expiring Documents Lea…" at bounding box center [505, 20] width 1011 height 476
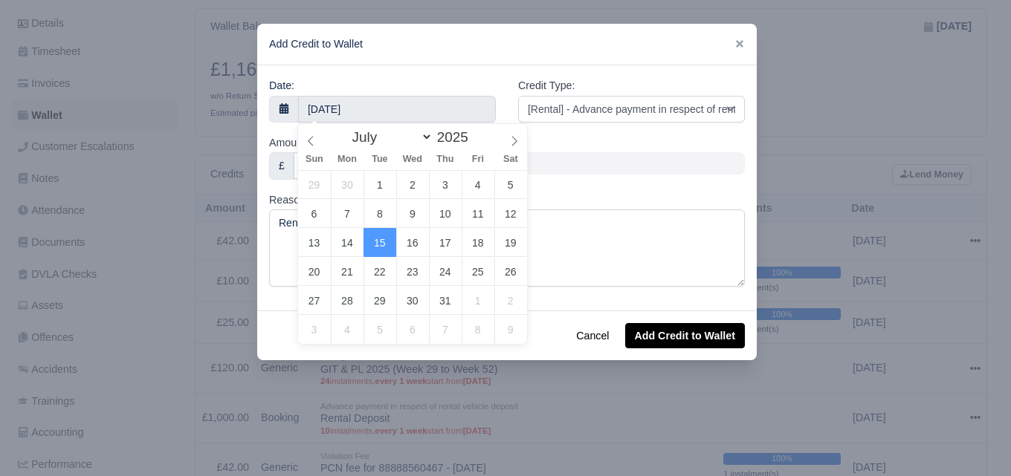
click at [638, 209] on div "Reason: Rental Deposit" at bounding box center [507, 239] width 476 height 95
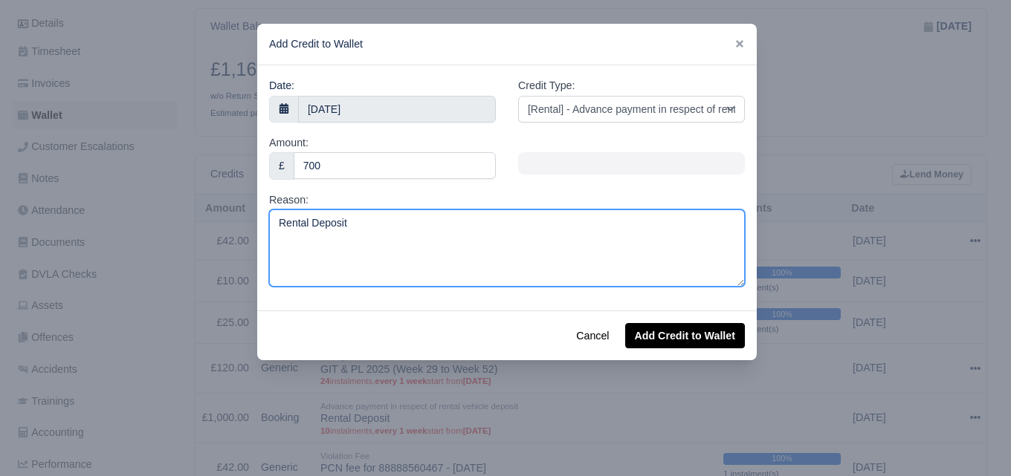
click at [363, 245] on textarea "Rental Deposit" at bounding box center [507, 248] width 476 height 77
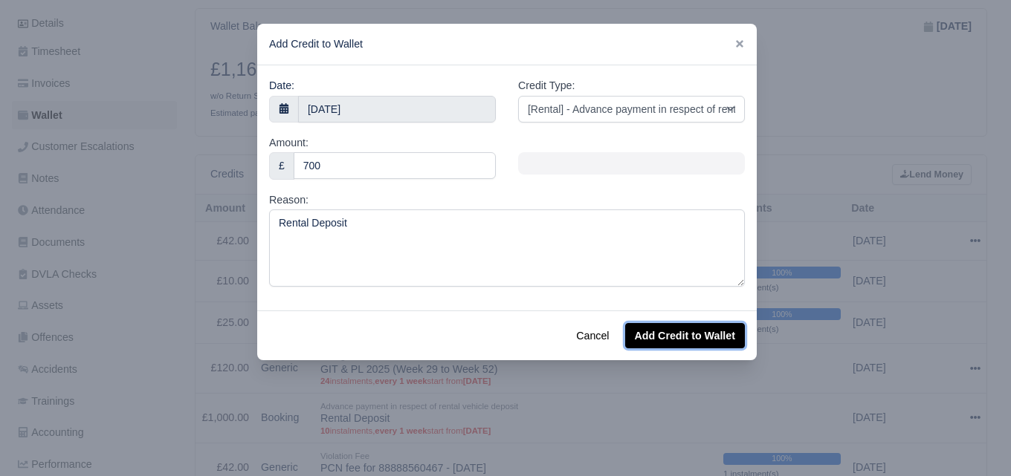
click at [676, 342] on button "Add Credit to Wallet" at bounding box center [685, 335] width 120 height 25
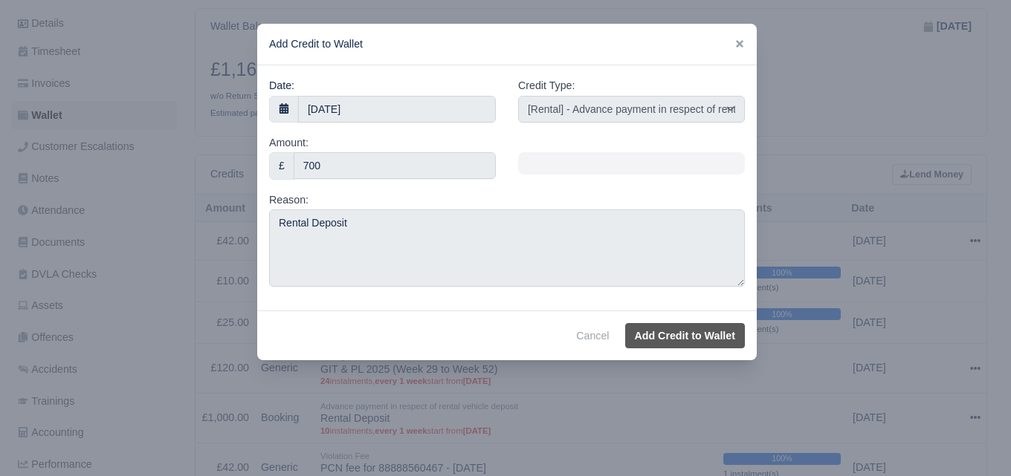
select select "other"
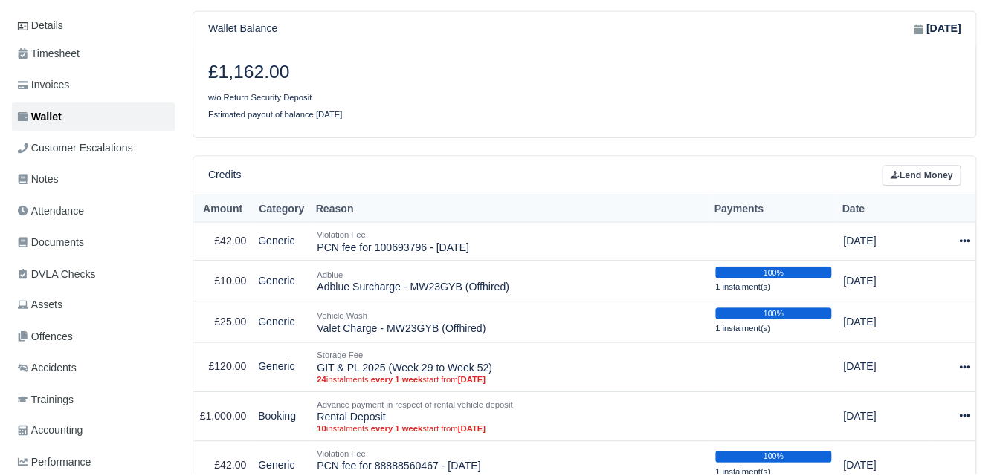
scroll to position [228, 0]
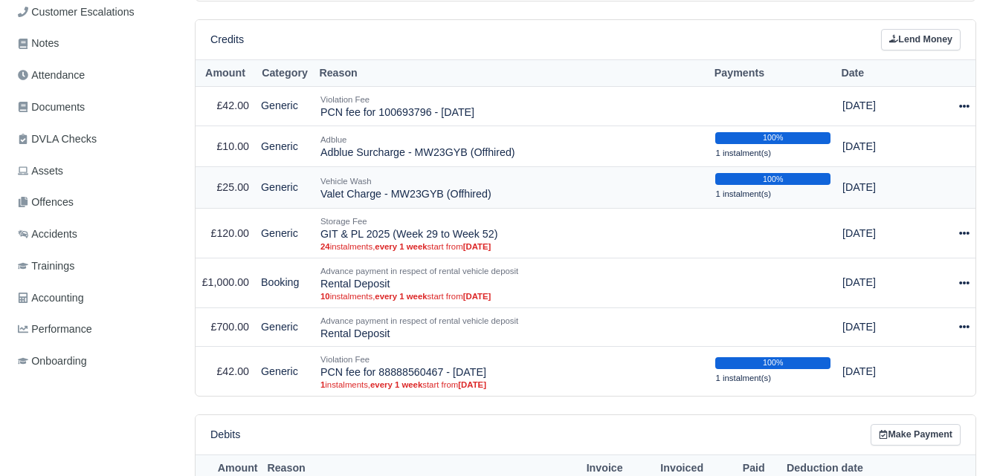
scroll to position [447, 0]
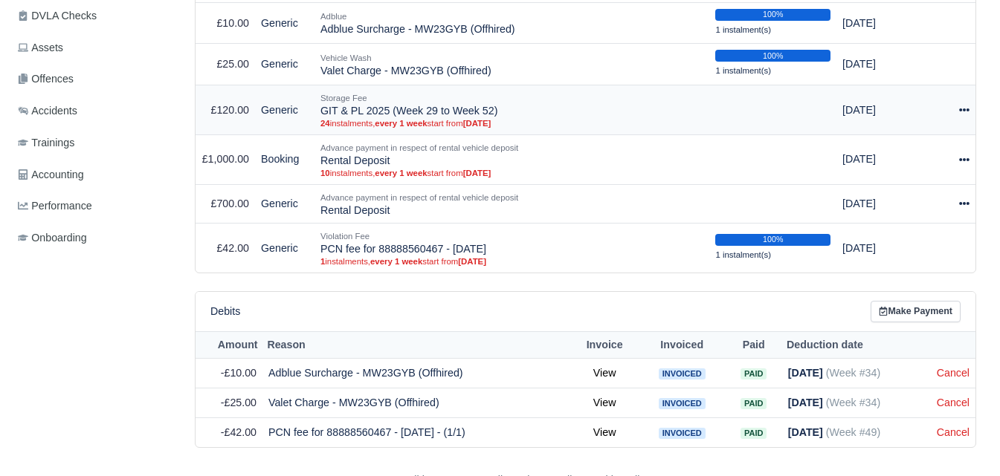
drag, startPoint x: 321, startPoint y: 107, endPoint x: 493, endPoint y: 113, distance: 171.8
click at [493, 113] on td "Storage Fee GIT & PL 2025 (Week 29 to Week 52) 24 instalments, every 1 week sta…" at bounding box center [511, 110] width 395 height 50
copy td "GIT & PL 2025 (Week 29 to Week 52)"
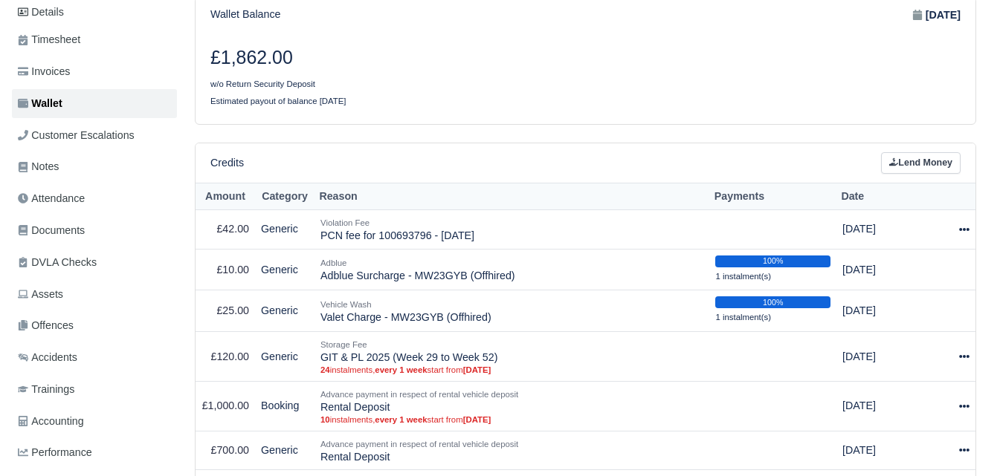
scroll to position [200, 0]
click at [935, 164] on link "Lend Money" at bounding box center [921, 164] width 80 height 22
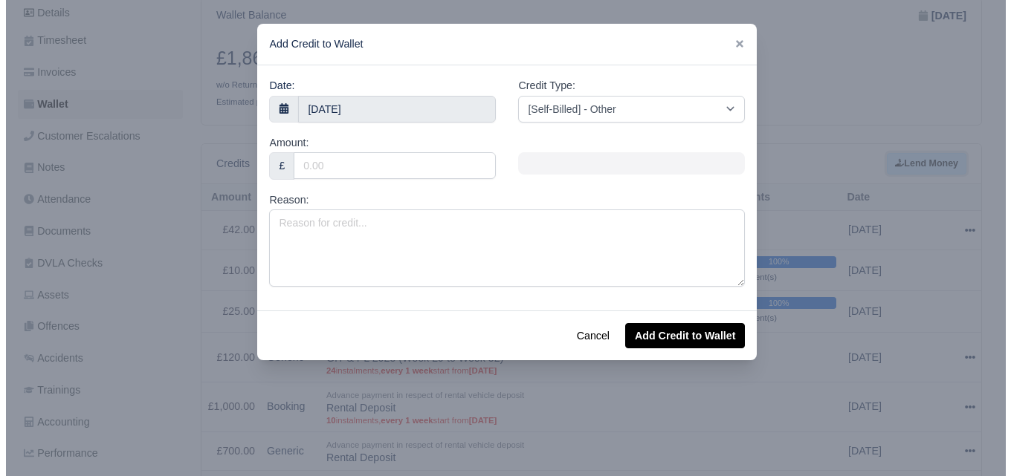
scroll to position [189, 0]
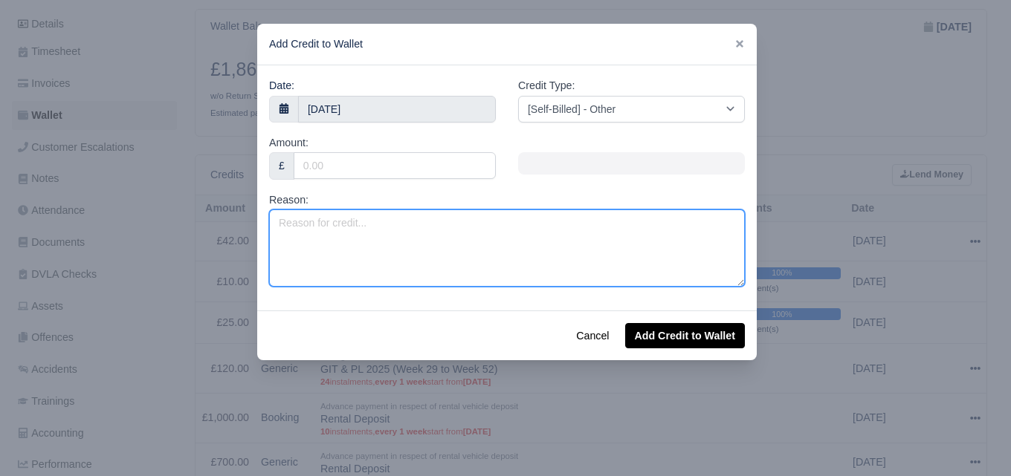
click at [499, 224] on textarea "Reason:" at bounding box center [507, 248] width 476 height 77
paste textarea "GIT & PL 2025 (Week 29 to Week 52)"
type textarea "GIT & PL 2025 (Week 29 to Week 35)"
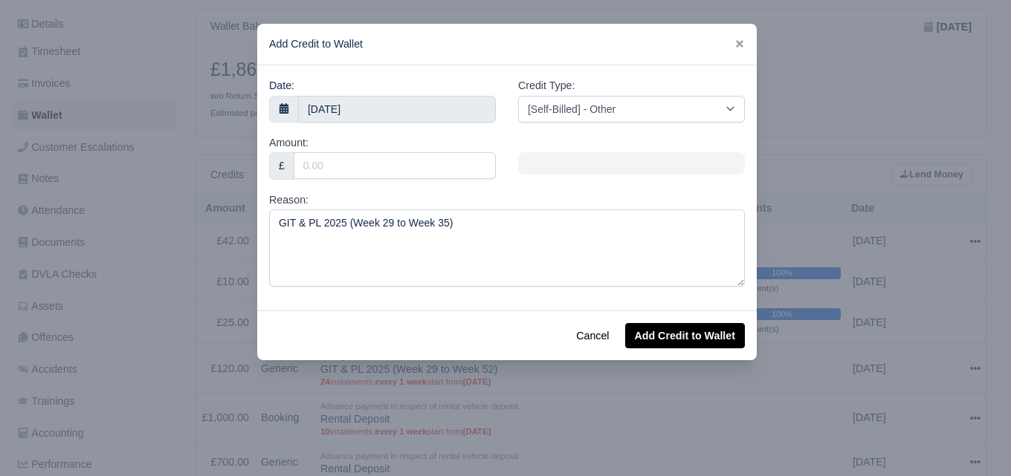
click at [392, 141] on div "Amount: £" at bounding box center [382, 157] width 227 height 45
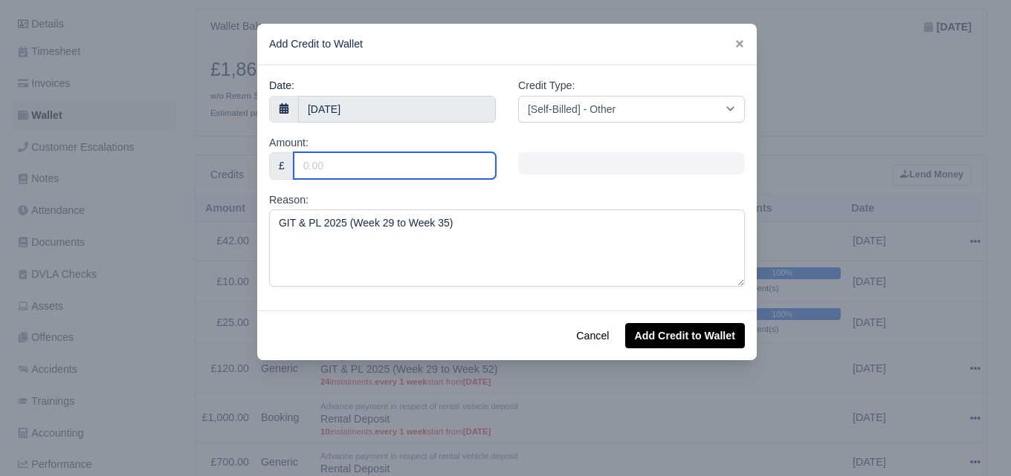
click at [378, 173] on input "Amount:" at bounding box center [395, 165] width 202 height 27
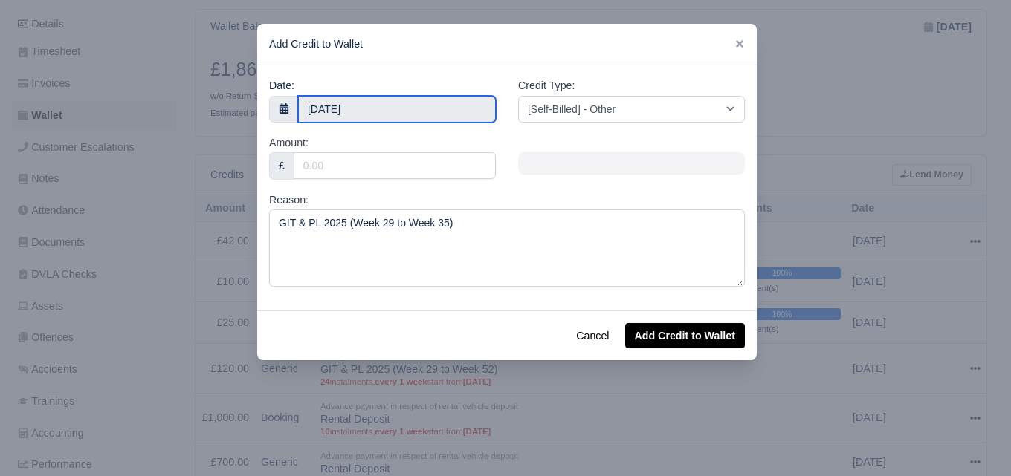
click at [371, 113] on body "WEB LOGISTIX LTD My Invoices Schedule Workforce Manpower Expiring Documents Lea…" at bounding box center [505, 49] width 1011 height 476
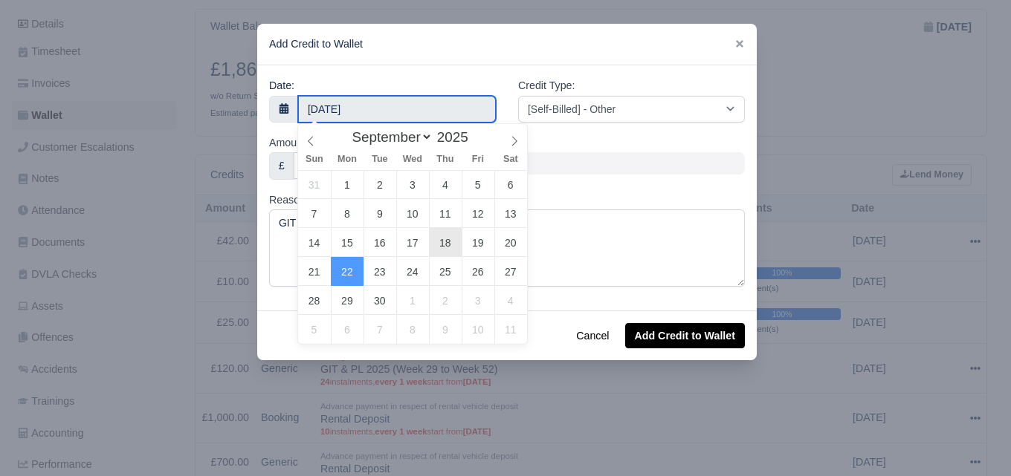
type input "18 September 2025"
click at [437, 108] on input "18 September 2025" at bounding box center [397, 109] width 198 height 27
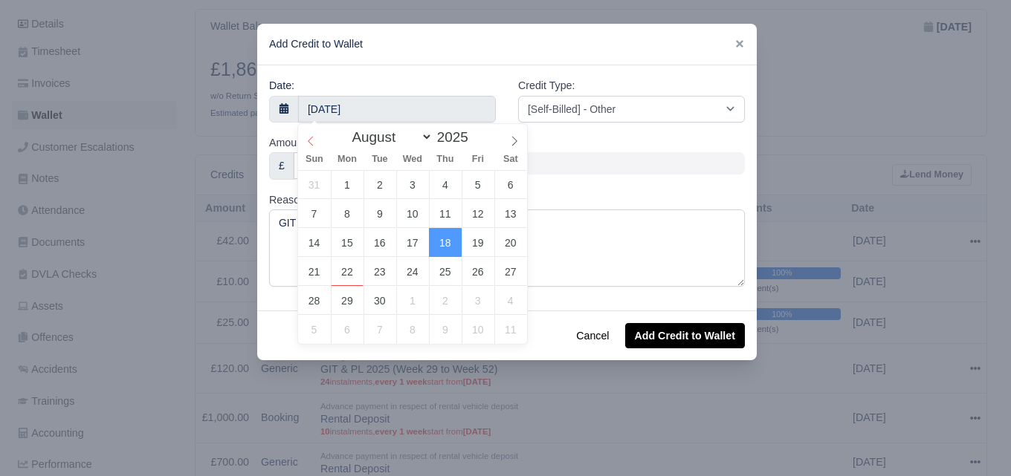
click at [310, 135] on span at bounding box center [310, 136] width 25 height 25
select select "6"
click at [310, 135] on span at bounding box center [310, 136] width 25 height 25
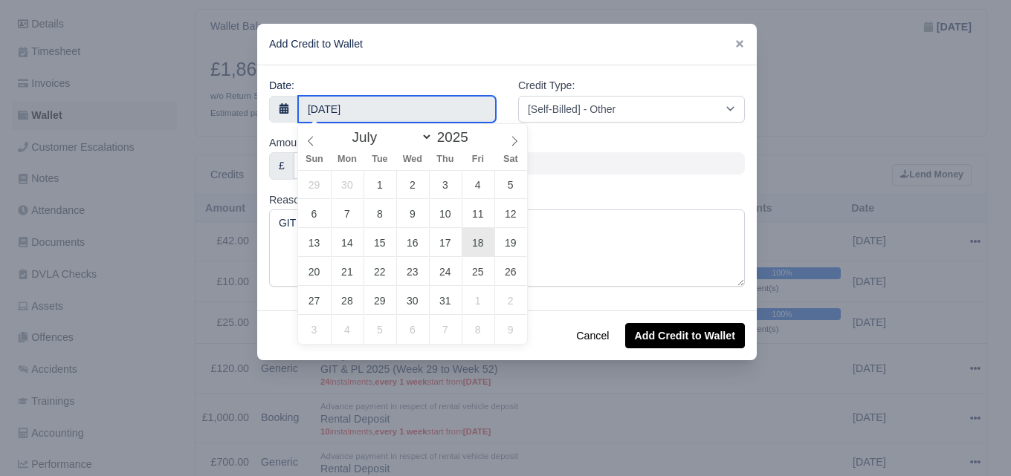
type input "18 July 2025"
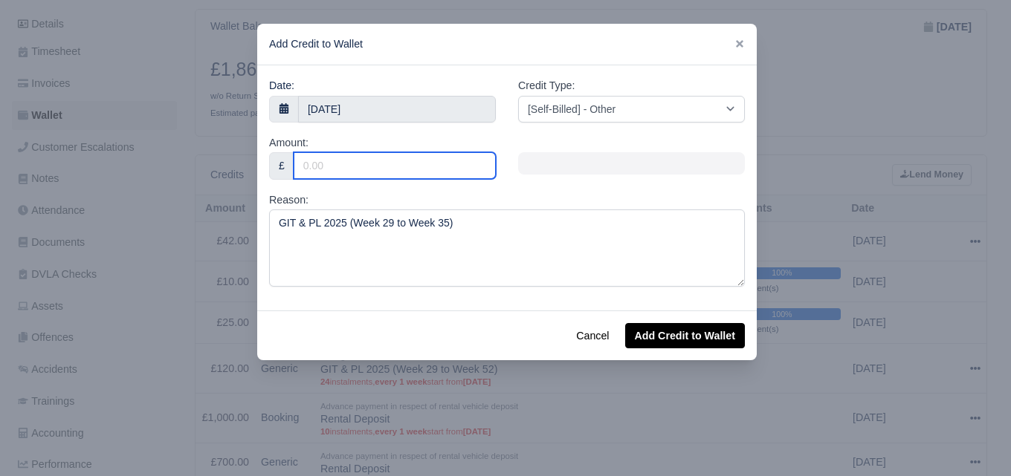
click at [415, 153] on input "Amount:" at bounding box center [395, 165] width 202 height 27
type input "35"
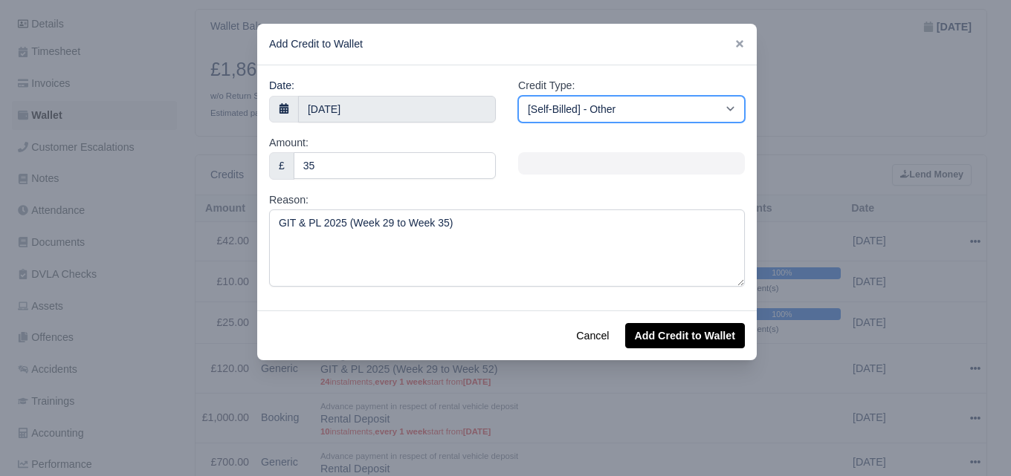
click at [644, 111] on select "[Self-Billed] - Other [Self-Billed] - Negative Invoice [Self-Billed] - Keychain…" at bounding box center [631, 109] width 227 height 27
click at [518, 96] on select "[Self-Billed] - Other [Self-Billed] - Negative Invoice [Self-Billed] - Keychain…" at bounding box center [631, 109] width 227 height 27
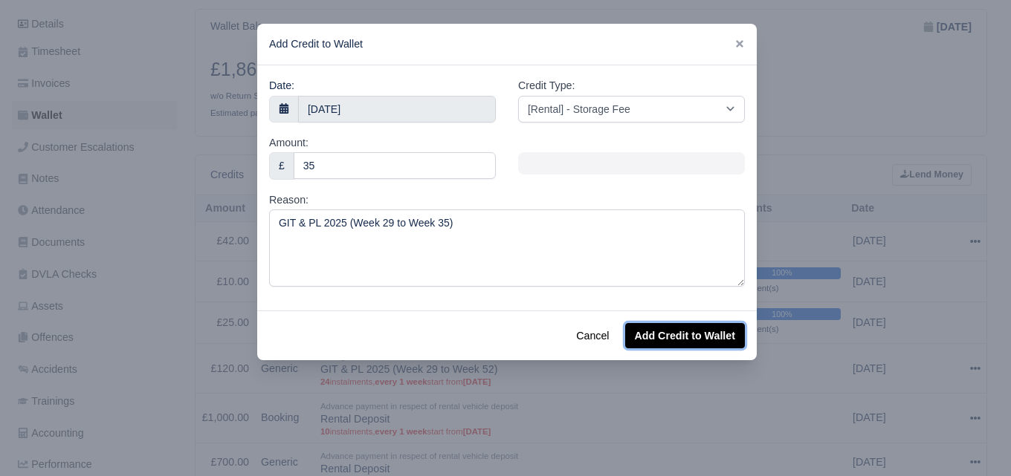
click at [682, 340] on button "Add Credit to Wallet" at bounding box center [685, 335] width 120 height 25
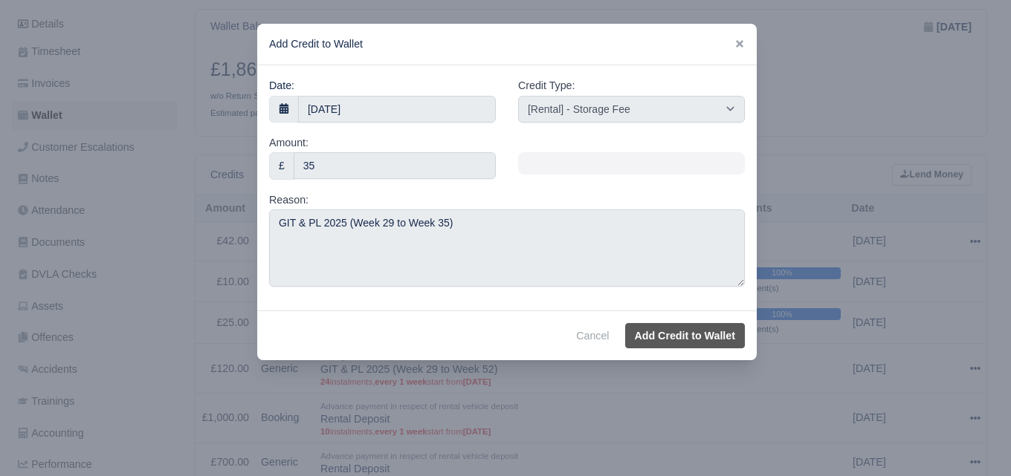
select select "other"
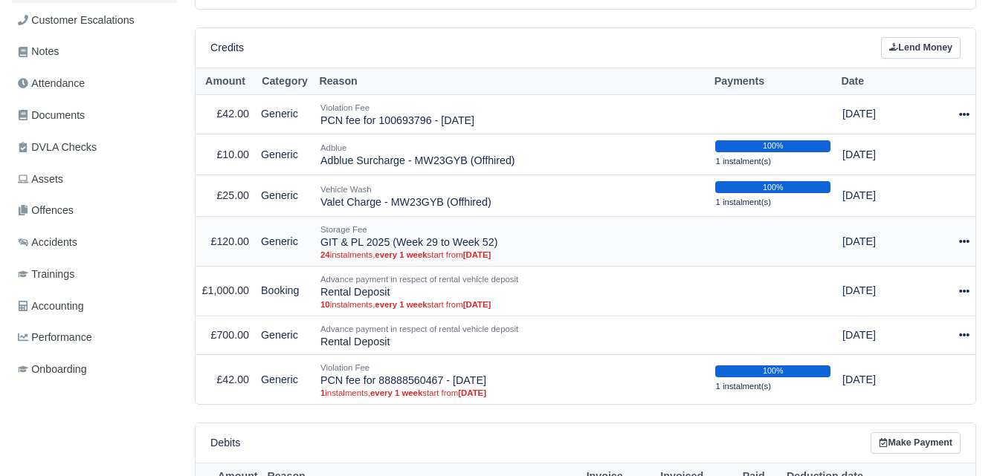
scroll to position [447, 0]
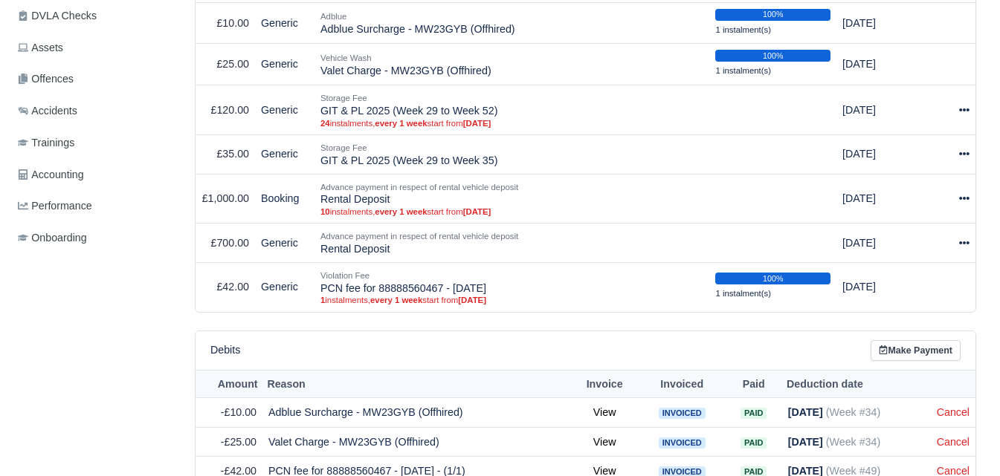
scroll to position [447, 0]
click at [950, 197] on div at bounding box center [954, 198] width 30 height 17
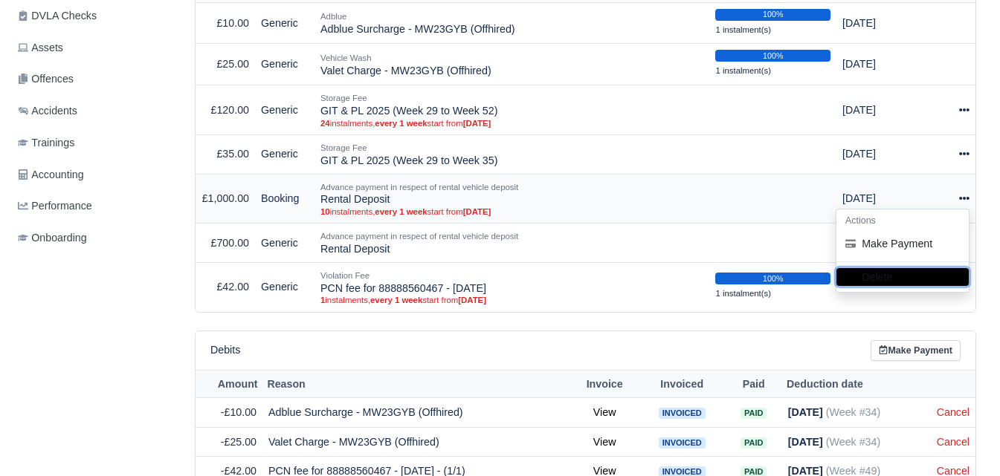
click at [867, 282] on button "Delete" at bounding box center [902, 277] width 132 height 18
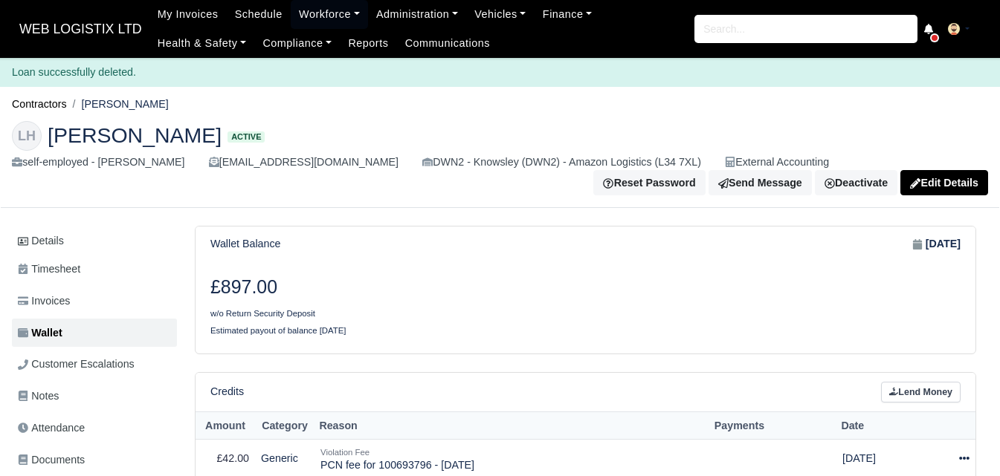
scroll to position [372, 0]
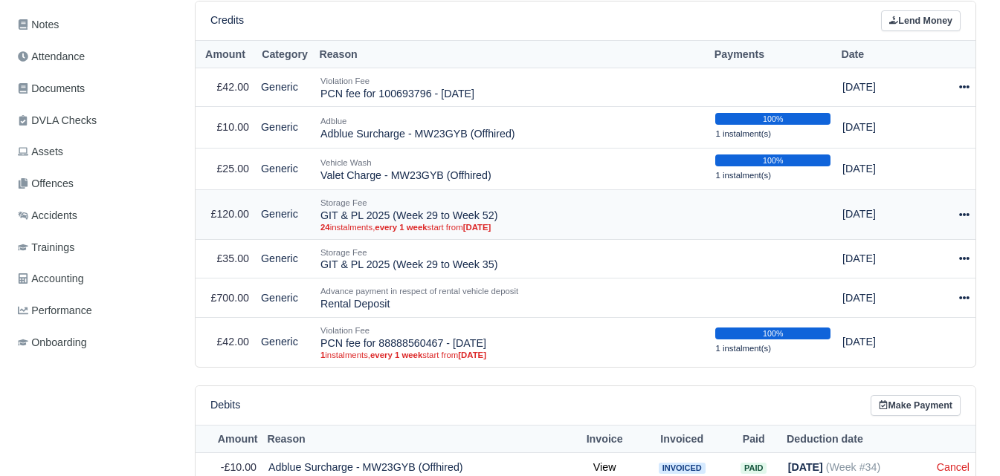
click at [966, 220] on icon at bounding box center [964, 215] width 10 height 10
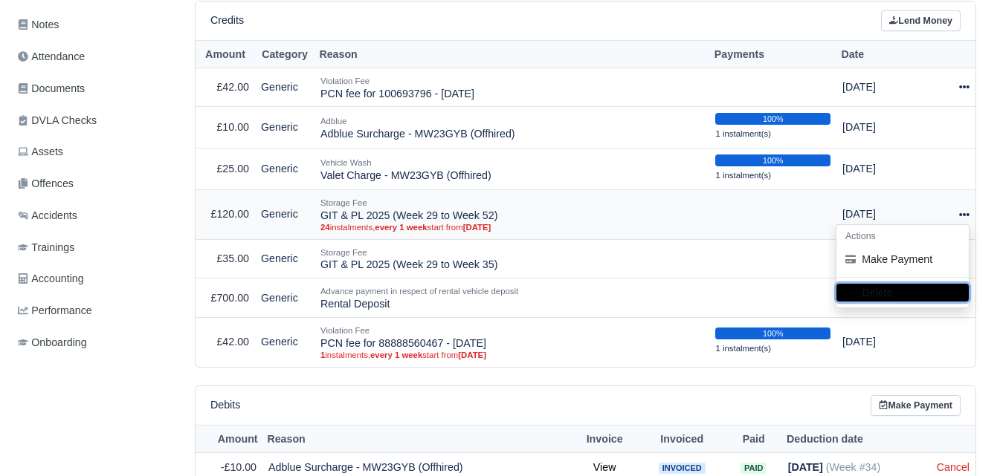
click at [901, 289] on button "Delete" at bounding box center [902, 293] width 132 height 18
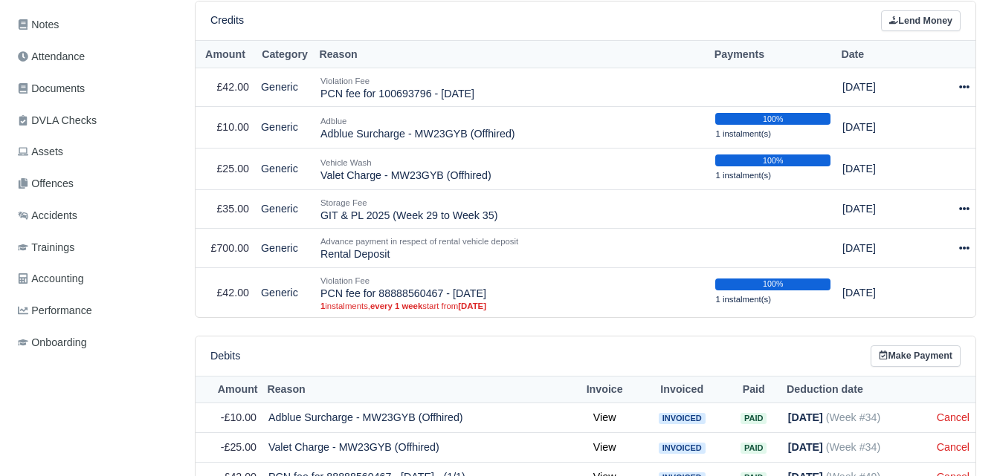
scroll to position [372, 0]
click at [957, 248] on div at bounding box center [954, 248] width 30 height 17
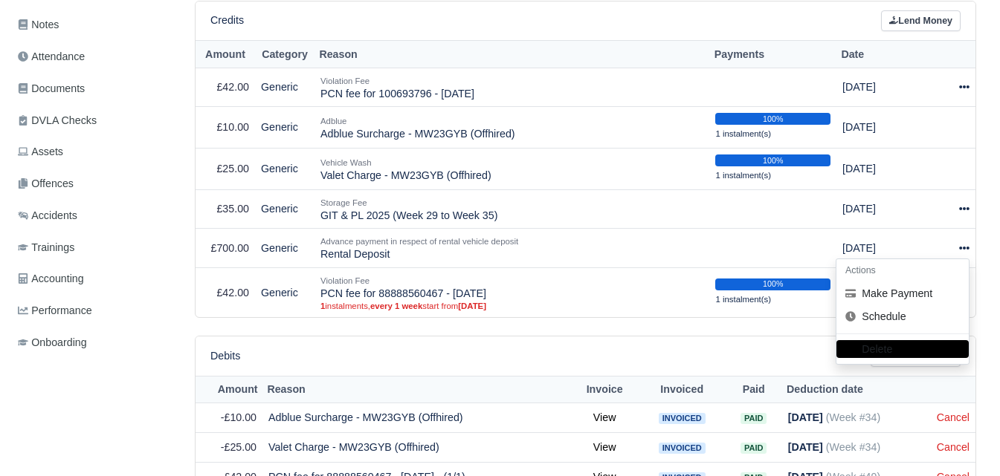
click at [612, 343] on div "Debits Make Payment" at bounding box center [585, 356] width 780 height 39
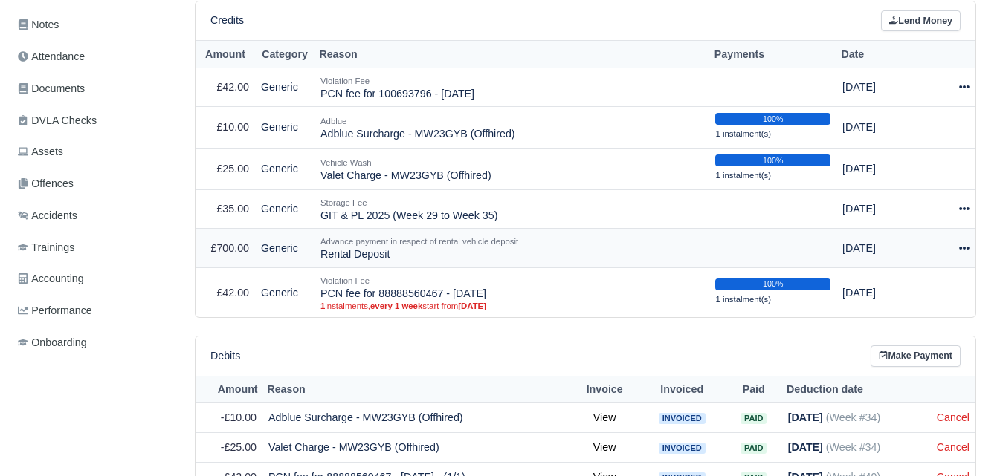
click at [957, 253] on div at bounding box center [954, 248] width 30 height 17
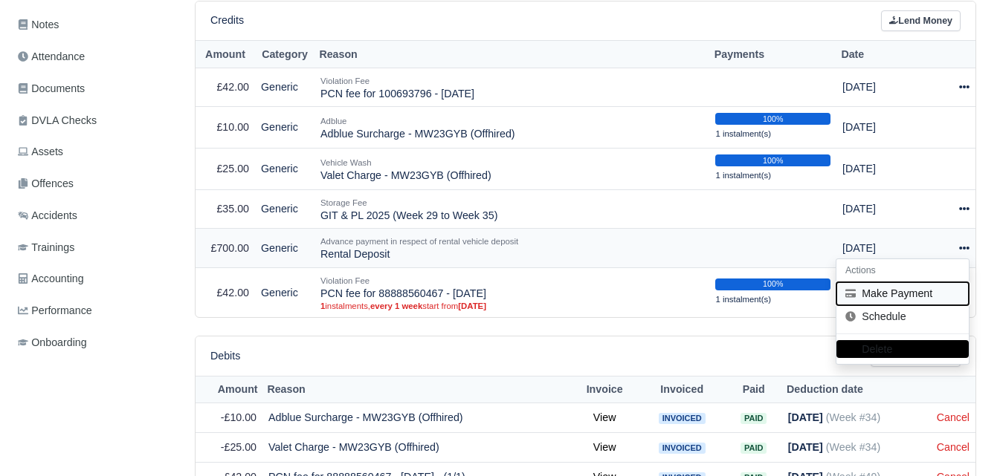
click at [861, 297] on button "Make Payment" at bounding box center [902, 293] width 132 height 23
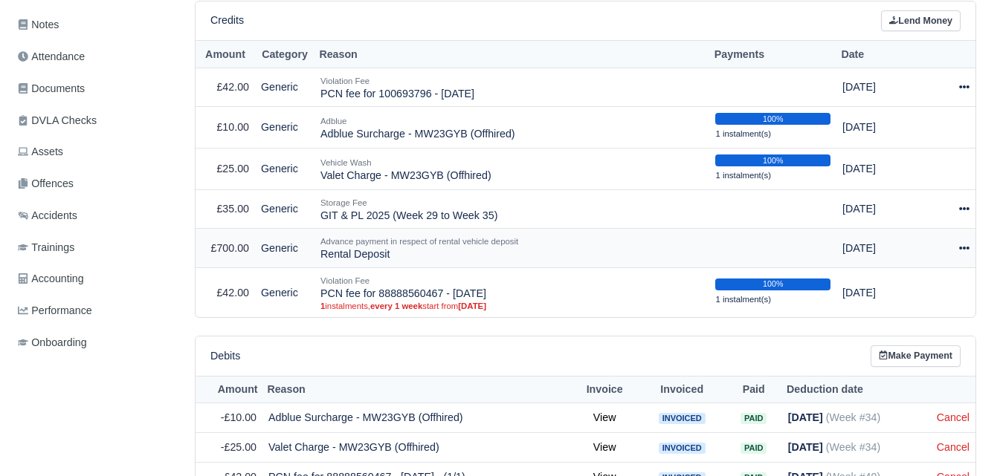
select select "7025"
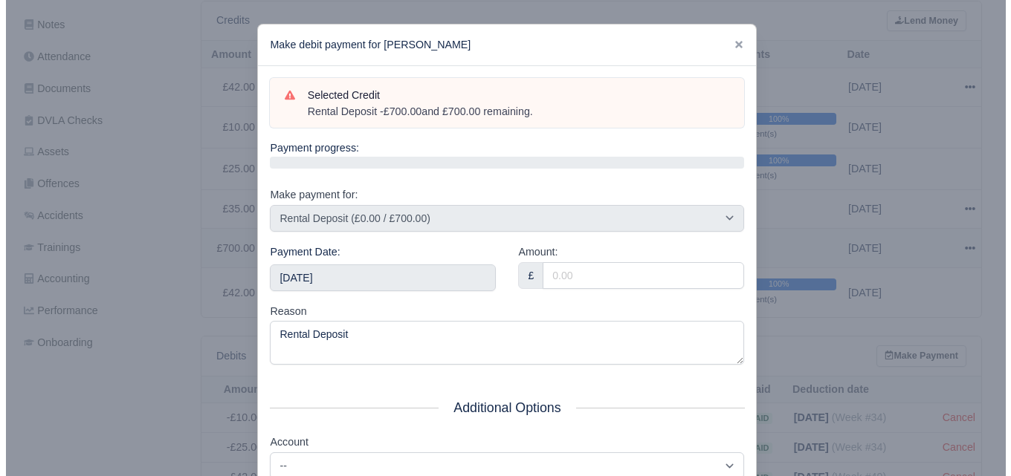
scroll to position [361, 0]
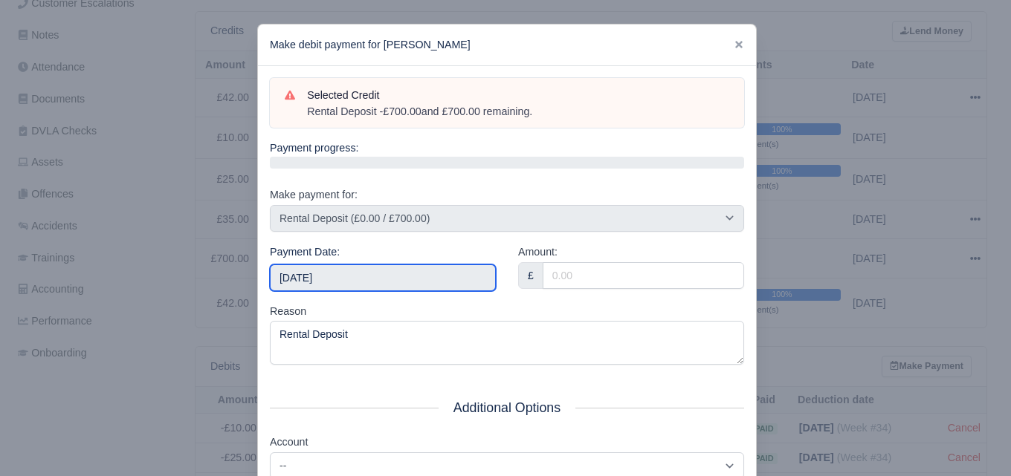
click at [384, 278] on input "2025-09-27" at bounding box center [383, 278] width 226 height 27
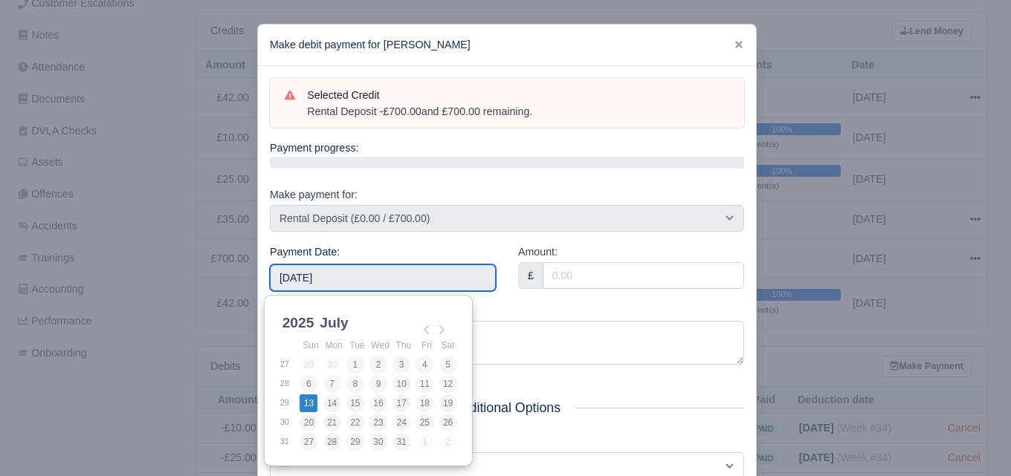
type input "2025-07-13"
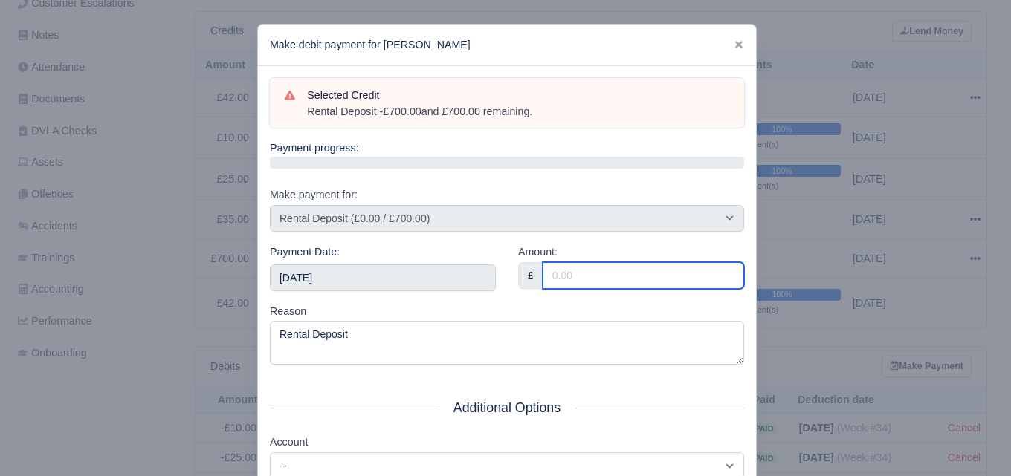
click at [637, 287] on input "Amount:" at bounding box center [643, 275] width 201 height 27
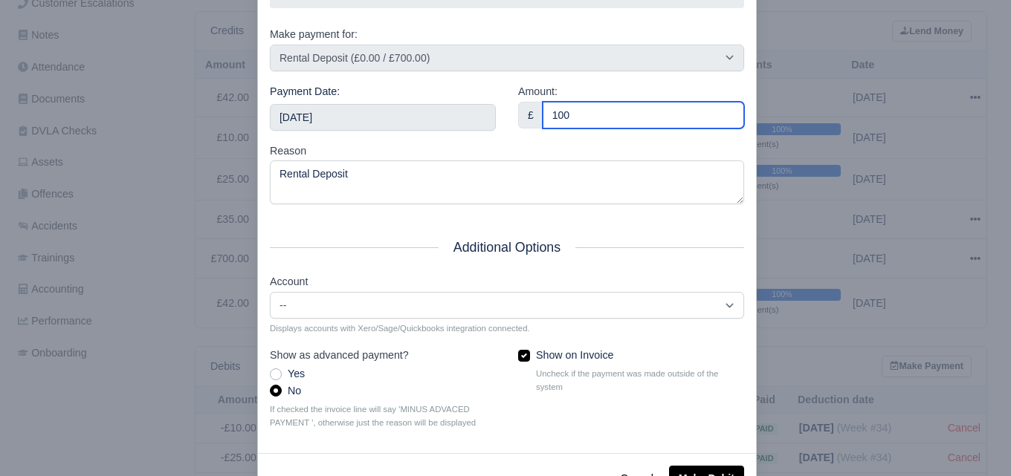
scroll to position [213, 0]
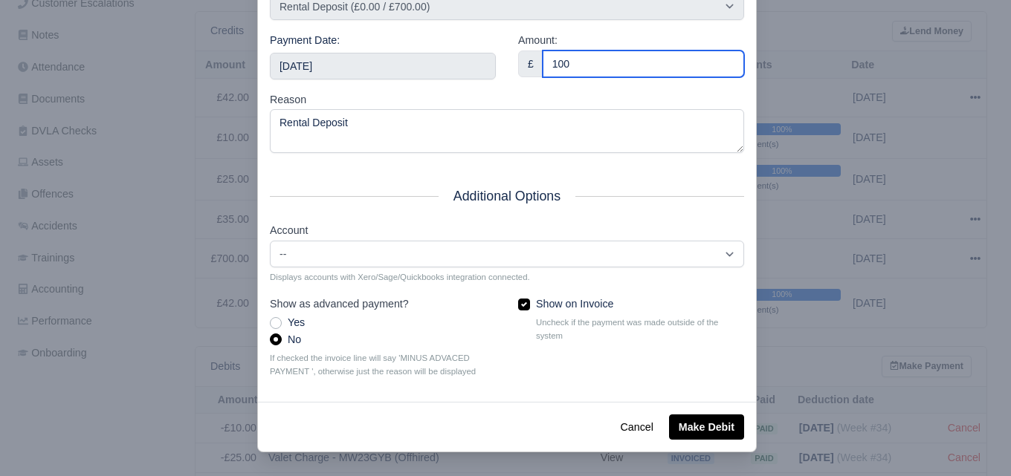
type input "100"
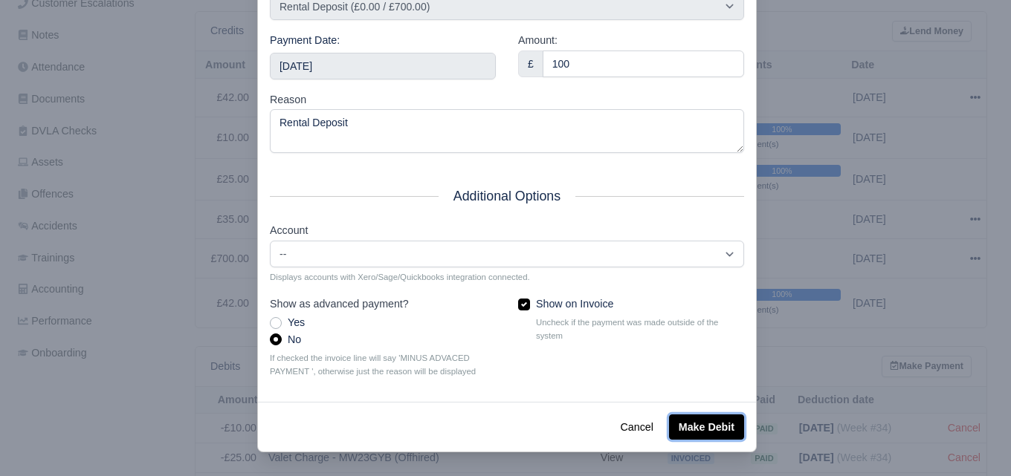
click at [692, 415] on button "Make Debit" at bounding box center [706, 427] width 75 height 25
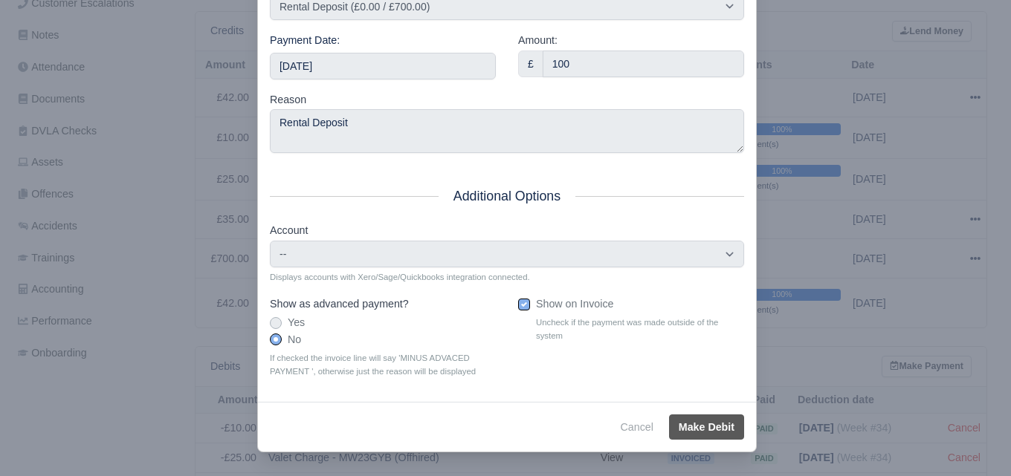
scroll to position [253, 0]
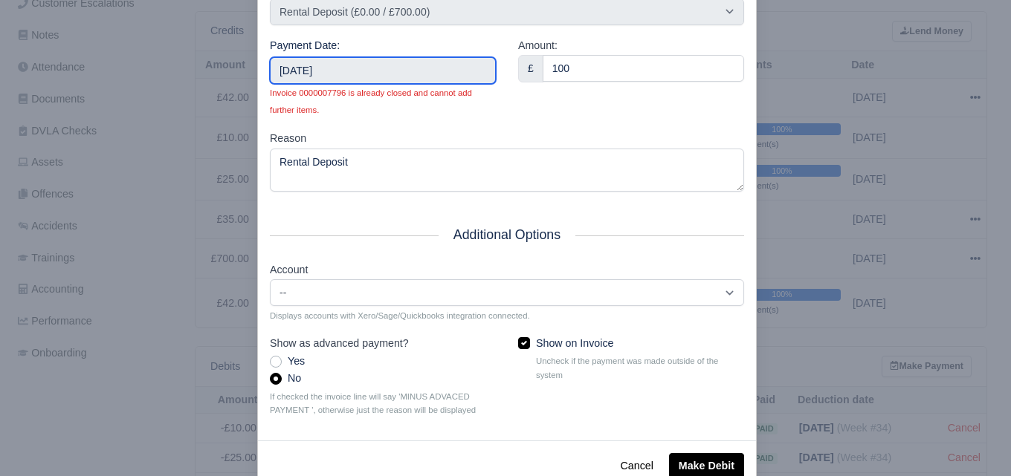
click at [394, 81] on input "2025-07-13" at bounding box center [383, 70] width 226 height 27
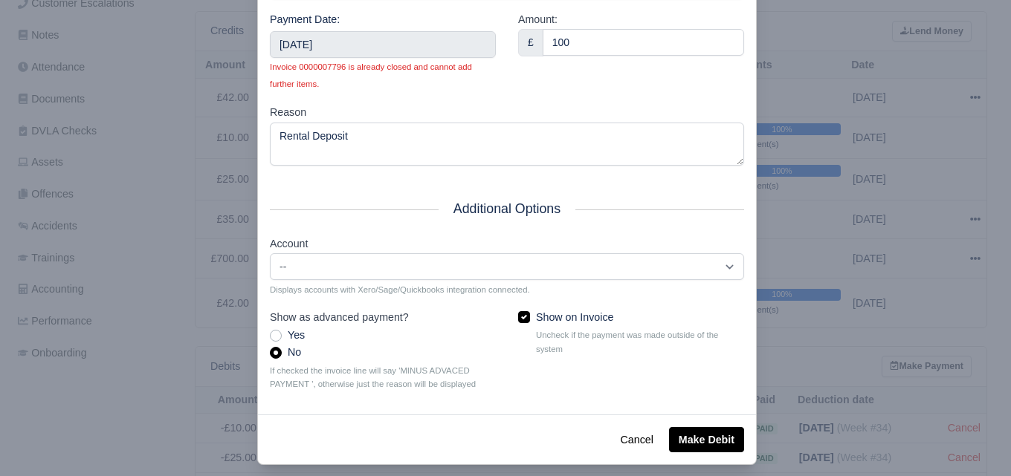
scroll to position [294, 0]
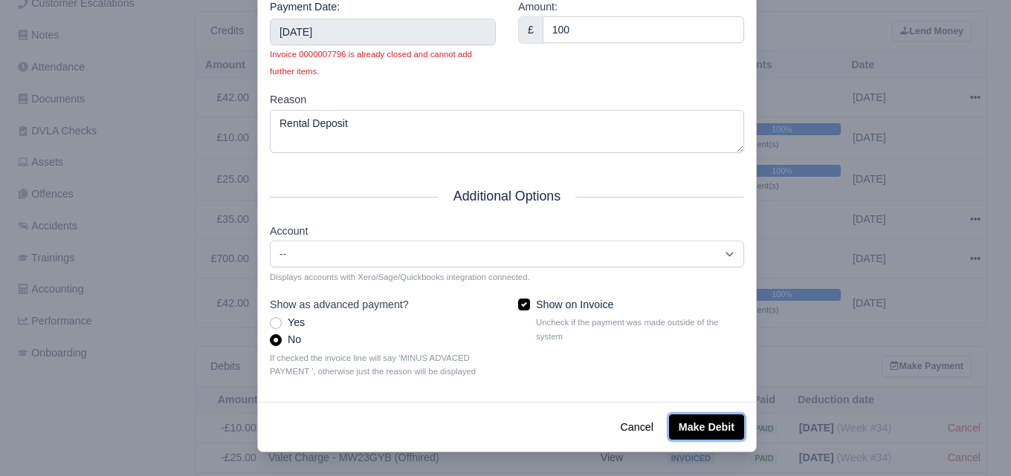
click at [702, 432] on button "Make Debit" at bounding box center [706, 427] width 75 height 25
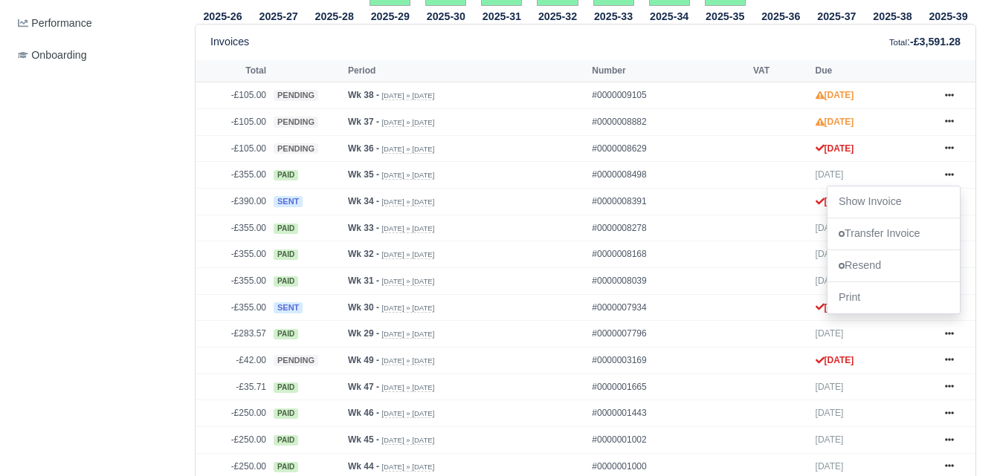
scroll to position [630, 0]
click at [127, 346] on div "Details Timesheet Invoices Wallet Customer Escalations Notes Attendance Documen…" at bounding box center [97, 327] width 171 height 1520
click at [953, 329] on link at bounding box center [949, 334] width 22 height 19
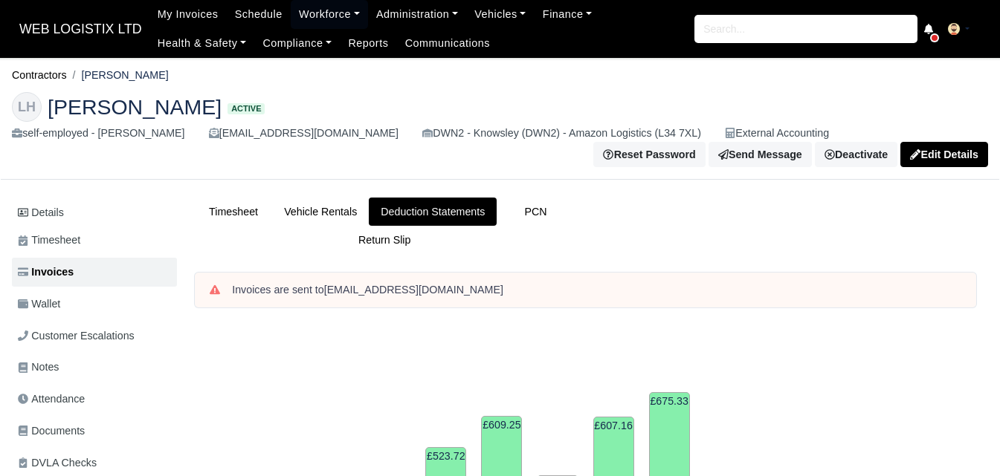
drag, startPoint x: 352, startPoint y: 264, endPoint x: 690, endPoint y: 258, distance: 338.2
click at [690, 258] on div "Timesheet Vehicle Rentals Deduction Statements PCN Return Slip" at bounding box center [585, 236] width 803 height 76
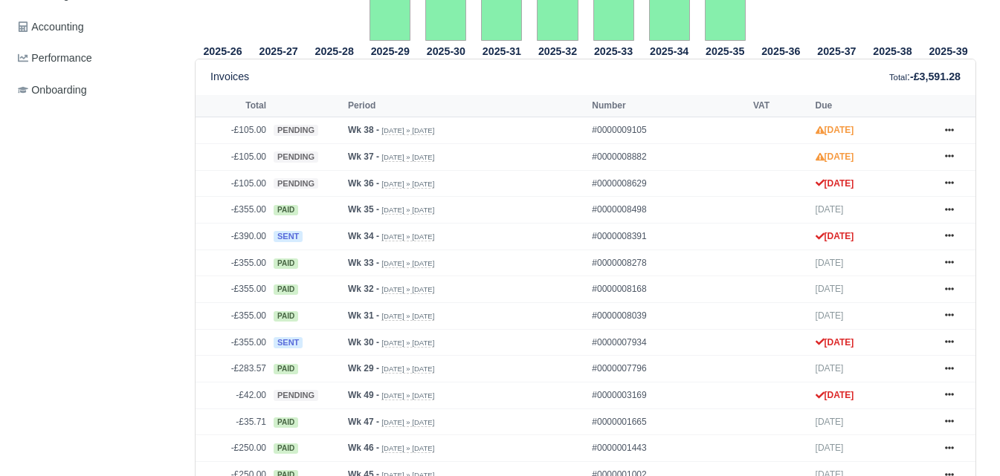
scroll to position [619, 0]
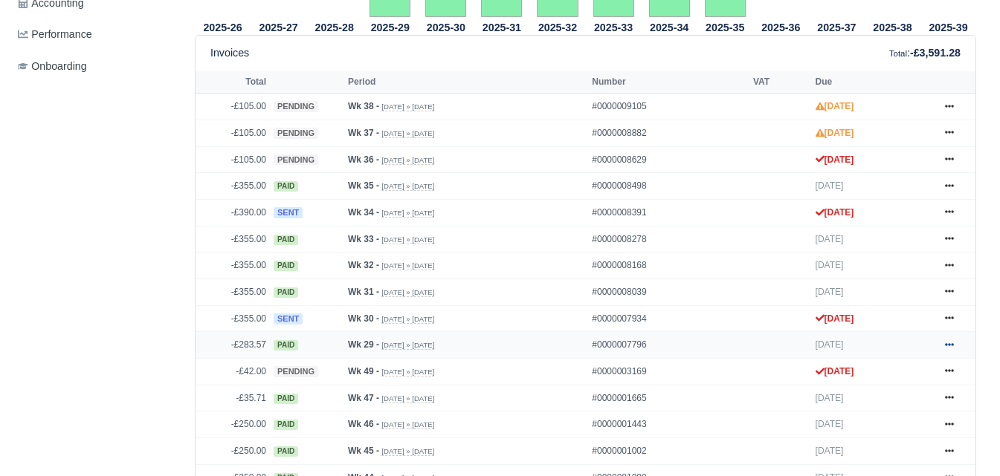
click at [955, 346] on link at bounding box center [949, 345] width 22 height 19
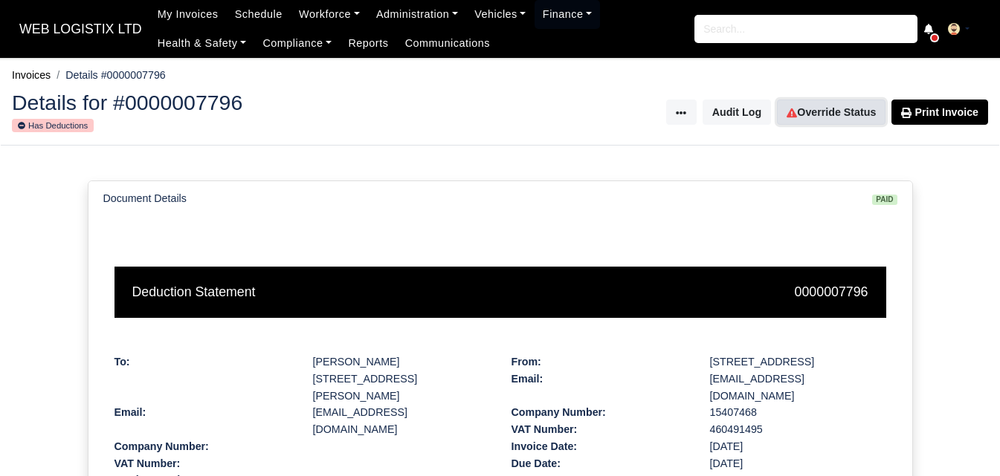
click at [827, 100] on link "Override Status" at bounding box center [831, 112] width 109 height 25
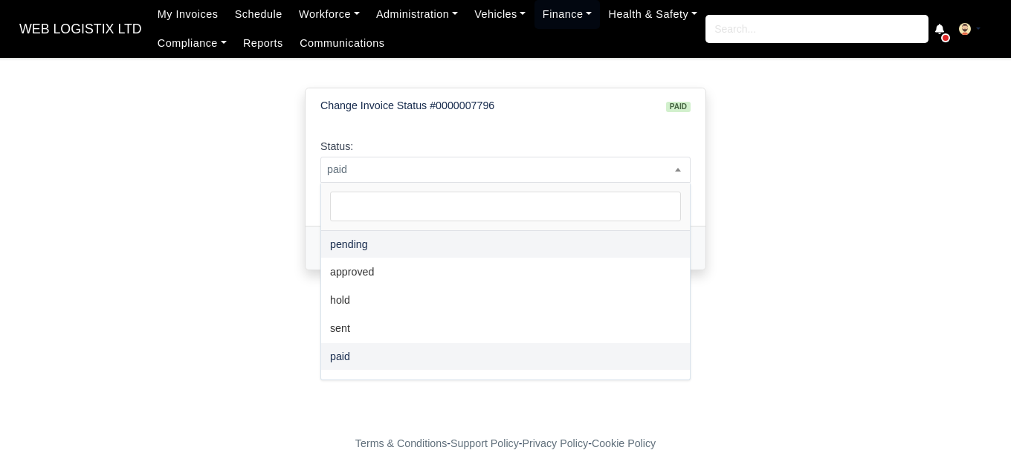
select select "pending"
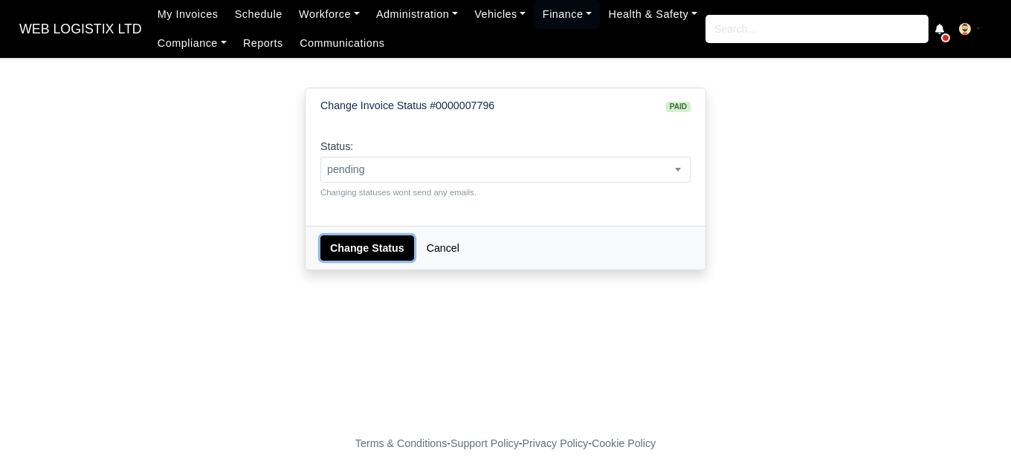
click at [386, 242] on button "Change Status" at bounding box center [367, 248] width 94 height 25
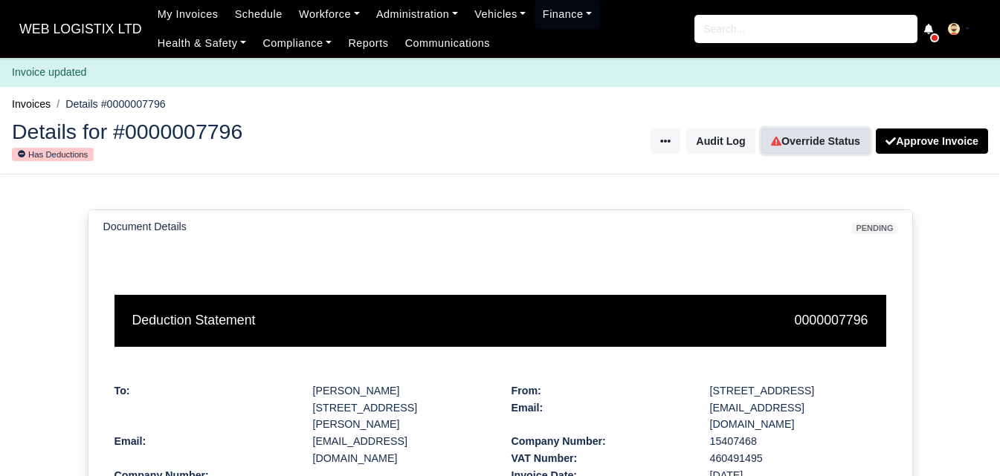
click at [811, 132] on link "Override Status" at bounding box center [815, 141] width 109 height 25
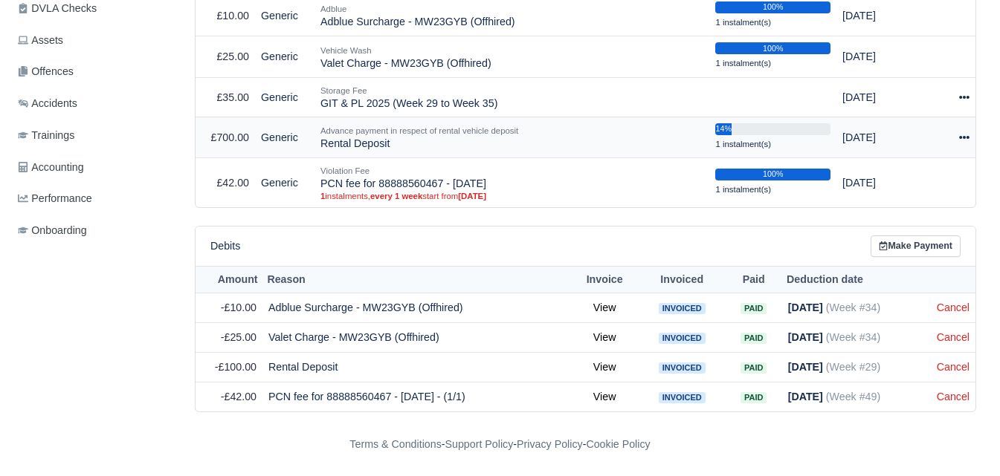
scroll to position [457, 0]
click at [957, 137] on div at bounding box center [954, 137] width 30 height 17
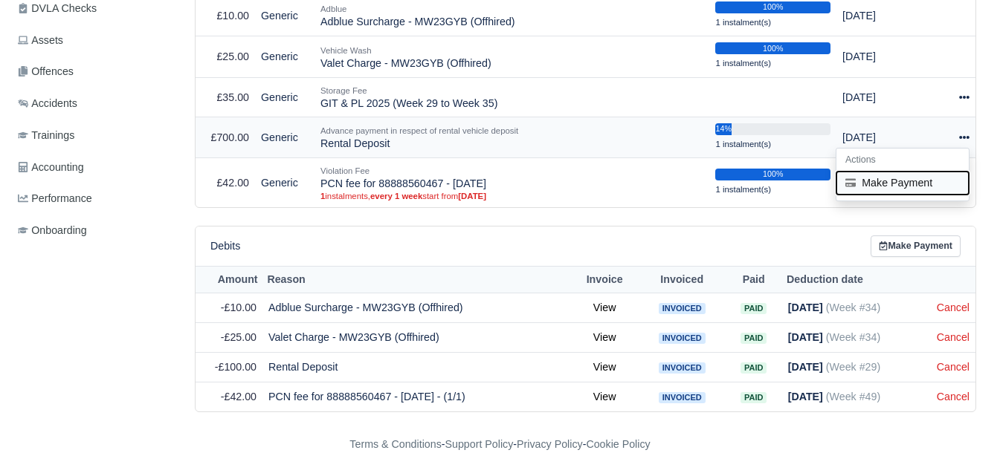
click at [882, 180] on button "Make Payment" at bounding box center [902, 183] width 132 height 23
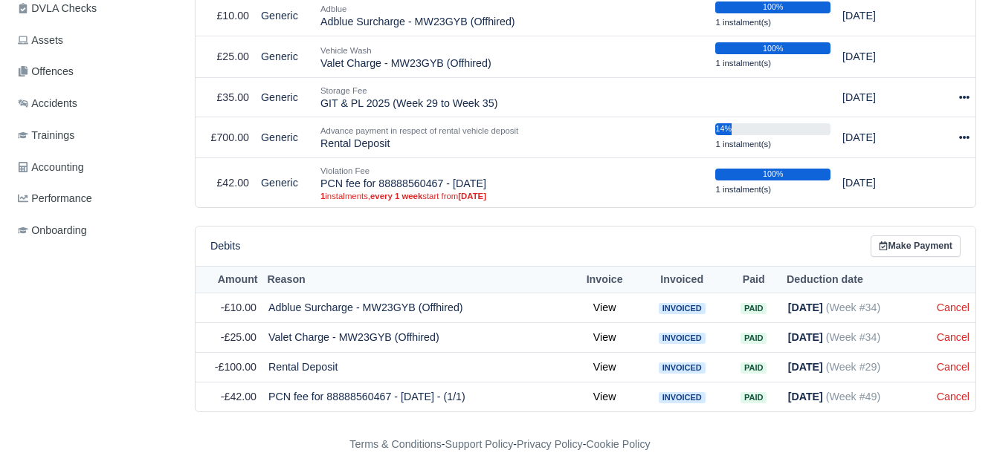
select select "7025"
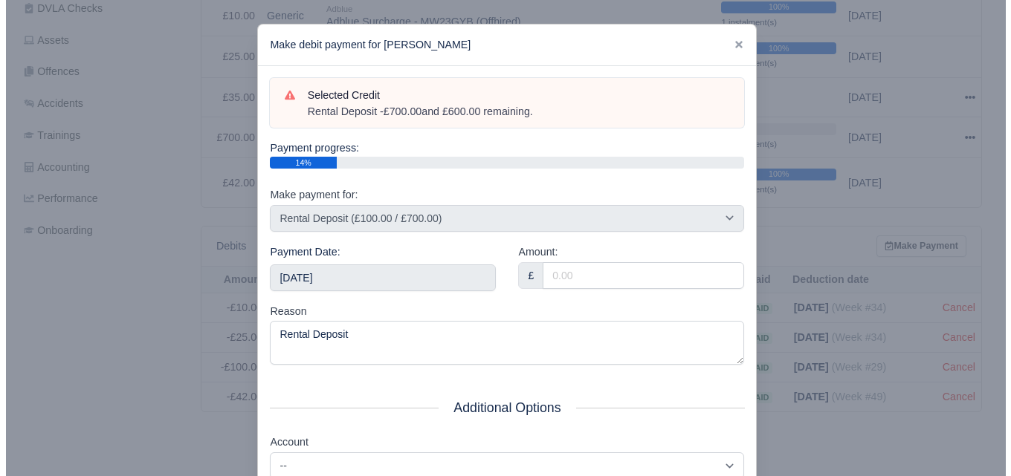
scroll to position [447, 0]
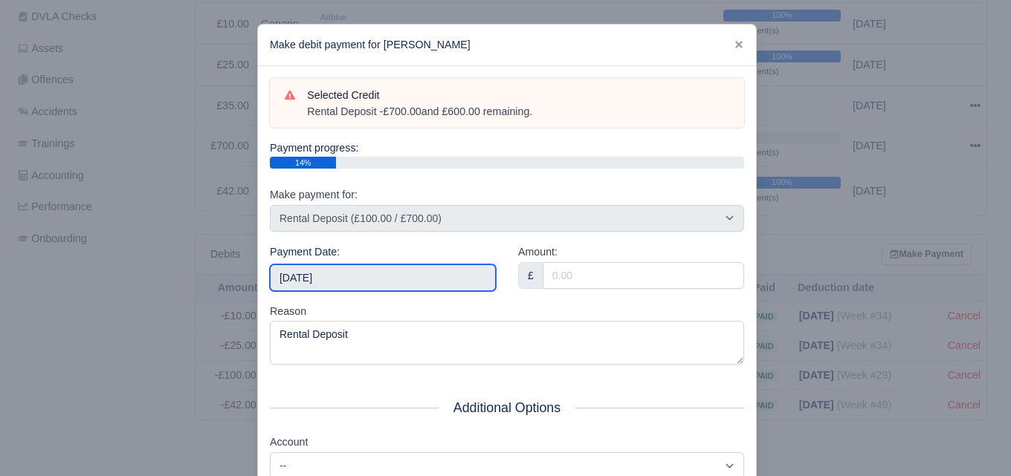
click at [369, 271] on input "[DATE]" at bounding box center [383, 278] width 226 height 27
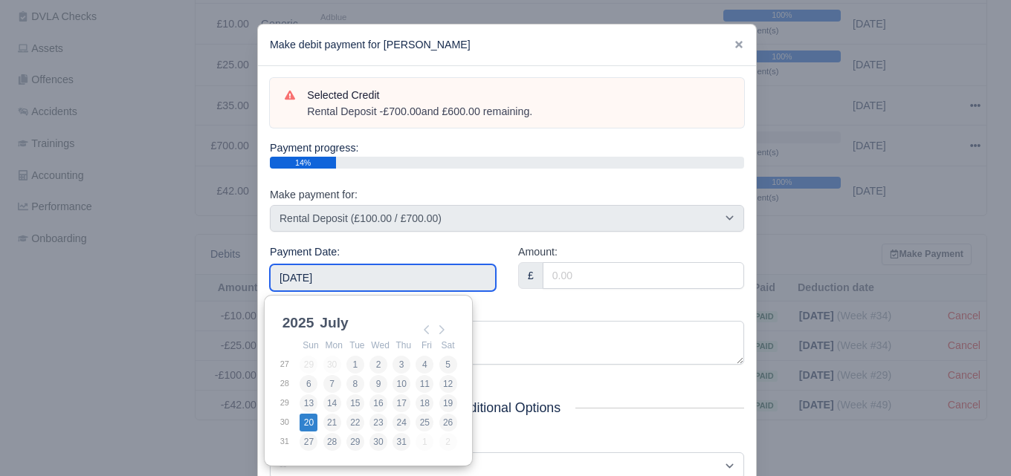
type input "[DATE]"
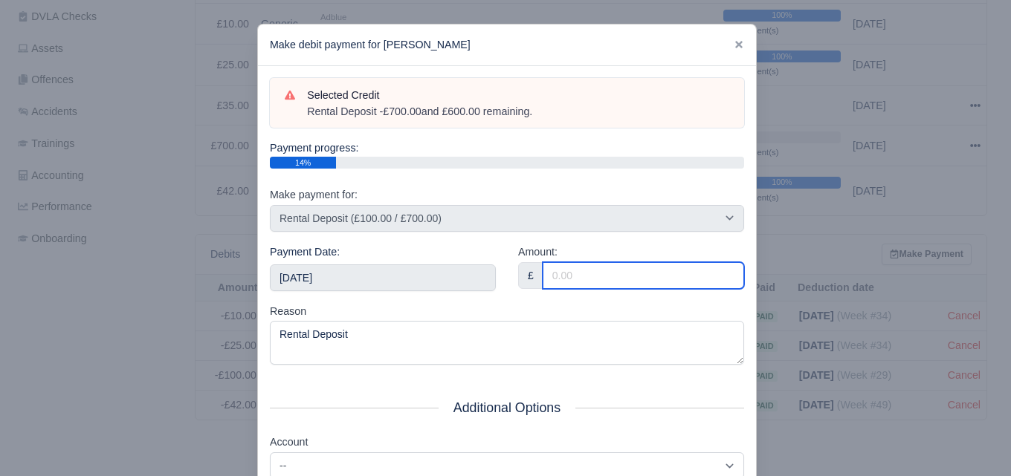
click at [556, 276] on input "Amount:" at bounding box center [643, 275] width 201 height 27
click at [554, 271] on input "100" at bounding box center [643, 275] width 201 height 27
type input "100"
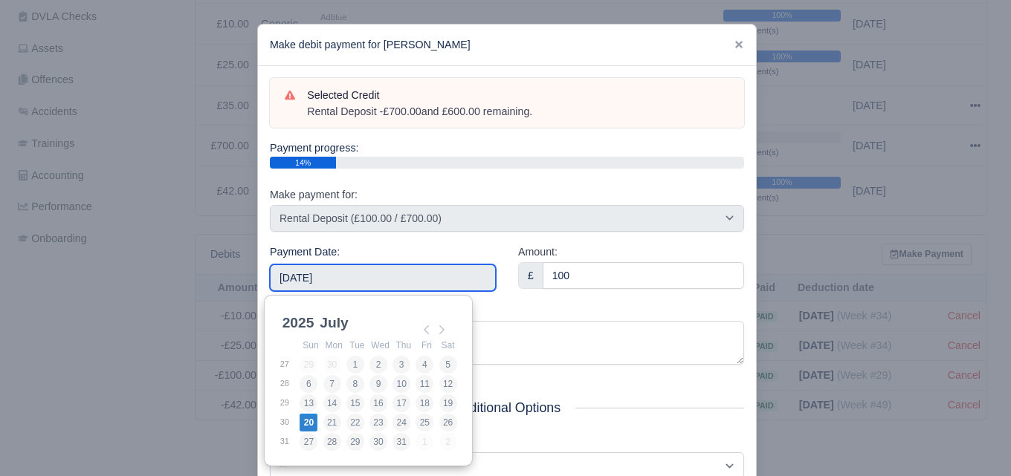
click at [424, 283] on input "[DATE]" at bounding box center [383, 278] width 226 height 27
click at [511, 299] on div "Amount: £ 100" at bounding box center [631, 273] width 248 height 59
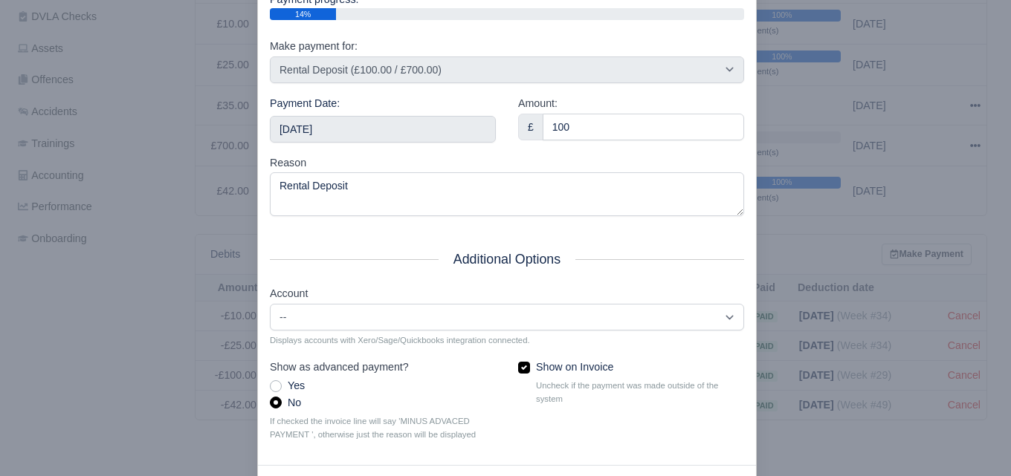
scroll to position [213, 0]
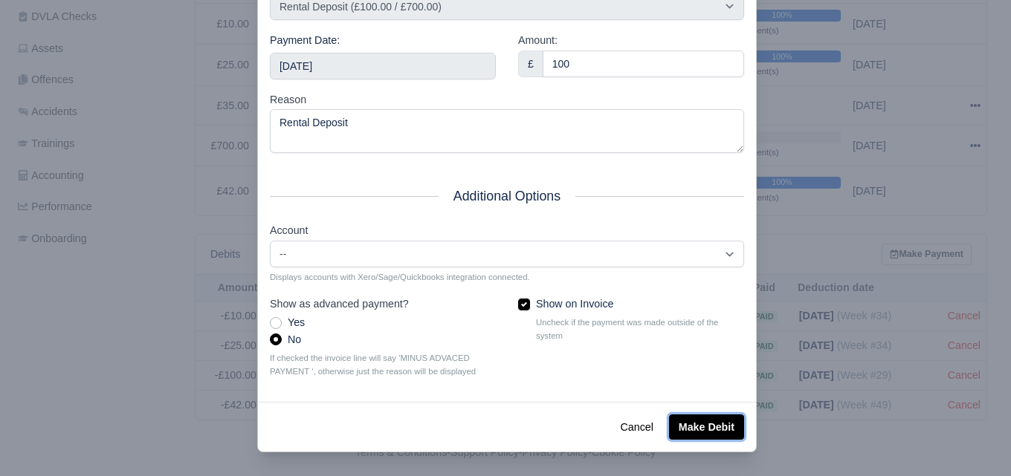
click at [705, 424] on button "Make Debit" at bounding box center [706, 427] width 75 height 25
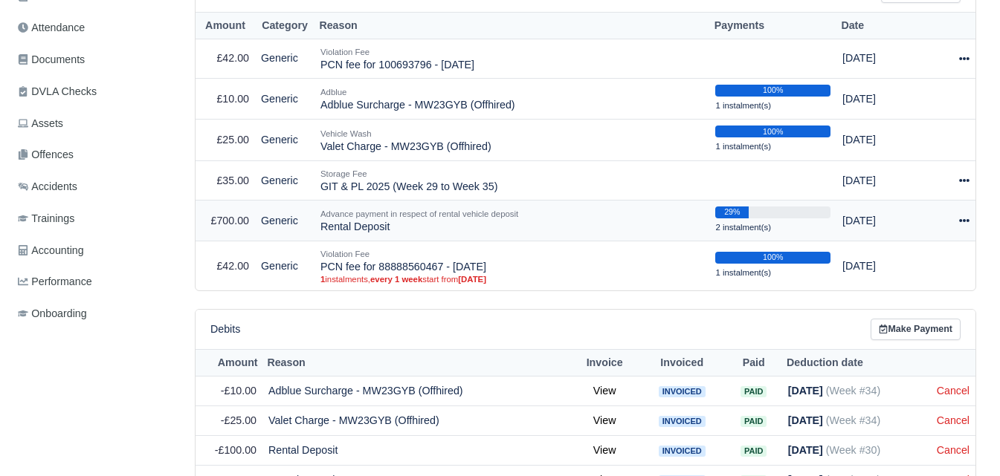
scroll to position [372, 0]
click at [962, 224] on icon at bounding box center [964, 221] width 10 height 10
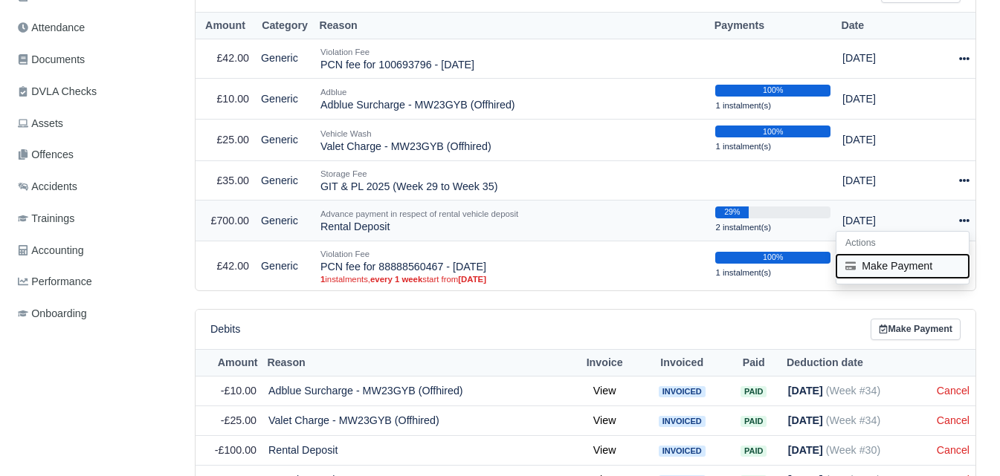
click at [870, 265] on button "Make Payment" at bounding box center [902, 266] width 132 height 23
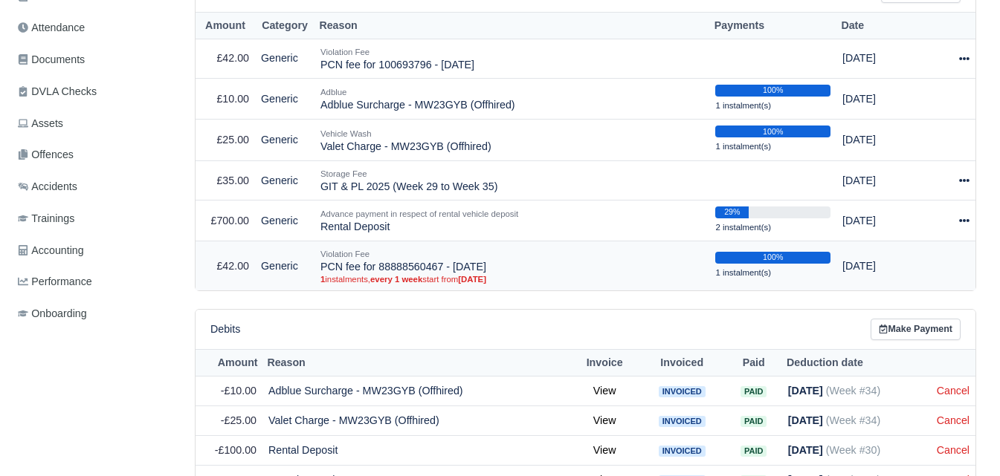
select select "7025"
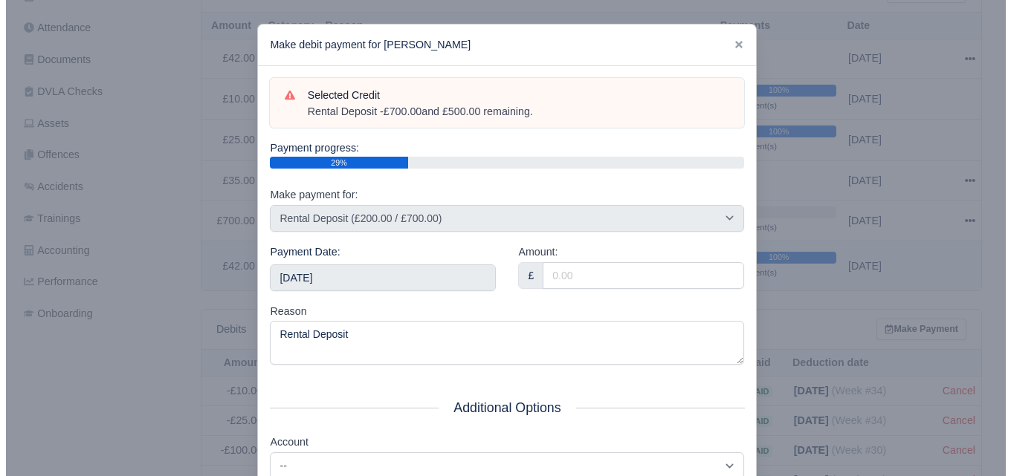
scroll to position [361, 0]
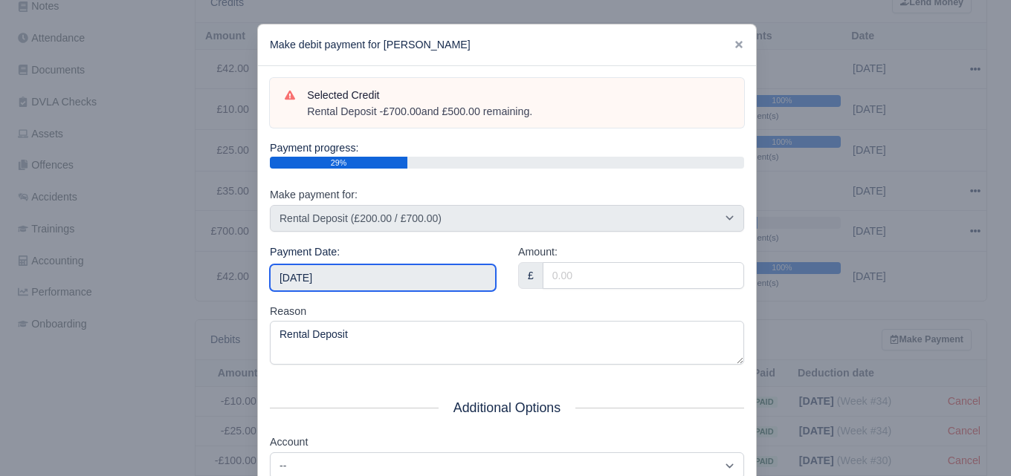
click at [360, 281] on input "[DATE]" at bounding box center [383, 278] width 226 height 27
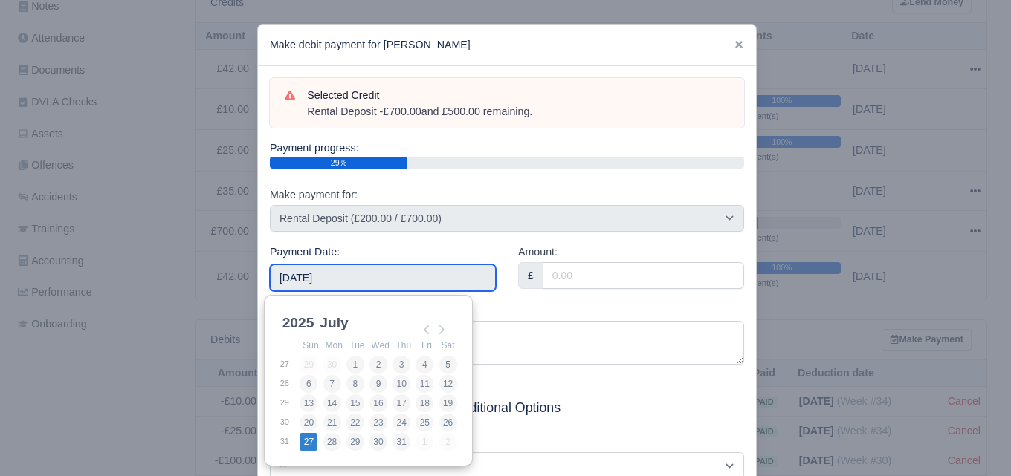
type input "2025-07-27"
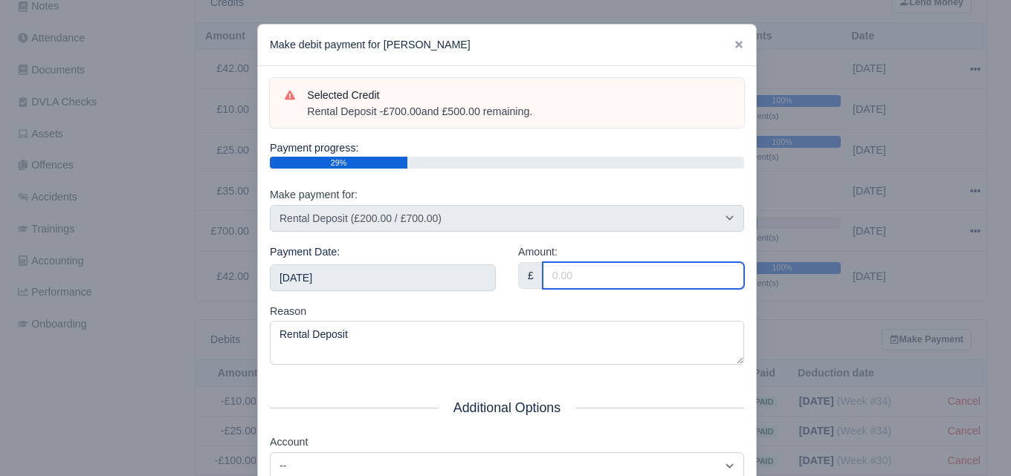
click at [571, 277] on input "Amount:" at bounding box center [643, 275] width 201 height 27
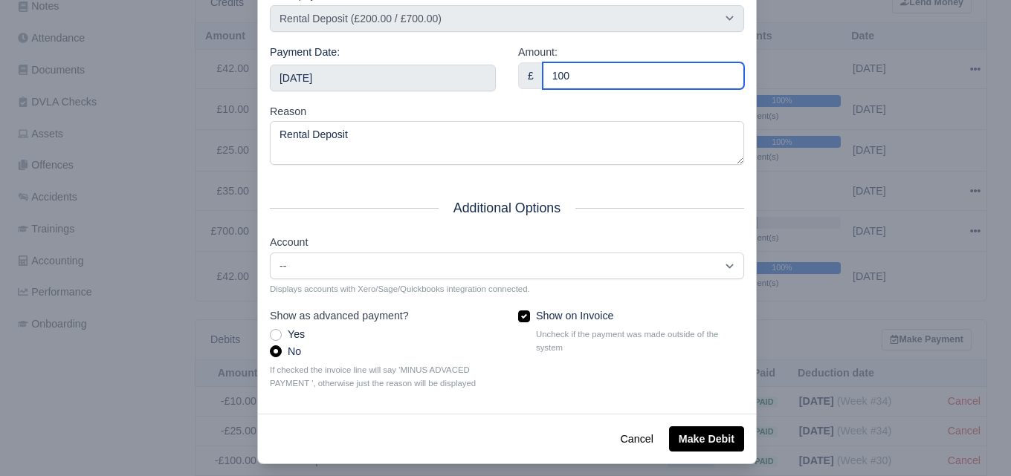
scroll to position [213, 0]
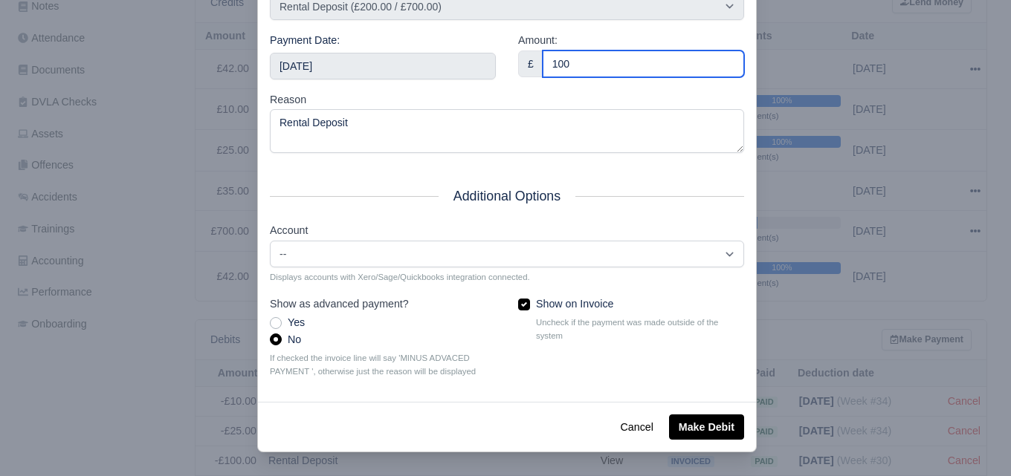
type input "100"
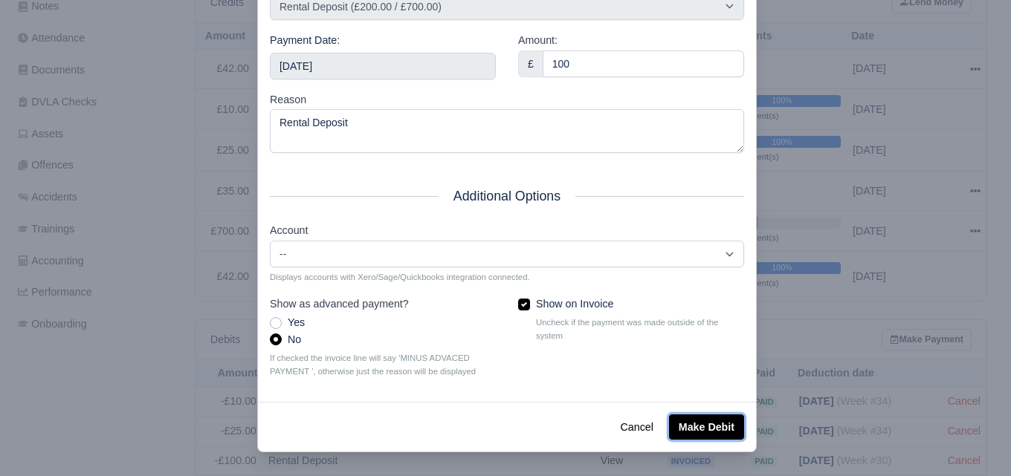
click at [702, 428] on button "Make Debit" at bounding box center [706, 427] width 75 height 25
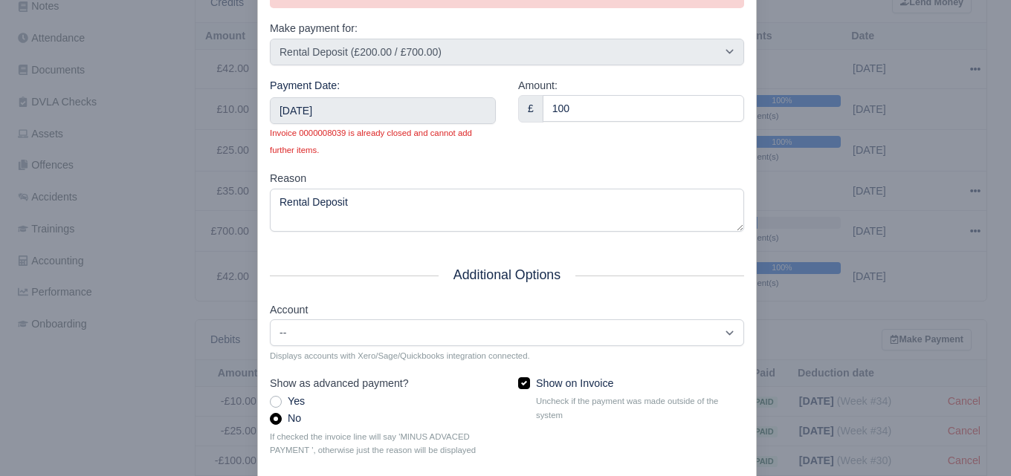
scroll to position [253, 0]
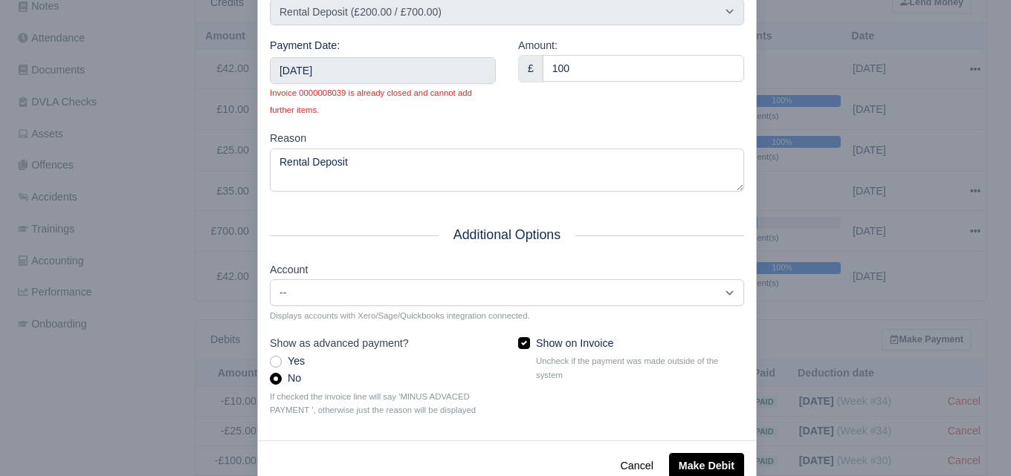
click at [810, 188] on div at bounding box center [505, 238] width 1011 height 476
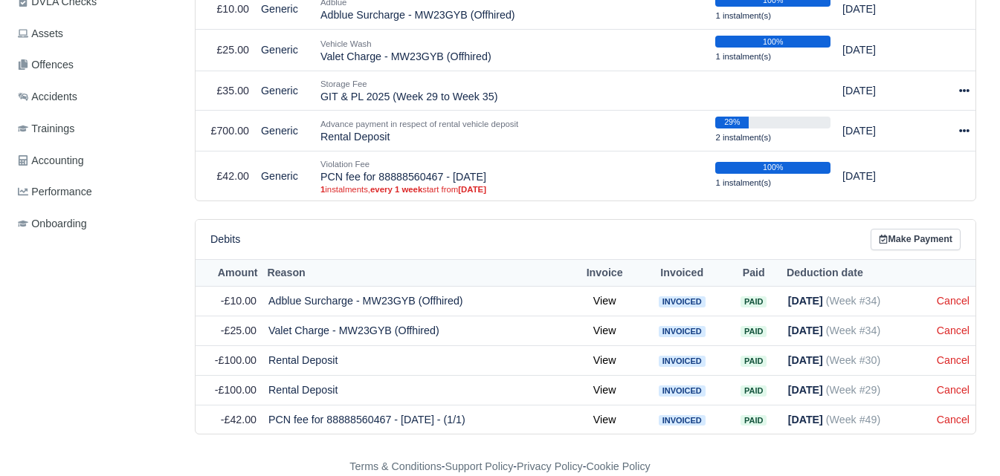
scroll to position [487, 0]
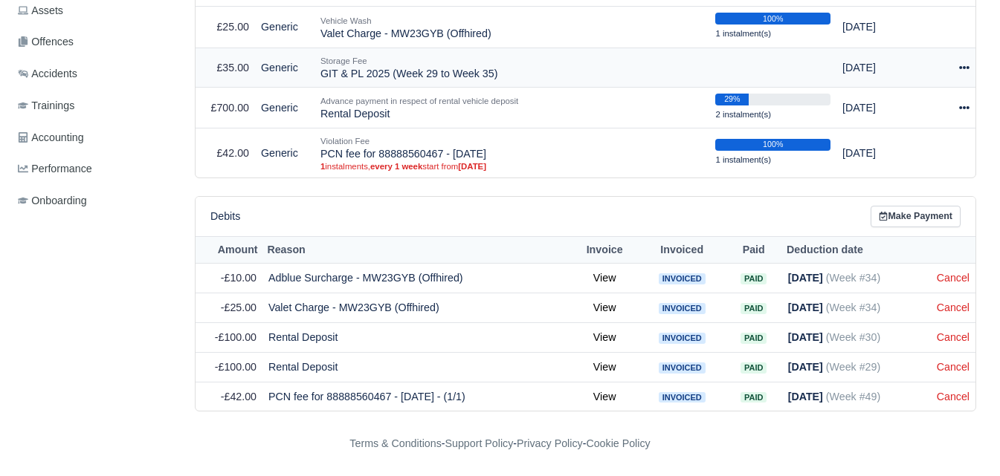
click at [955, 65] on div at bounding box center [954, 67] width 30 height 17
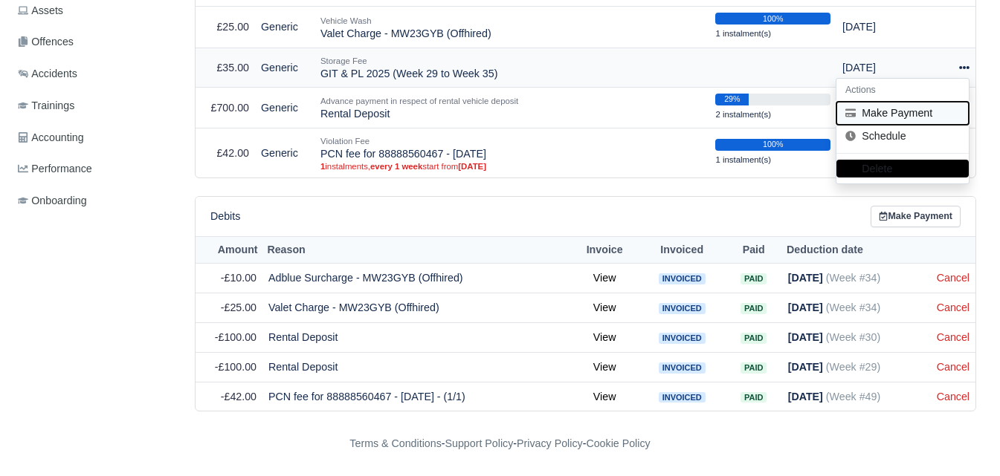
click at [908, 120] on button "Make Payment" at bounding box center [902, 112] width 132 height 23
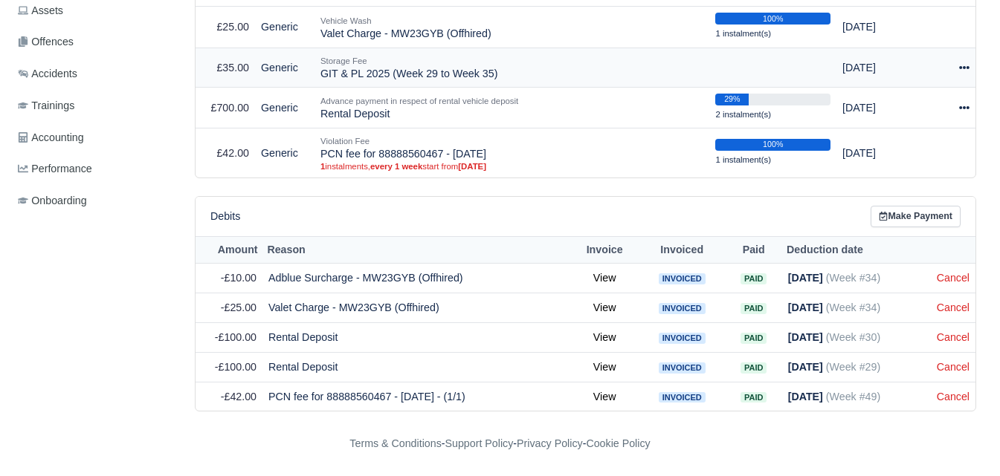
select select "7026"
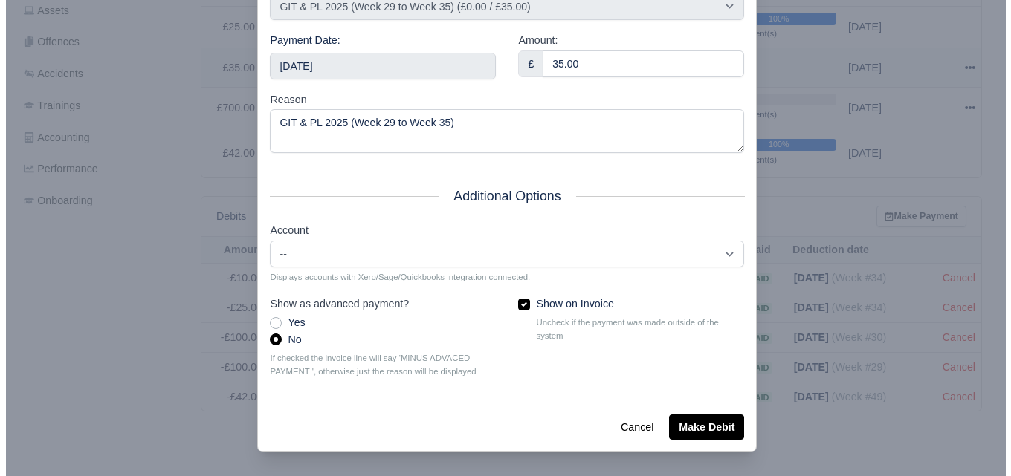
scroll to position [476, 0]
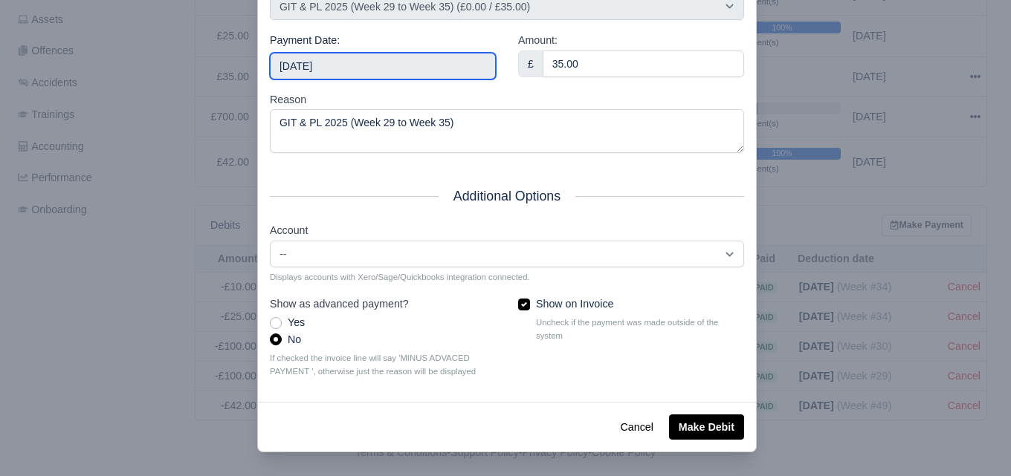
click at [427, 80] on input "2025-09-27" at bounding box center [383, 66] width 226 height 27
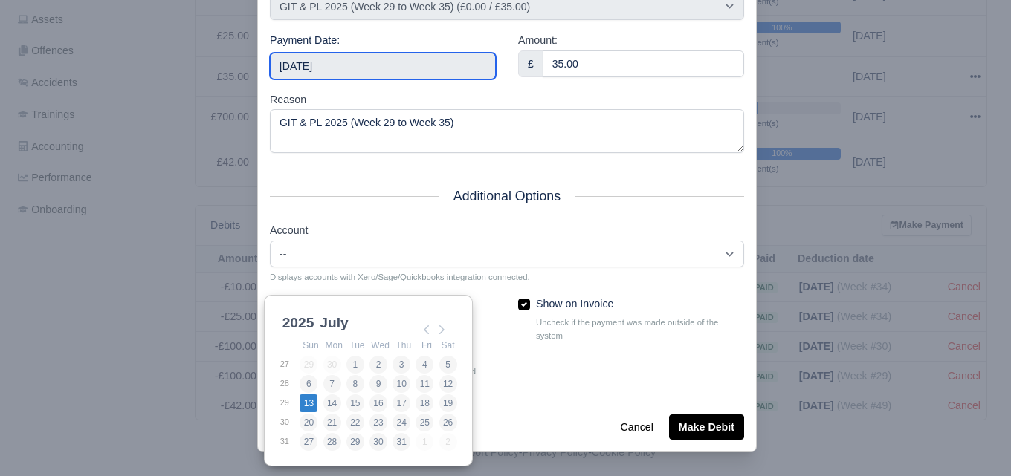
type input "2025-07-13"
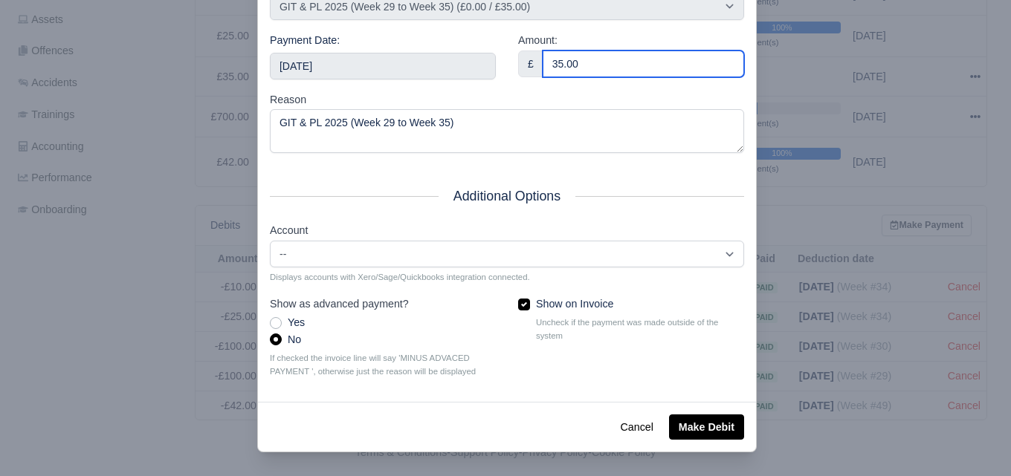
click at [563, 77] on input "35.00" at bounding box center [643, 64] width 201 height 27
click at [563, 77] on input "5" at bounding box center [643, 64] width 201 height 27
type input "5"
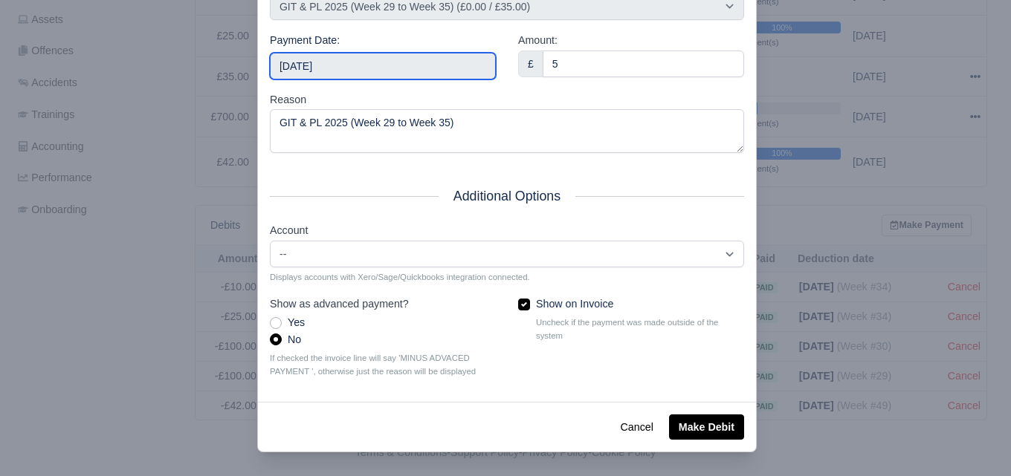
click at [470, 80] on input "2025-07-13" at bounding box center [383, 66] width 226 height 27
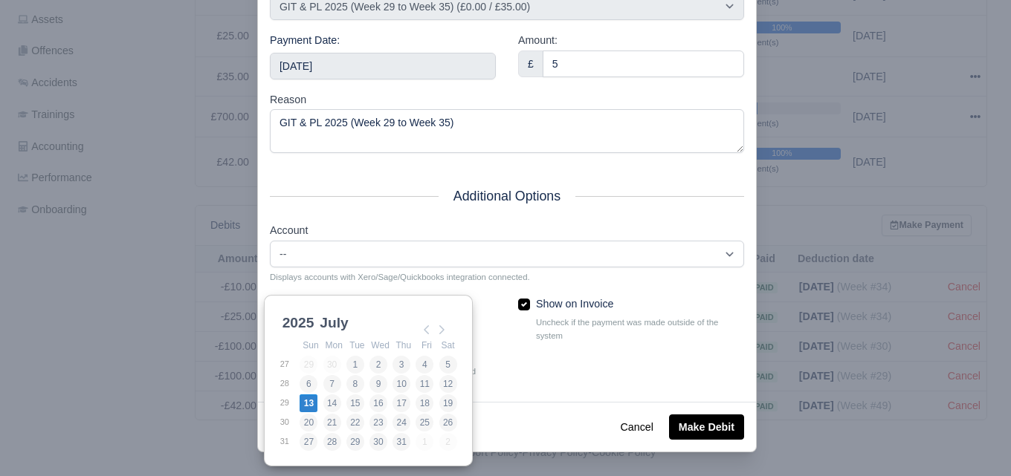
click at [500, 91] on div "Payment Date: 2025-07-13" at bounding box center [383, 61] width 248 height 59
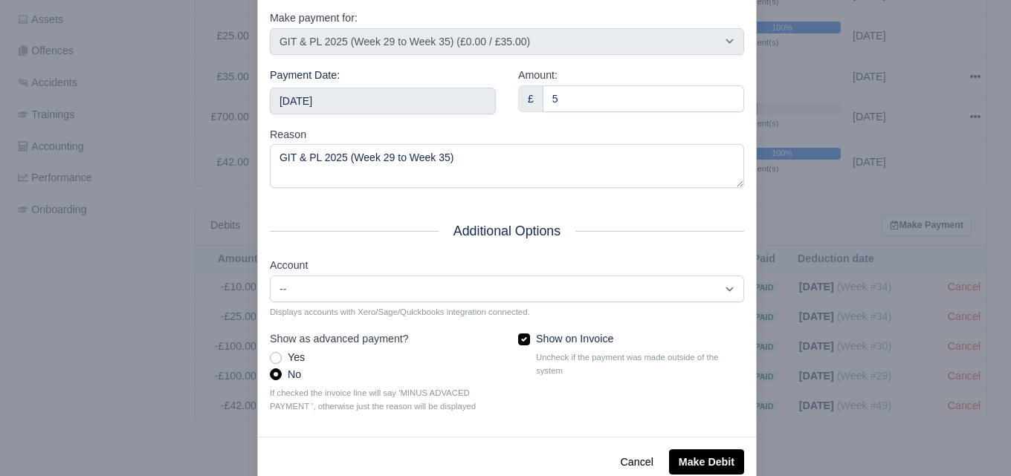
scroll to position [213, 0]
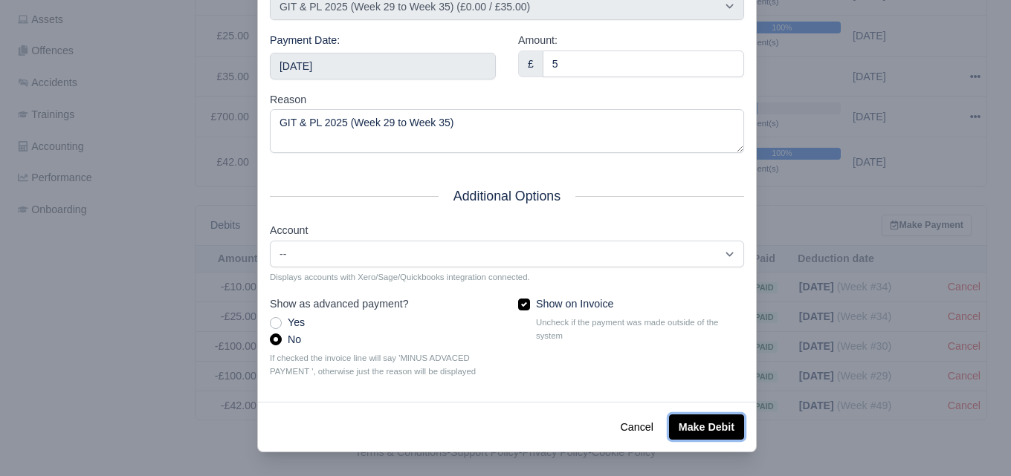
click at [682, 439] on button "Make Debit" at bounding box center [706, 427] width 75 height 25
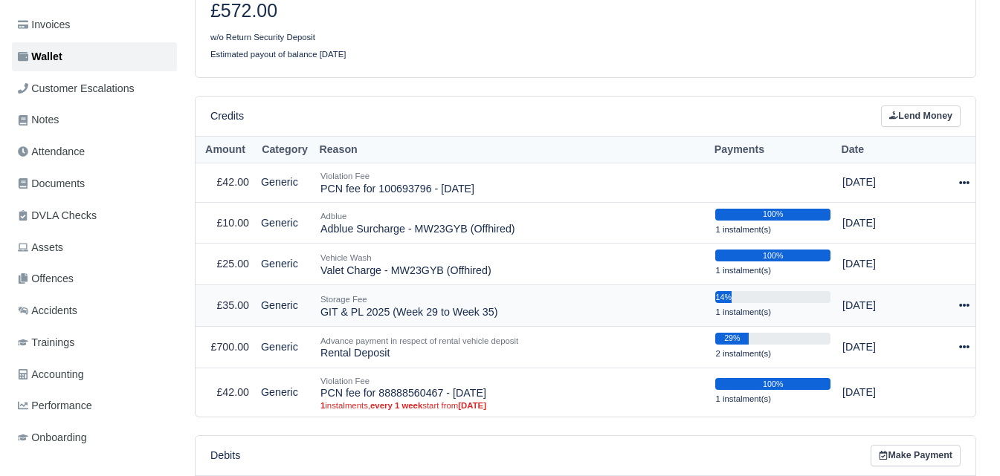
scroll to position [248, 0]
click at [963, 306] on icon at bounding box center [964, 305] width 10 height 10
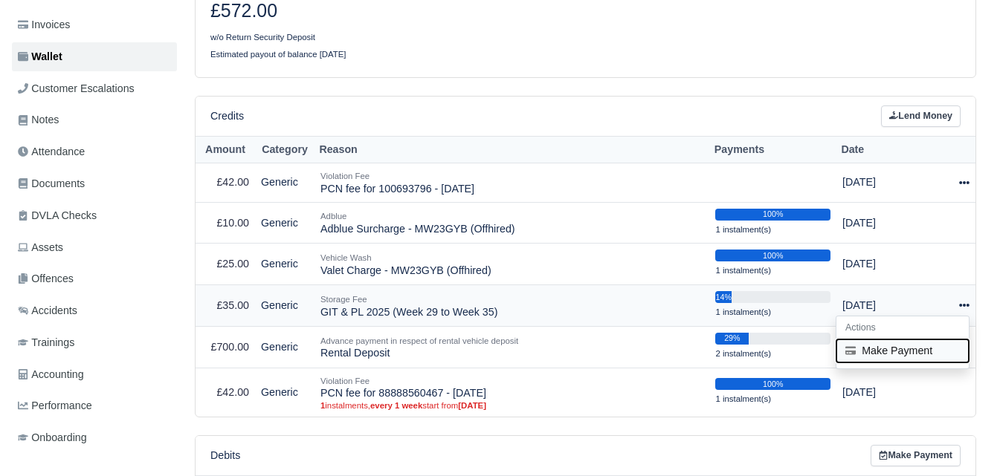
click at [896, 351] on button "Make Payment" at bounding box center [902, 351] width 132 height 23
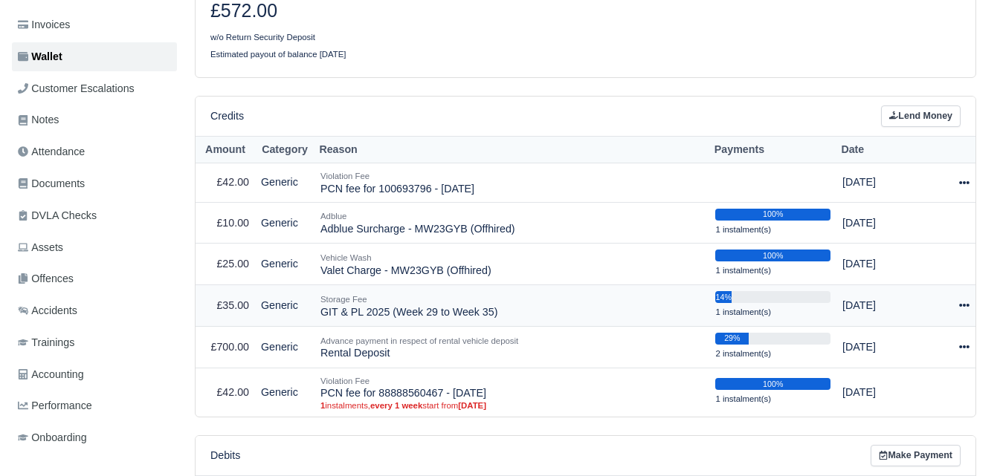
select select "7026"
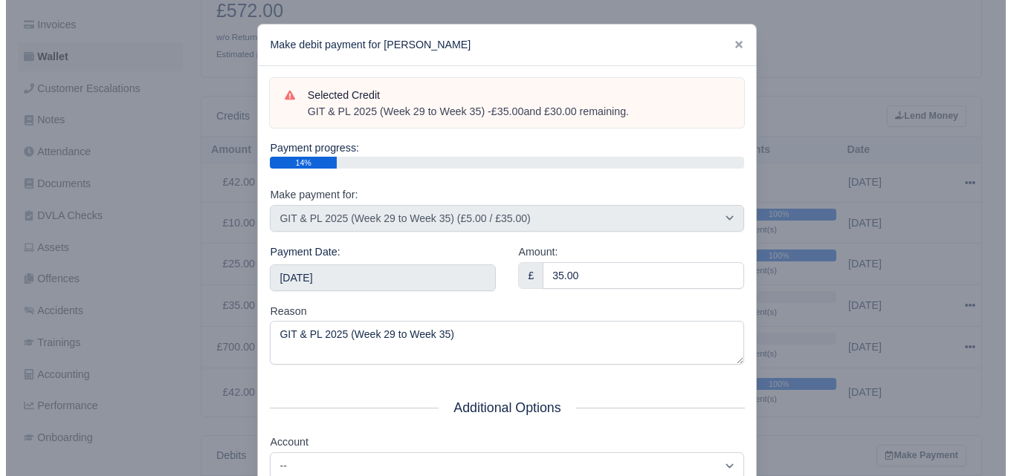
scroll to position [236, 0]
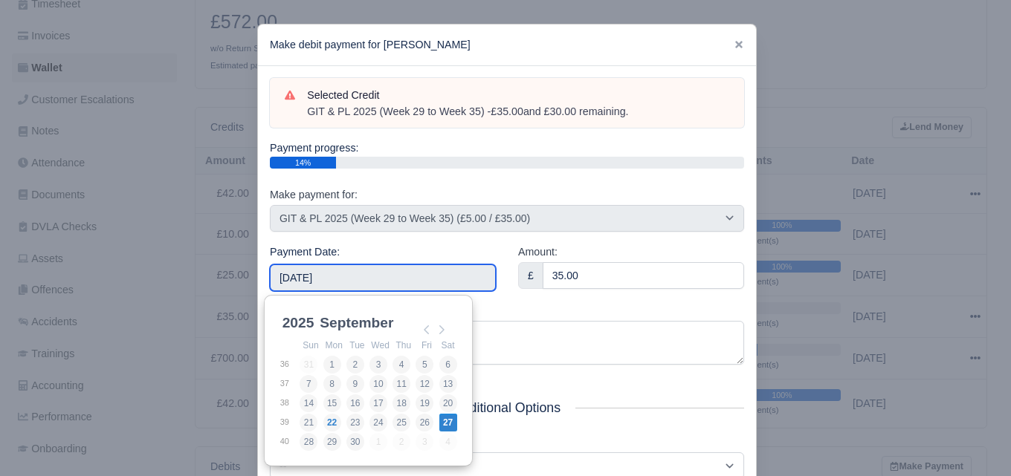
click at [308, 284] on input "[DATE]" at bounding box center [383, 278] width 226 height 27
type input "[DATE]"
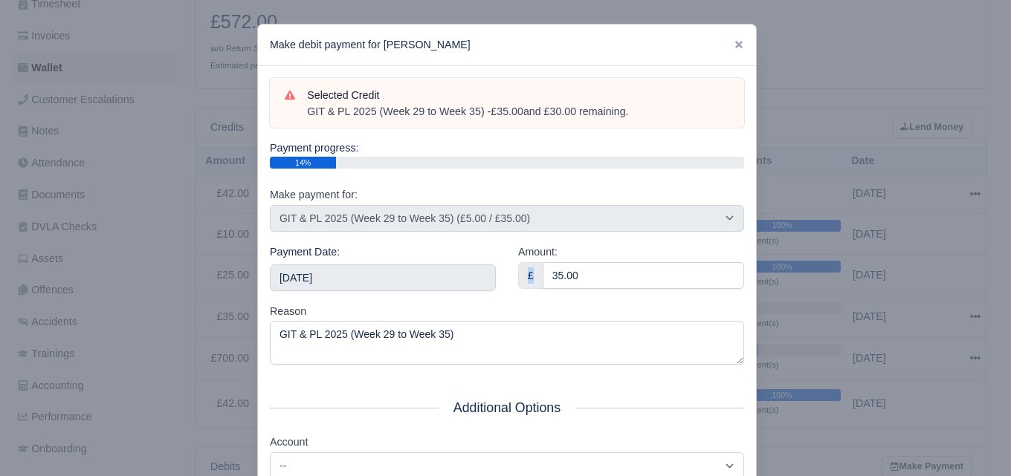
click at [615, 261] on div "Amount: £ 35.00" at bounding box center [631, 266] width 226 height 45
click at [615, 262] on input "35.00" at bounding box center [643, 275] width 201 height 27
click at [614, 262] on input "35.00" at bounding box center [643, 275] width 201 height 27
paste input "5"
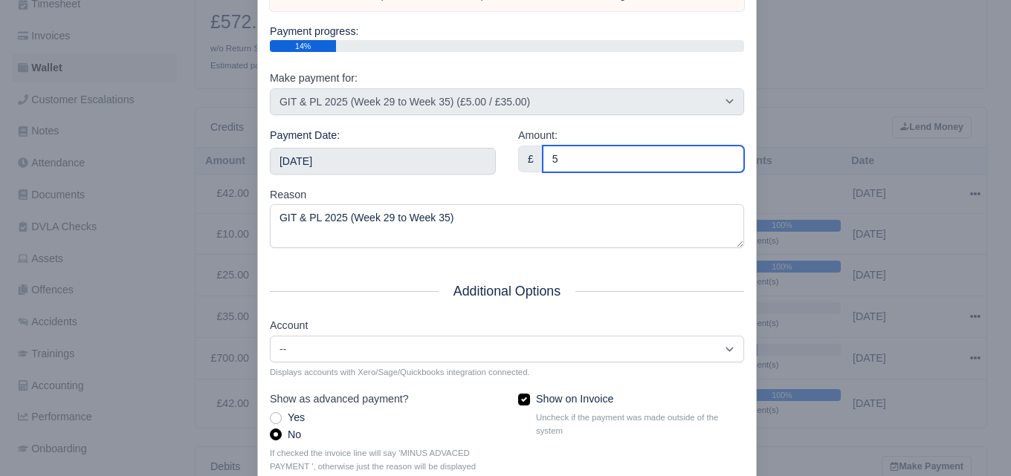
scroll to position [213, 0]
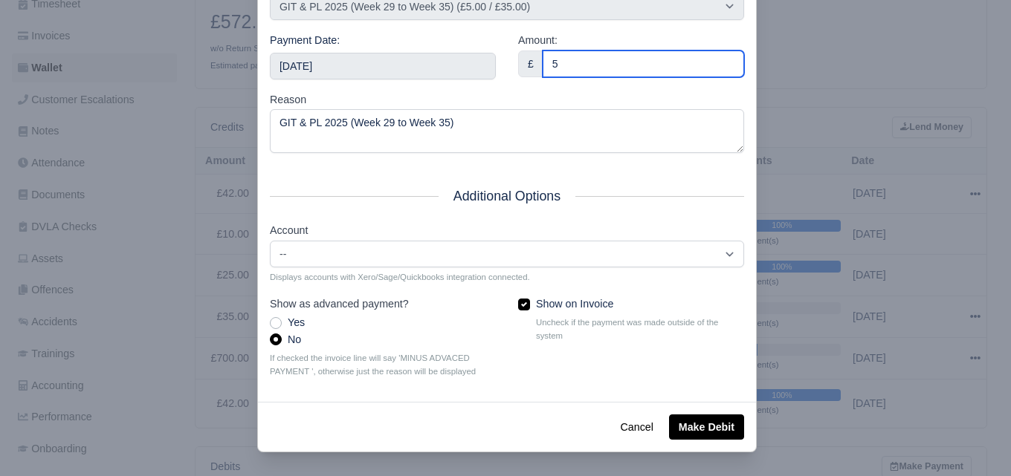
type input "5"
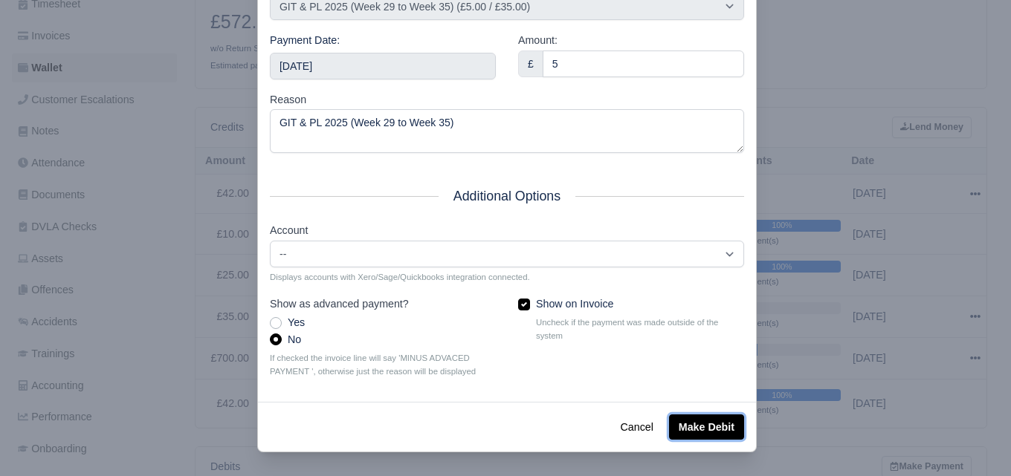
click at [725, 430] on button "Make Debit" at bounding box center [706, 427] width 75 height 25
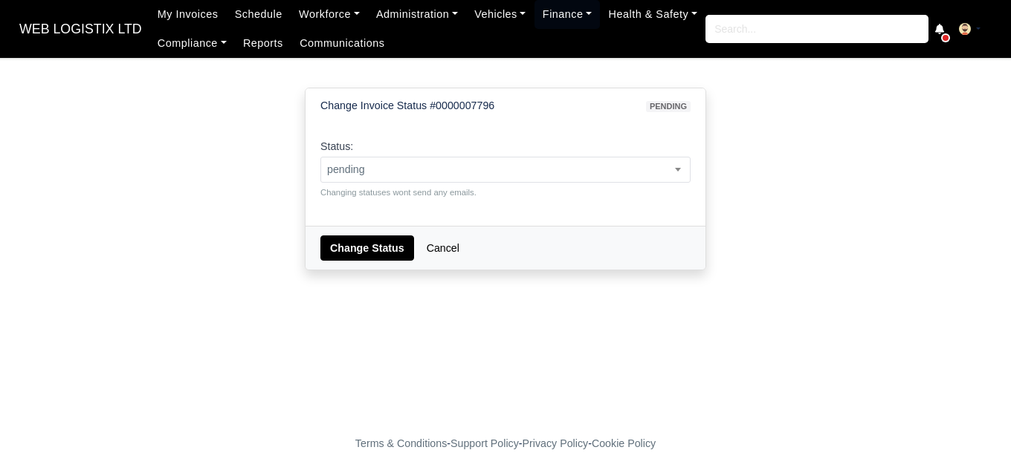
select select "paid"
click at [320, 156] on select "pending approved hold sent paid voided deducted disputed transferred" at bounding box center [320, 156] width 1 height 1
click at [337, 250] on button "Change Status" at bounding box center [367, 248] width 94 height 25
